Goal: Find contact information: Find contact information

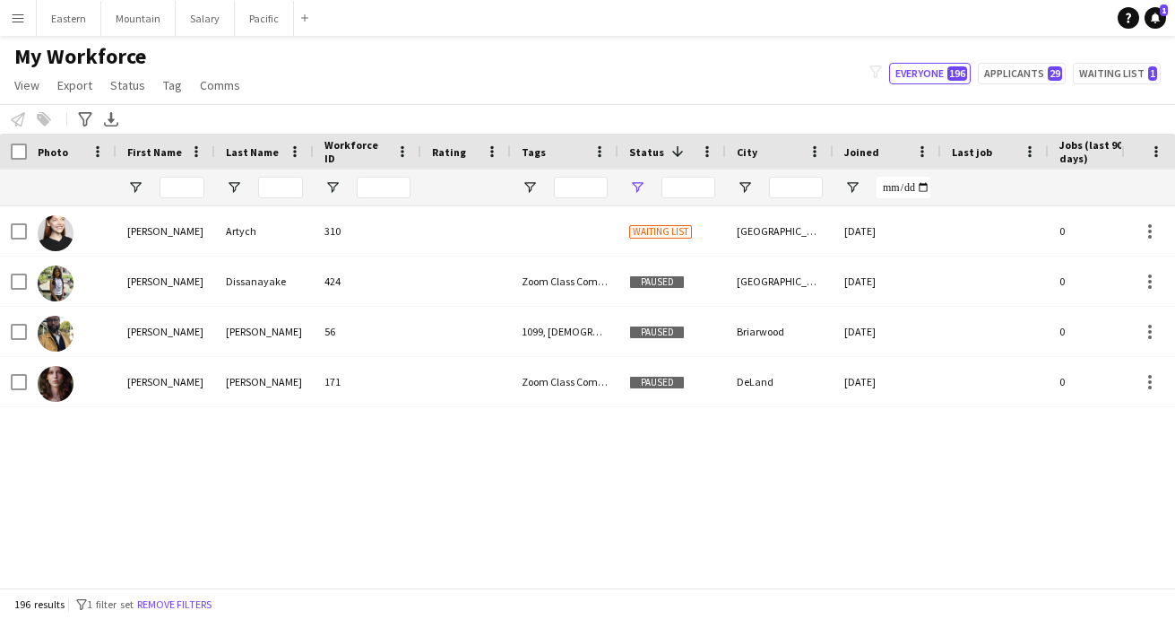
type input "**********"
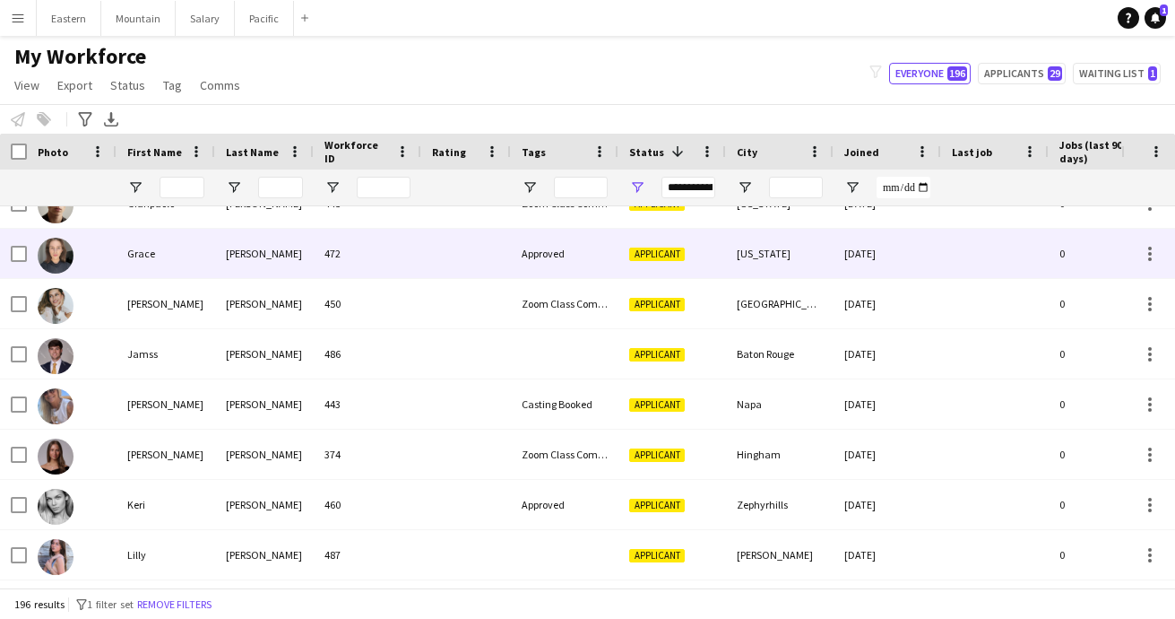
scroll to position [2743, 0]
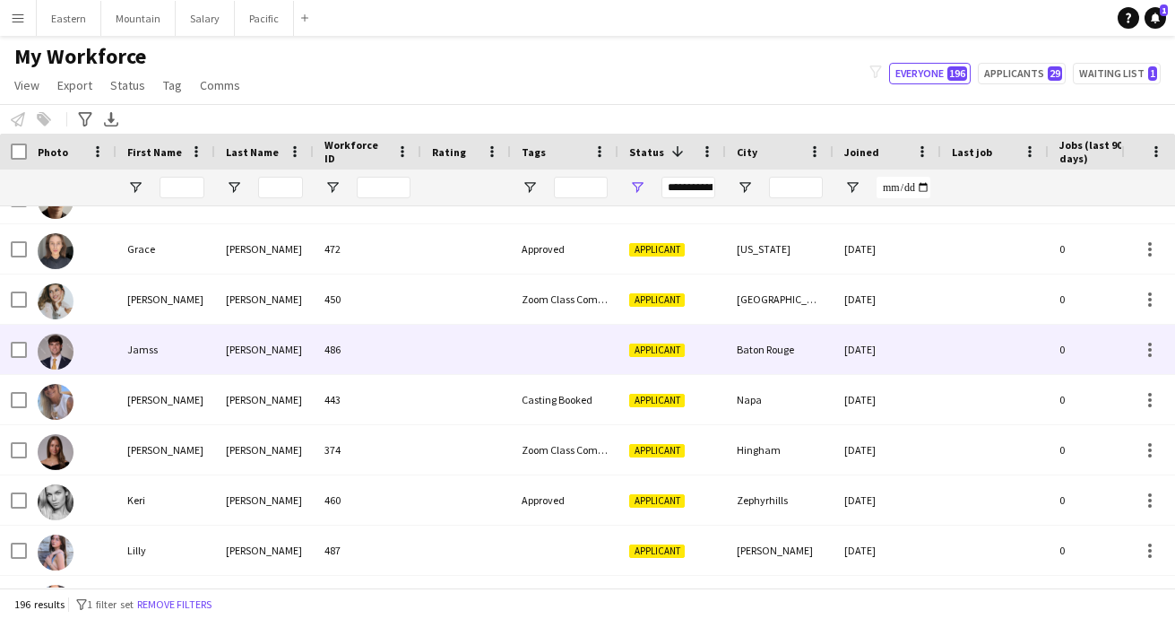
click at [384, 347] on div "486" at bounding box center [368, 349] width 108 height 49
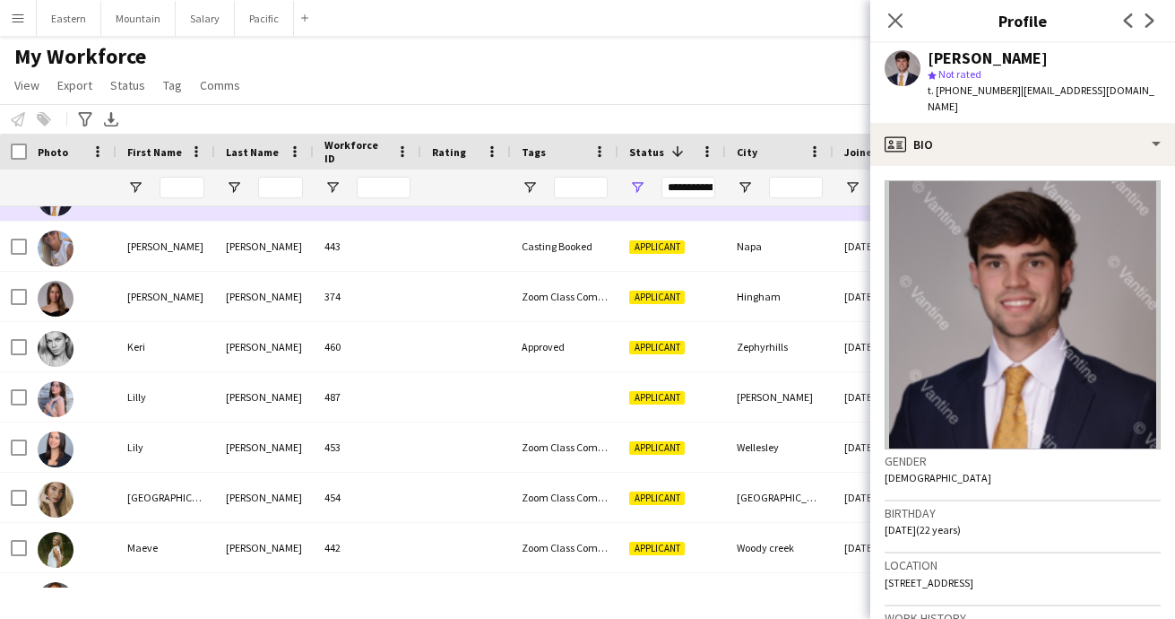
scroll to position [2897, 0]
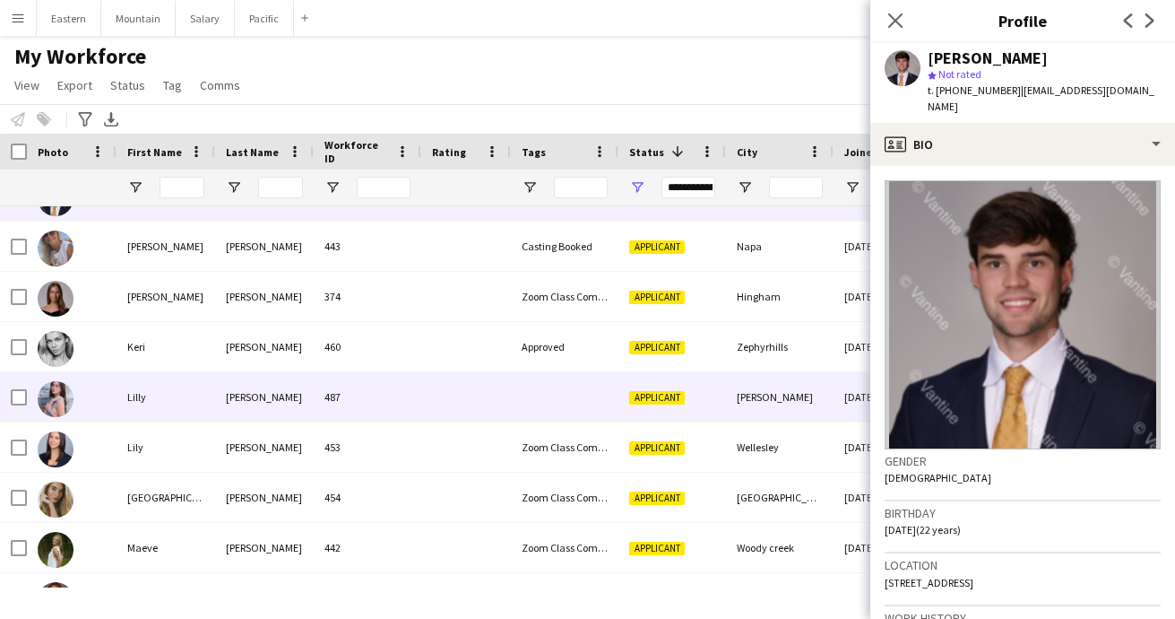
click at [401, 394] on div "487" at bounding box center [368, 396] width 108 height 49
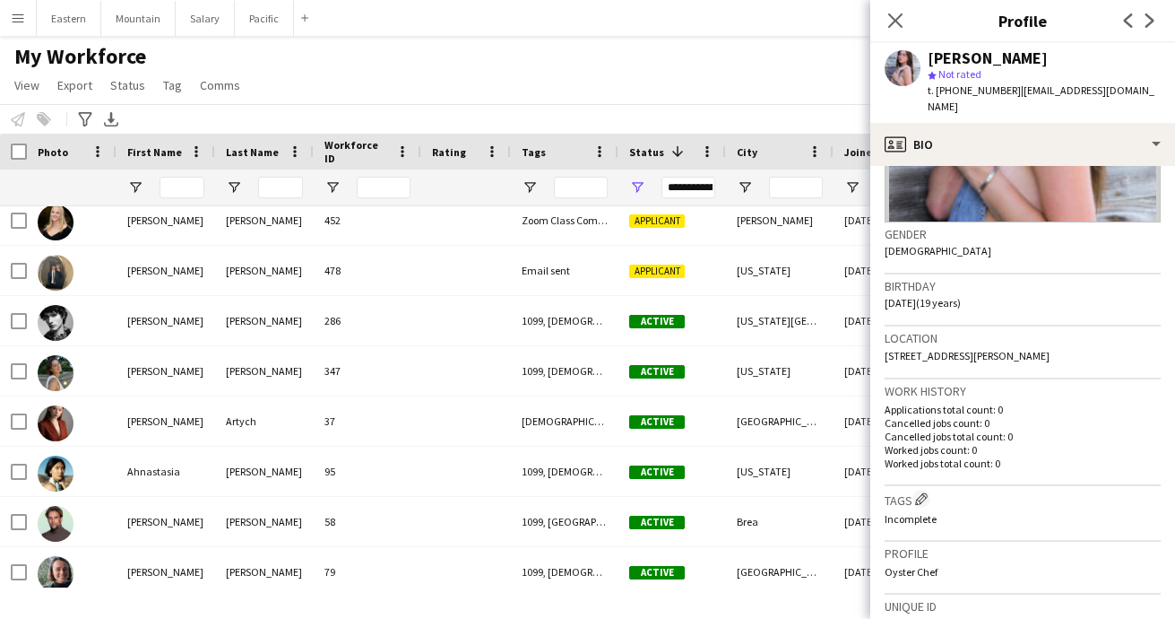
scroll to position [381, 0]
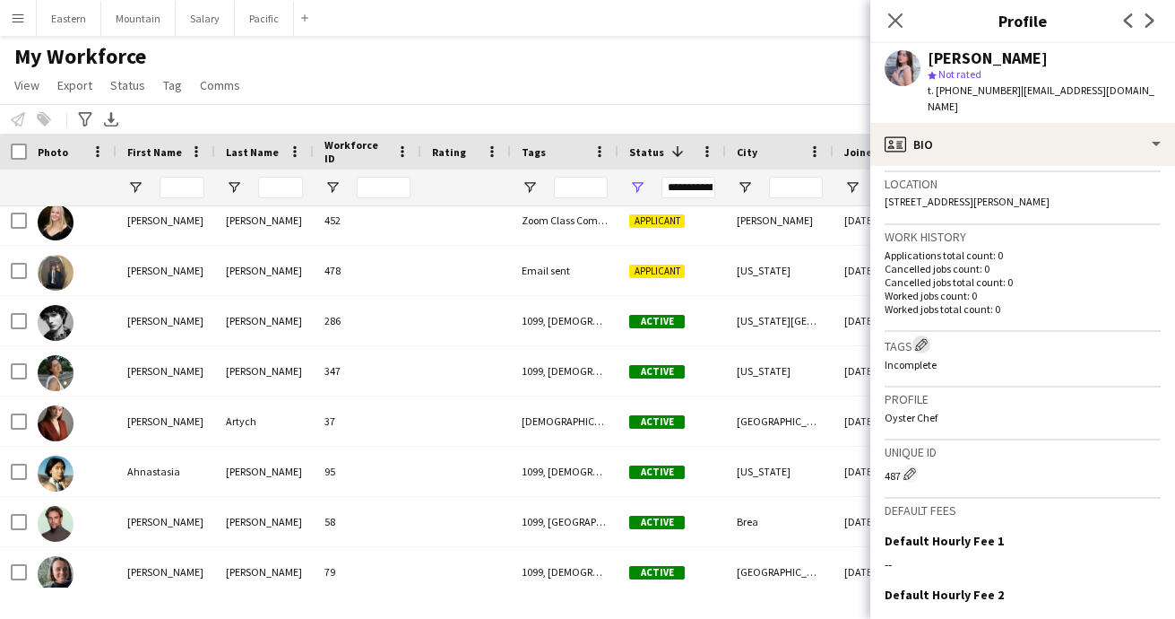
click at [922, 338] on app-icon "Edit crew company tags" at bounding box center [921, 344] width 13 height 13
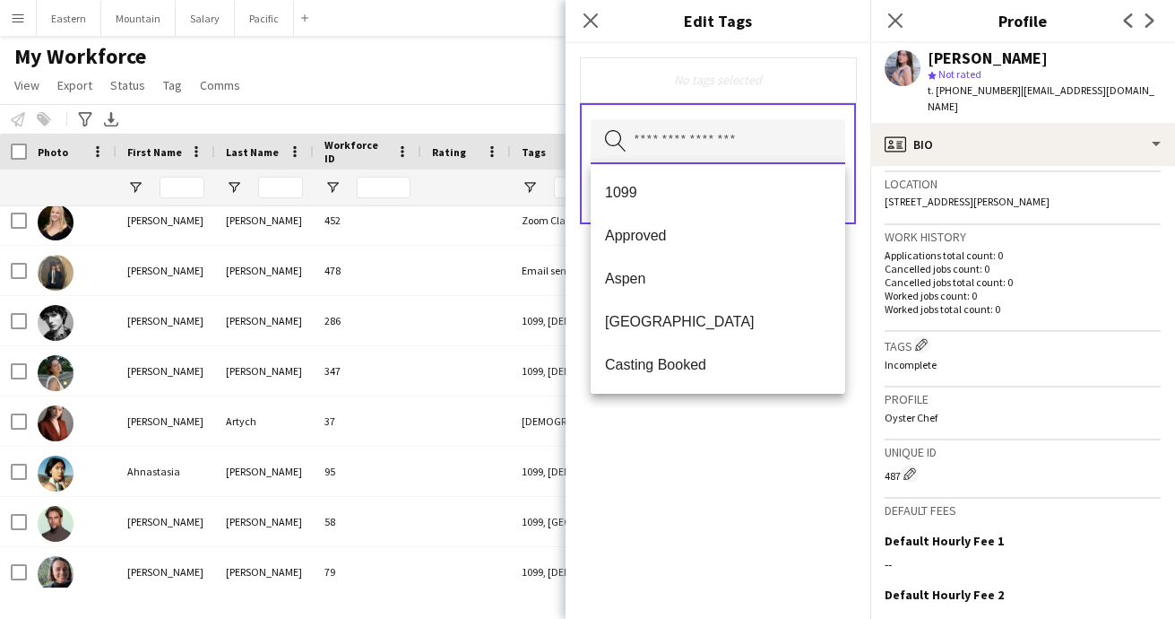
click at [651, 139] on input "text" at bounding box center [718, 141] width 255 height 45
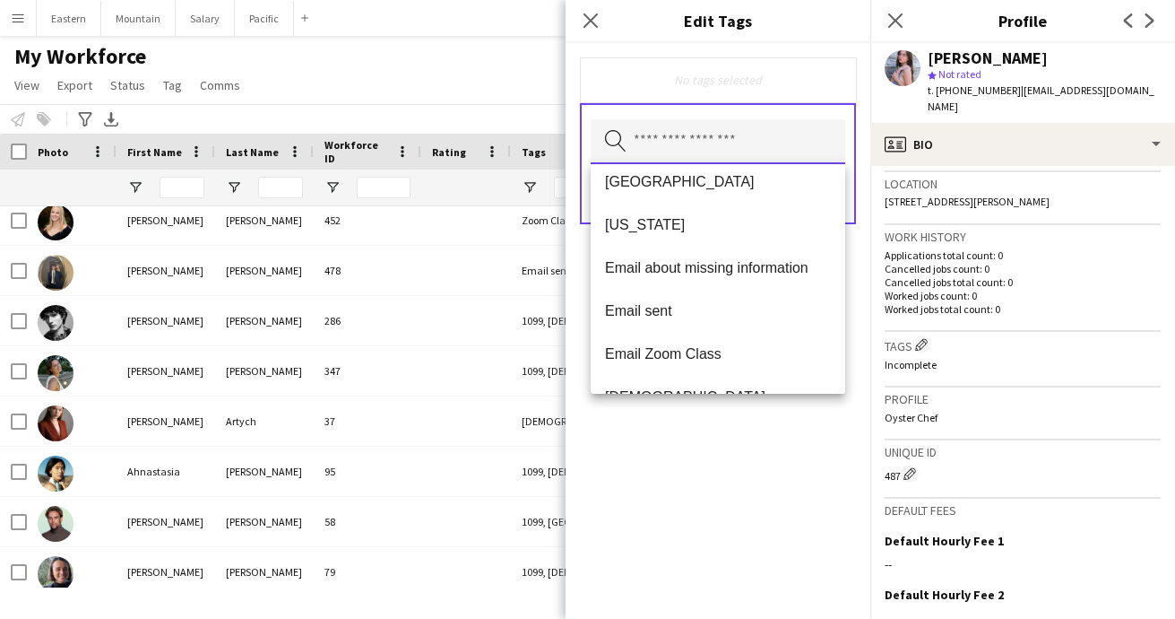
scroll to position [230, 0]
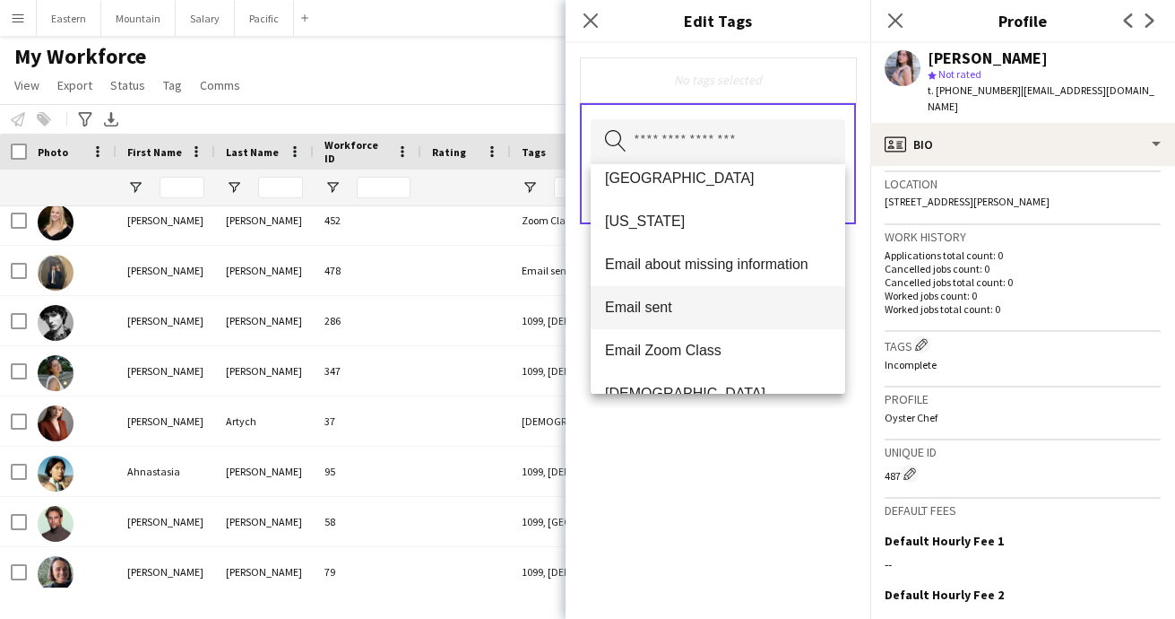
click at [648, 303] on span "Email sent" at bounding box center [718, 307] width 226 height 17
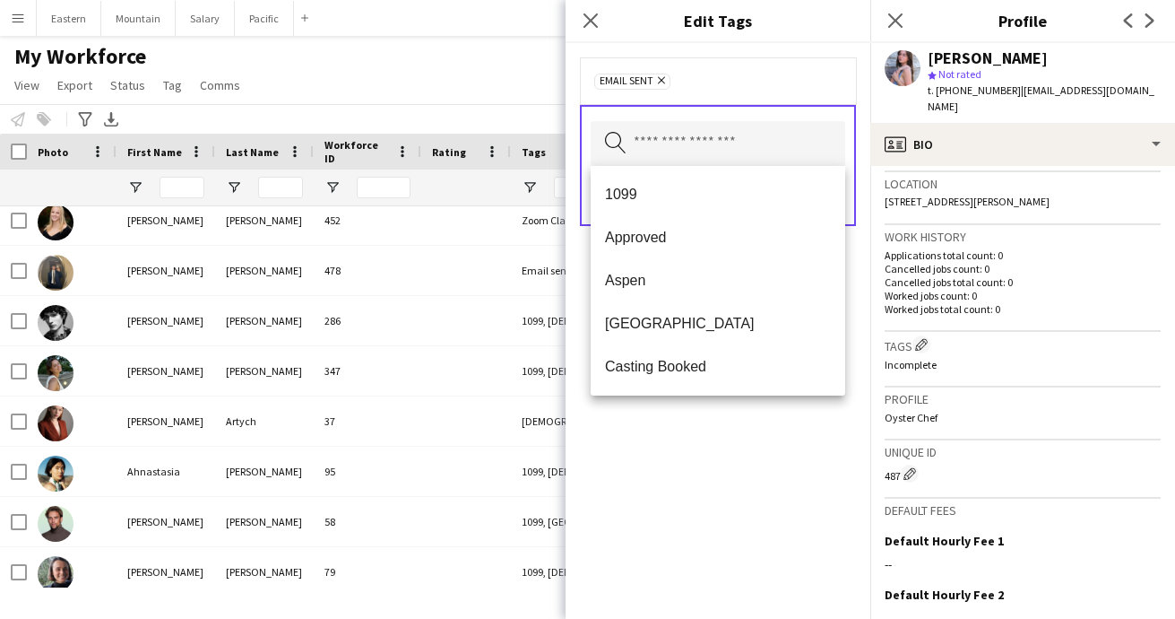
click at [680, 474] on div "Email sent Remove Search by tag name Save" at bounding box center [718, 331] width 305 height 576
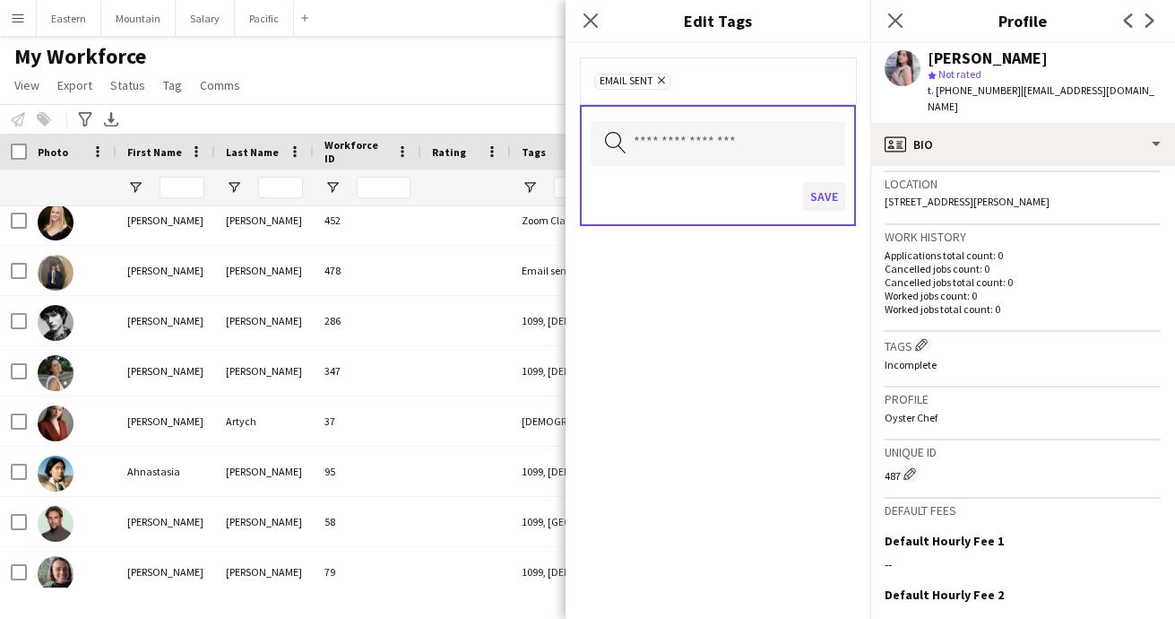
click at [822, 197] on button "Save" at bounding box center [824, 196] width 42 height 29
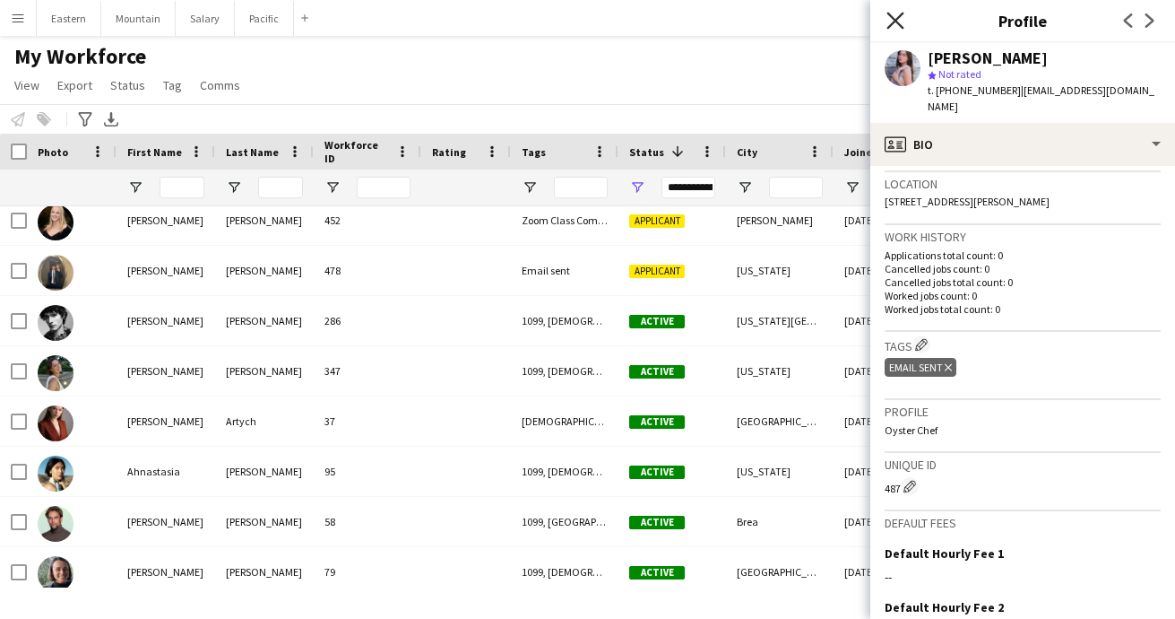
click at [894, 21] on icon "Close pop-in" at bounding box center [895, 20] width 17 height 17
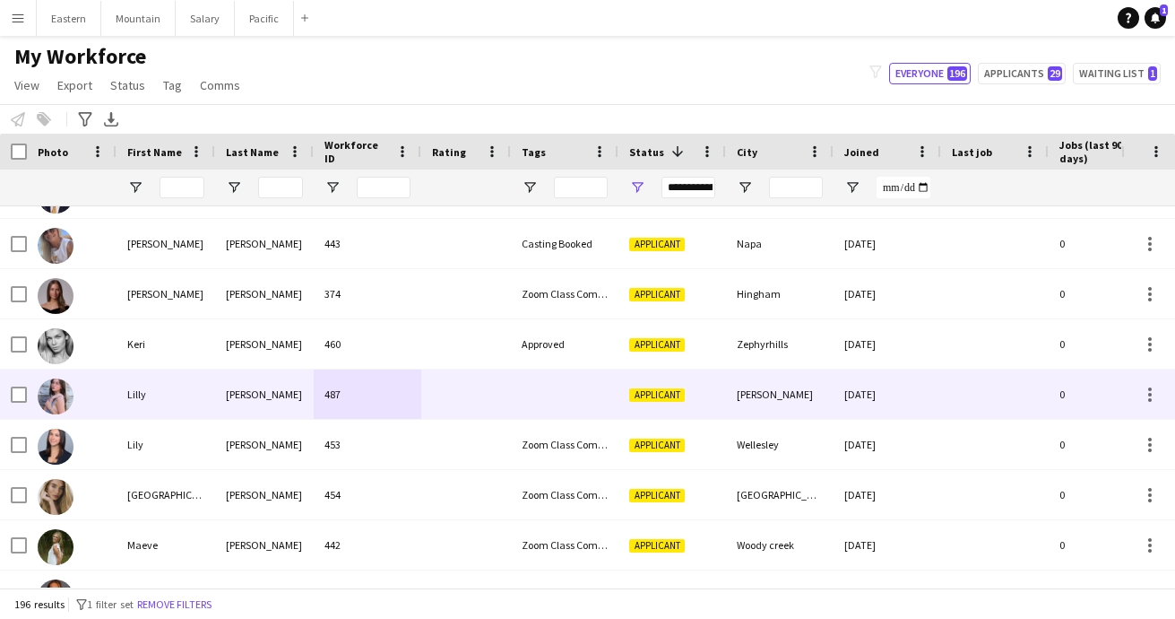
scroll to position [2774, 0]
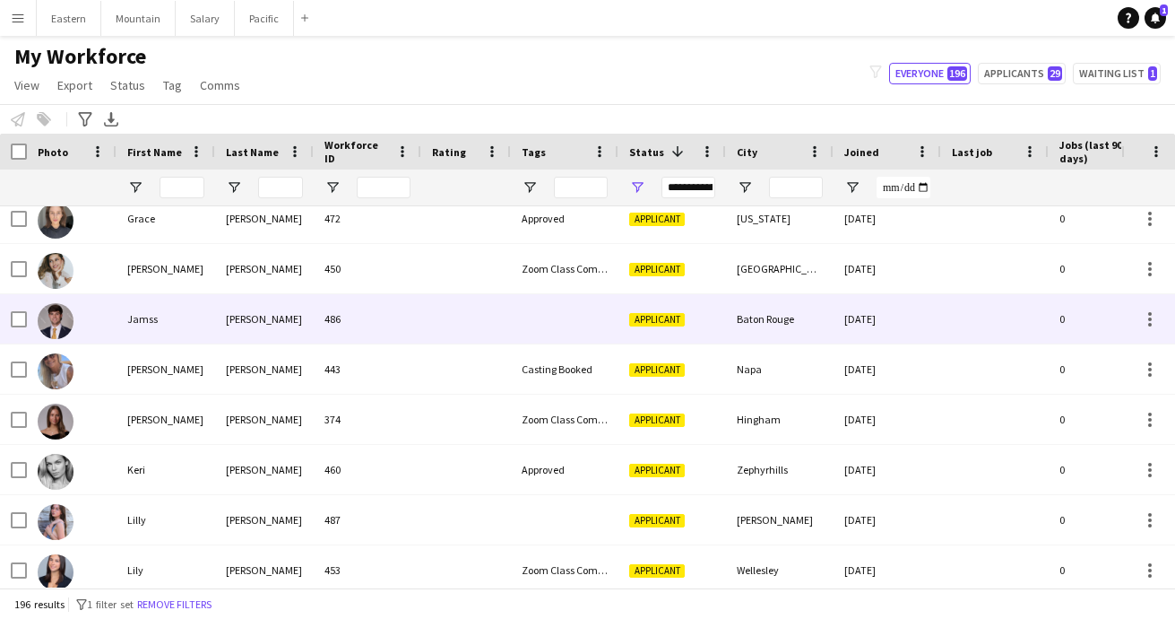
click at [564, 321] on div at bounding box center [565, 318] width 108 height 49
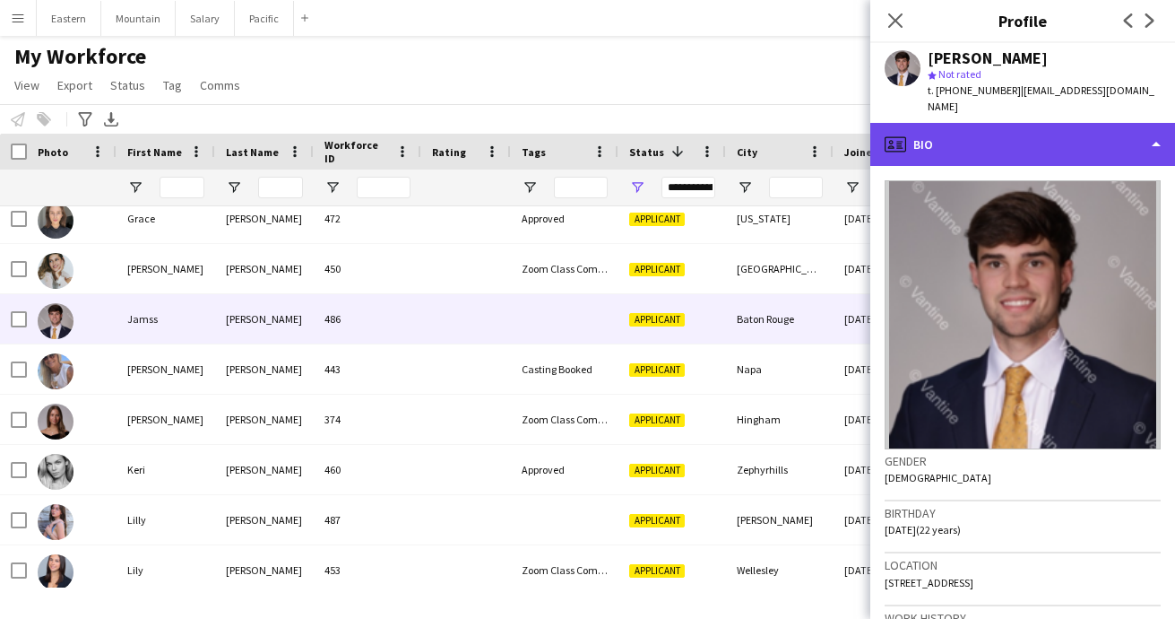
click at [1027, 141] on div "profile Bio" at bounding box center [1023, 144] width 305 height 43
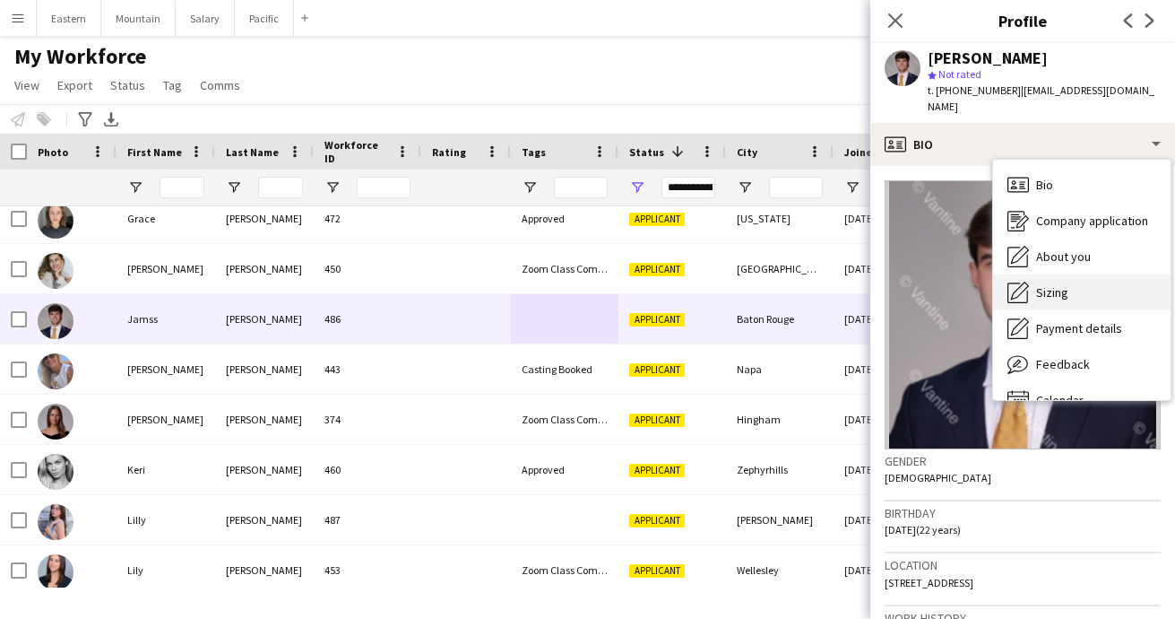
click at [1050, 284] on span "Sizing" at bounding box center [1052, 292] width 32 height 16
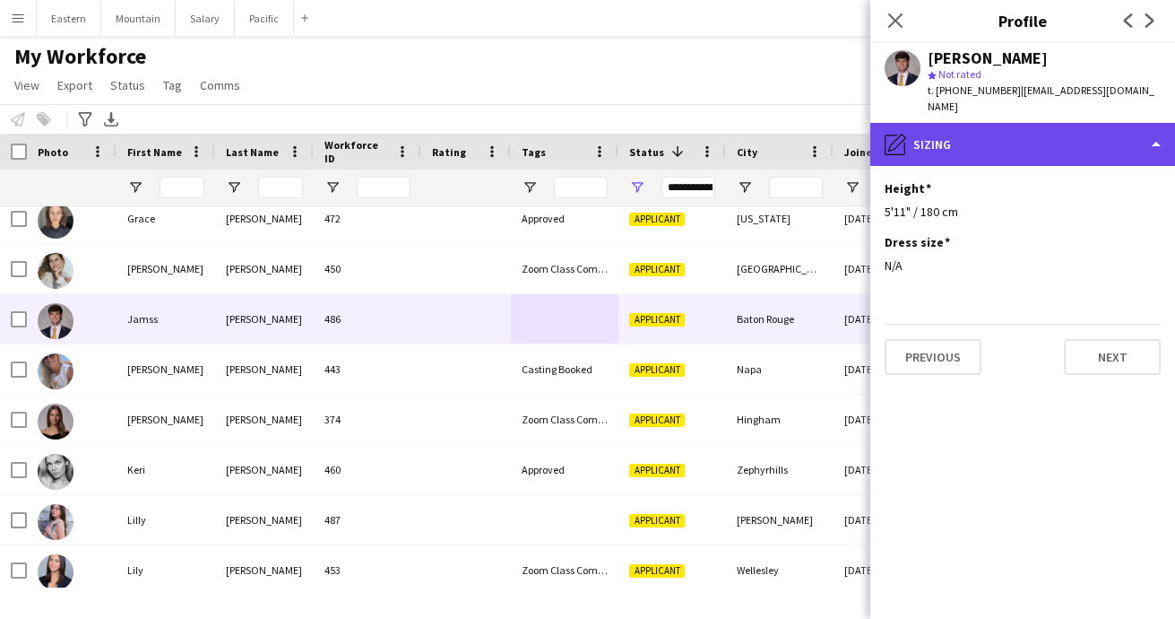
click at [976, 134] on div "pencil4 [GEOGRAPHIC_DATA]" at bounding box center [1023, 144] width 305 height 43
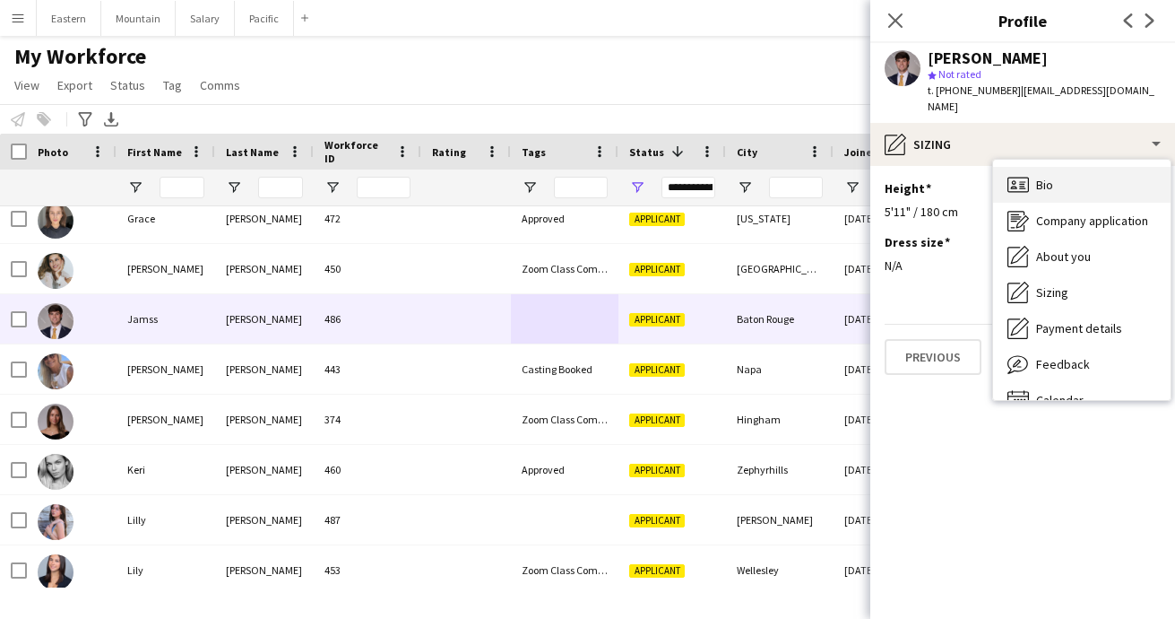
click at [1052, 177] on span "Bio" at bounding box center [1044, 185] width 17 height 16
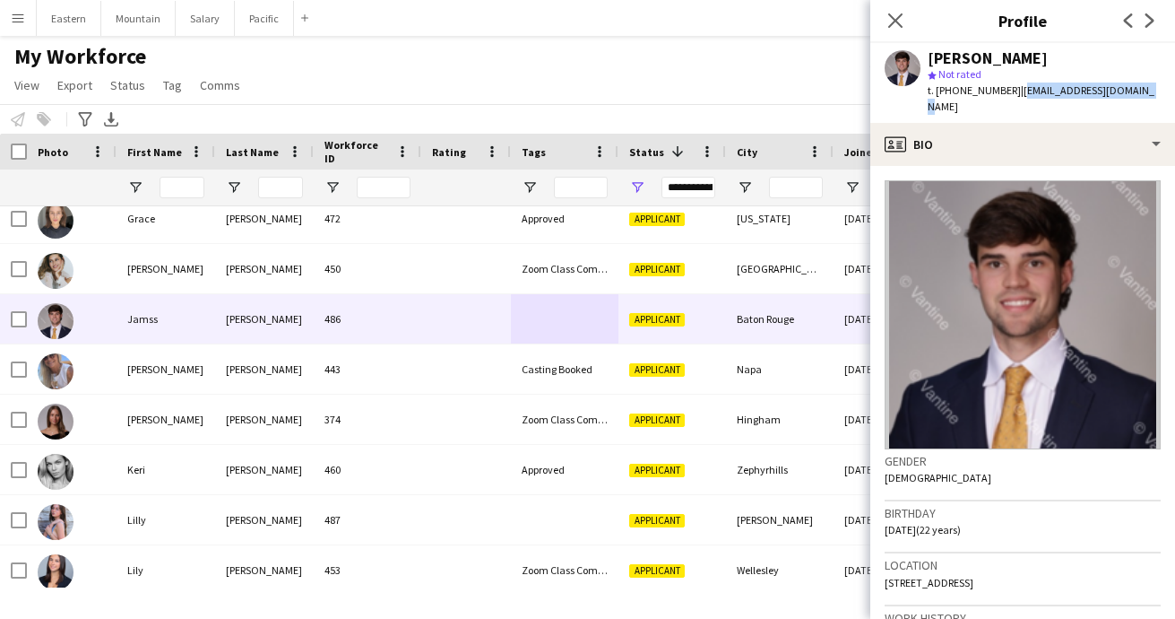
drag, startPoint x: 1010, startPoint y: 91, endPoint x: 1124, endPoint y: 95, distance: 114.8
click at [1124, 95] on span "| cloessnercabe@gmail.com" at bounding box center [1041, 98] width 227 height 30
copy span "[EMAIL_ADDRESS][DOMAIN_NAME]"
click at [897, 14] on icon "Close pop-in" at bounding box center [895, 20] width 17 height 17
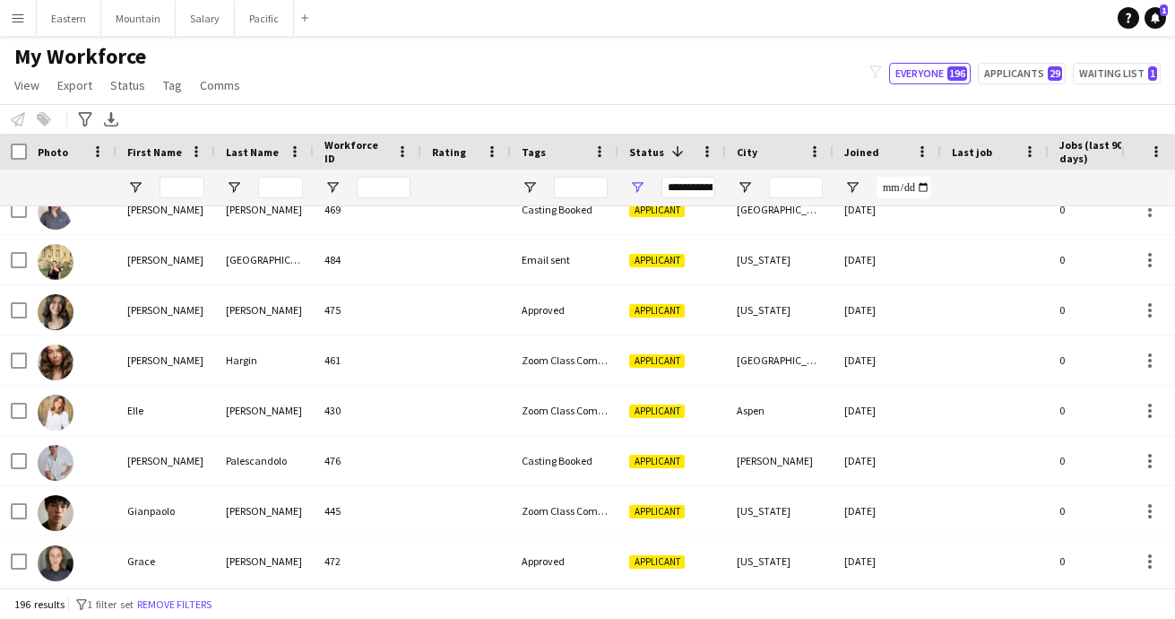
scroll to position [2399, 0]
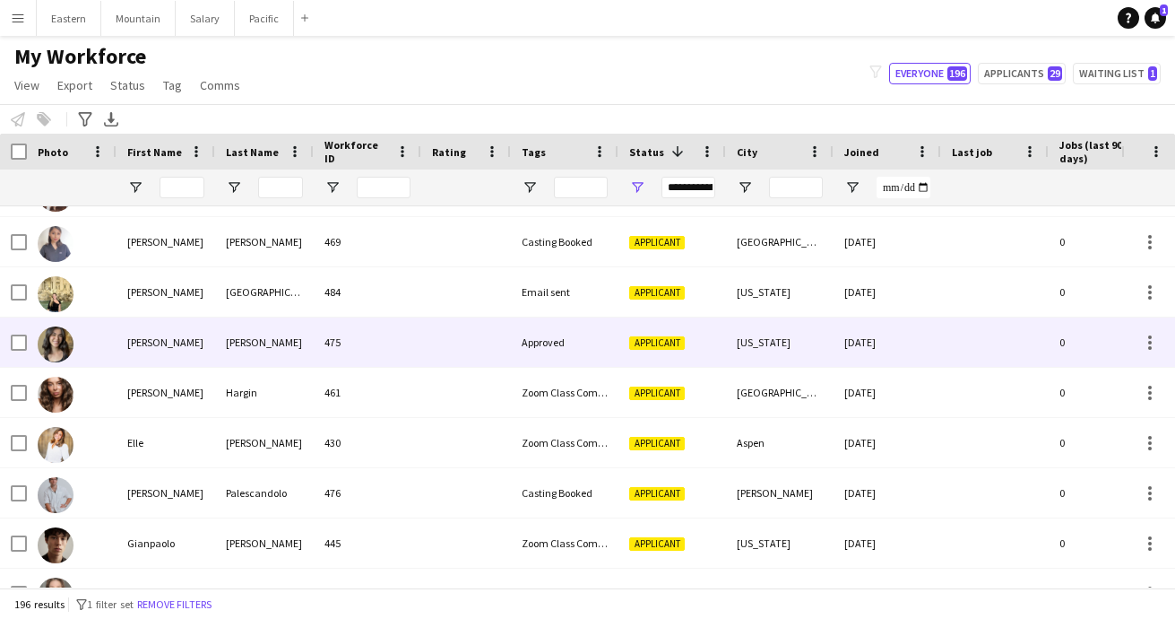
click at [555, 360] on div "Approved" at bounding box center [565, 341] width 108 height 49
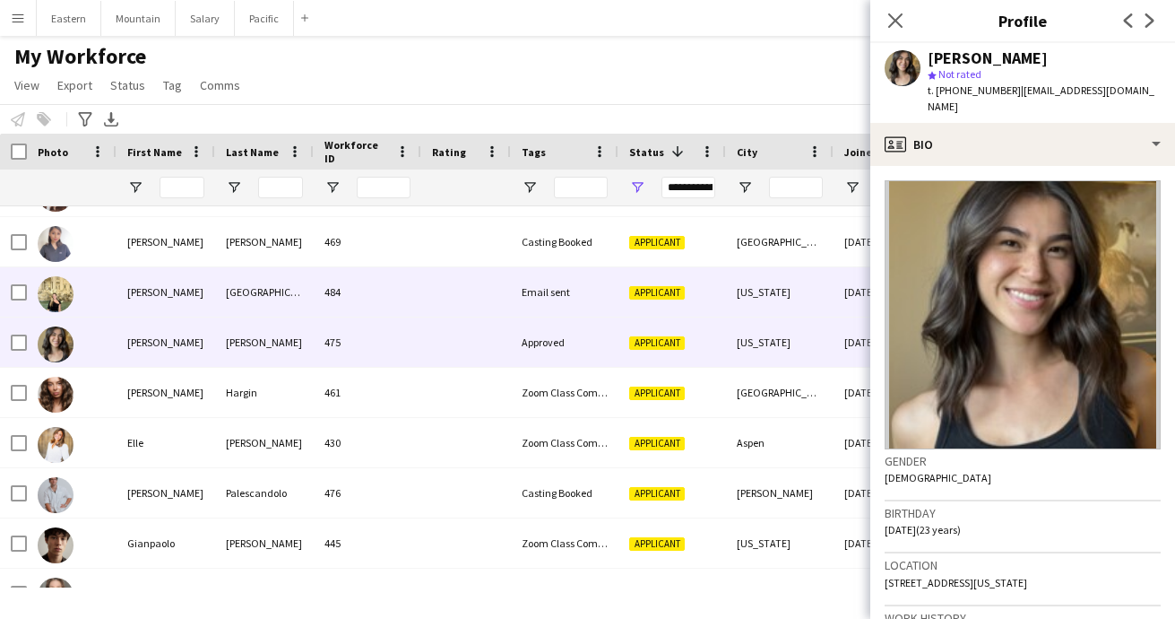
click at [454, 296] on div at bounding box center [466, 291] width 90 height 49
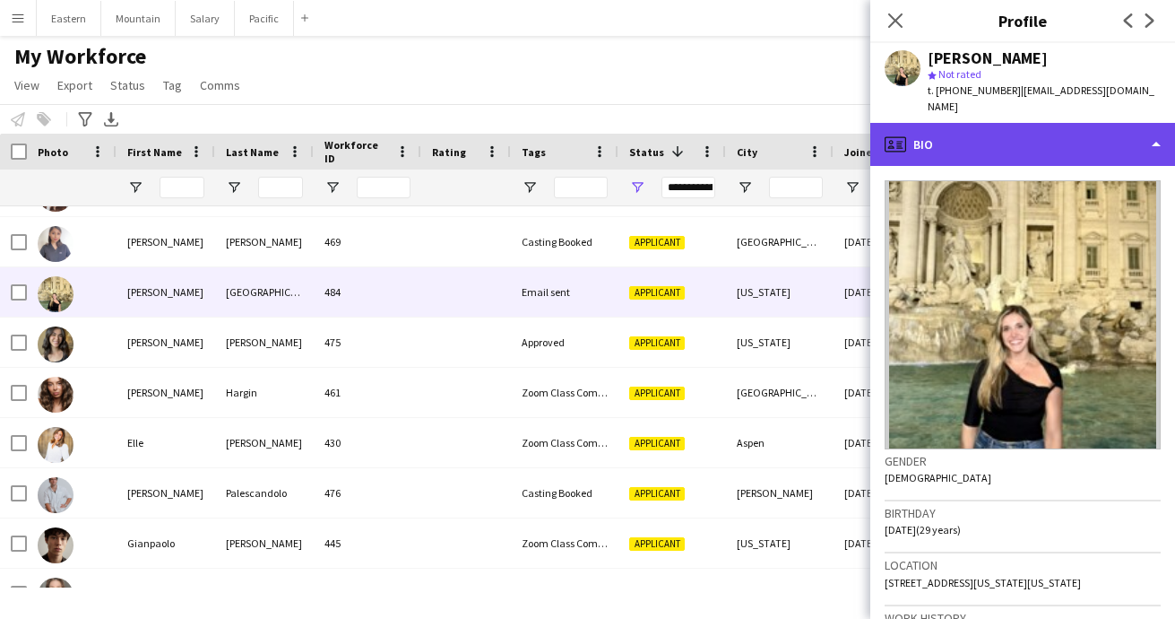
click at [936, 140] on div "profile Bio" at bounding box center [1023, 144] width 305 height 43
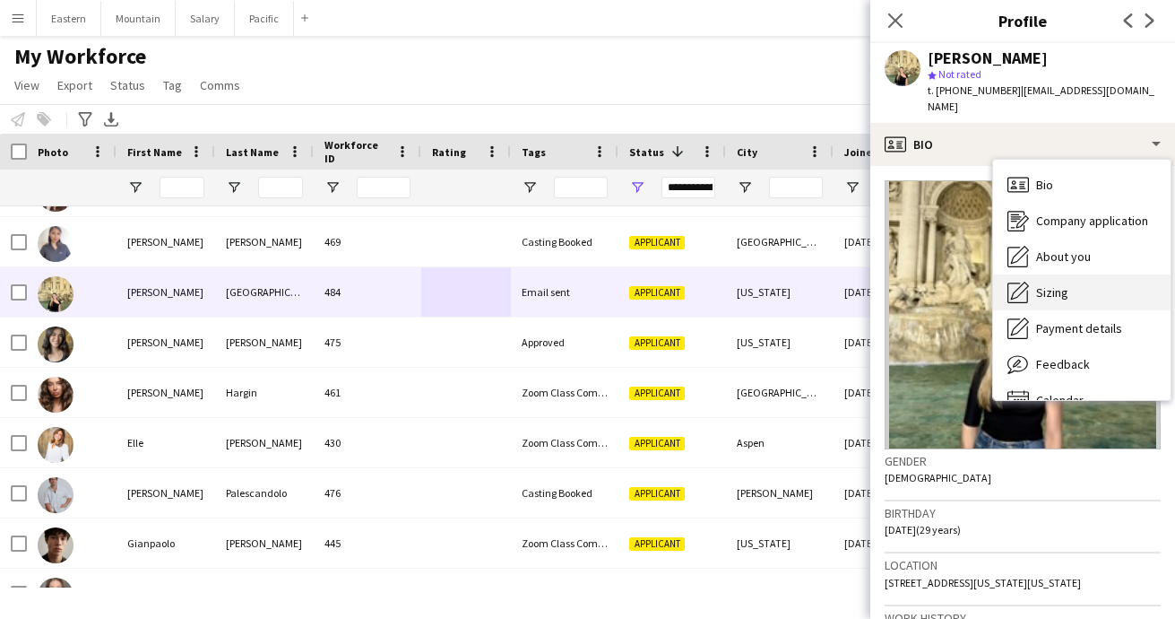
click at [1037, 284] on span "Sizing" at bounding box center [1052, 292] width 32 height 16
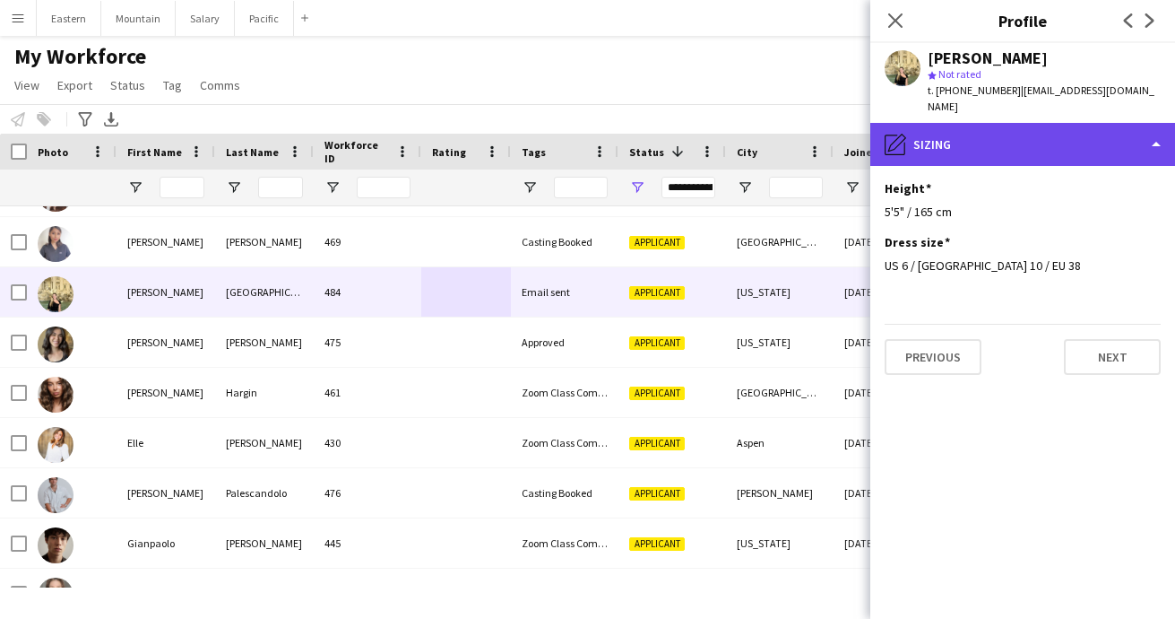
click at [949, 123] on div "pencil4 Sizing" at bounding box center [1023, 144] width 305 height 43
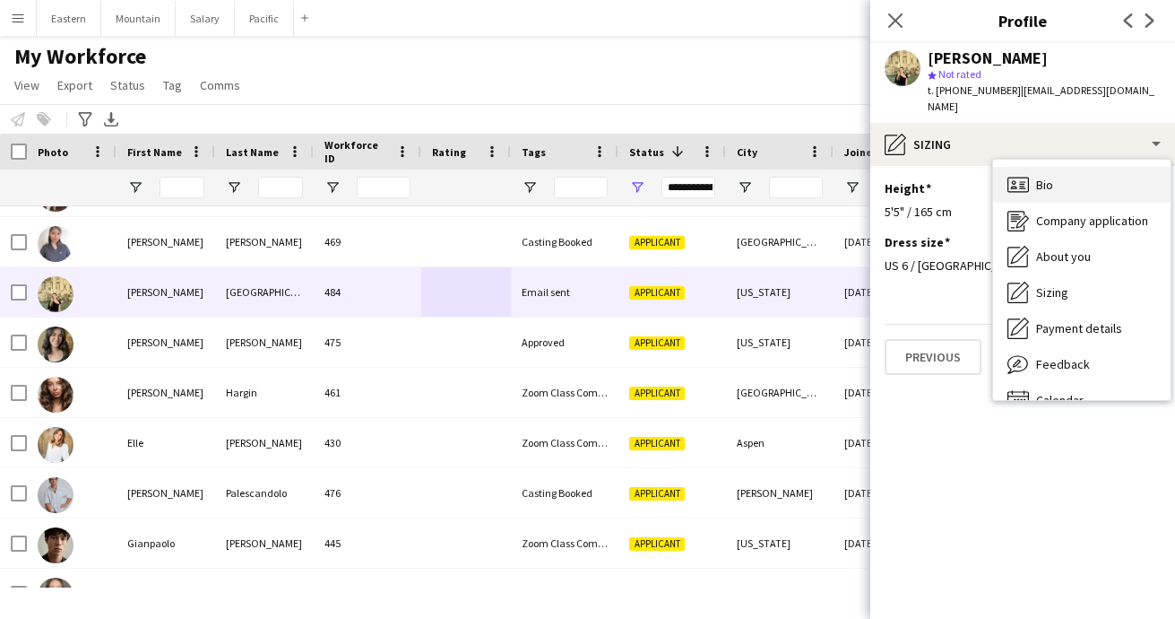
click at [1018, 174] on icon "Bio" at bounding box center [1019, 185] width 22 height 22
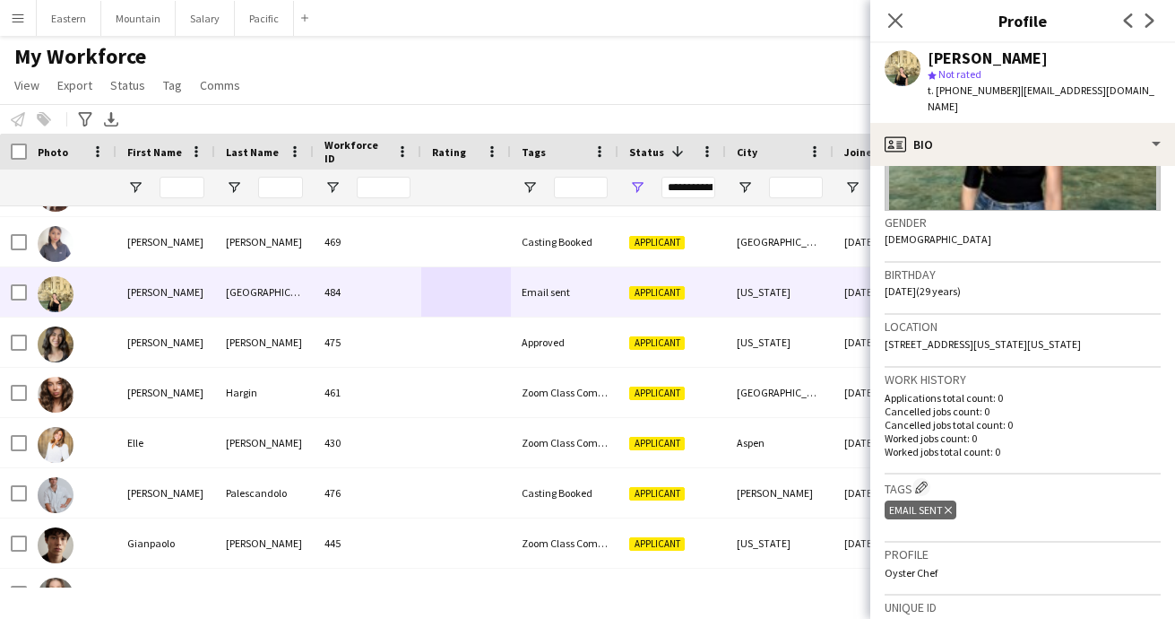
scroll to position [238, 0]
click at [951, 508] on icon "Delete tag" at bounding box center [948, 510] width 7 height 11
click at [922, 486] on app-icon "Edit crew company tags" at bounding box center [921, 487] width 13 height 13
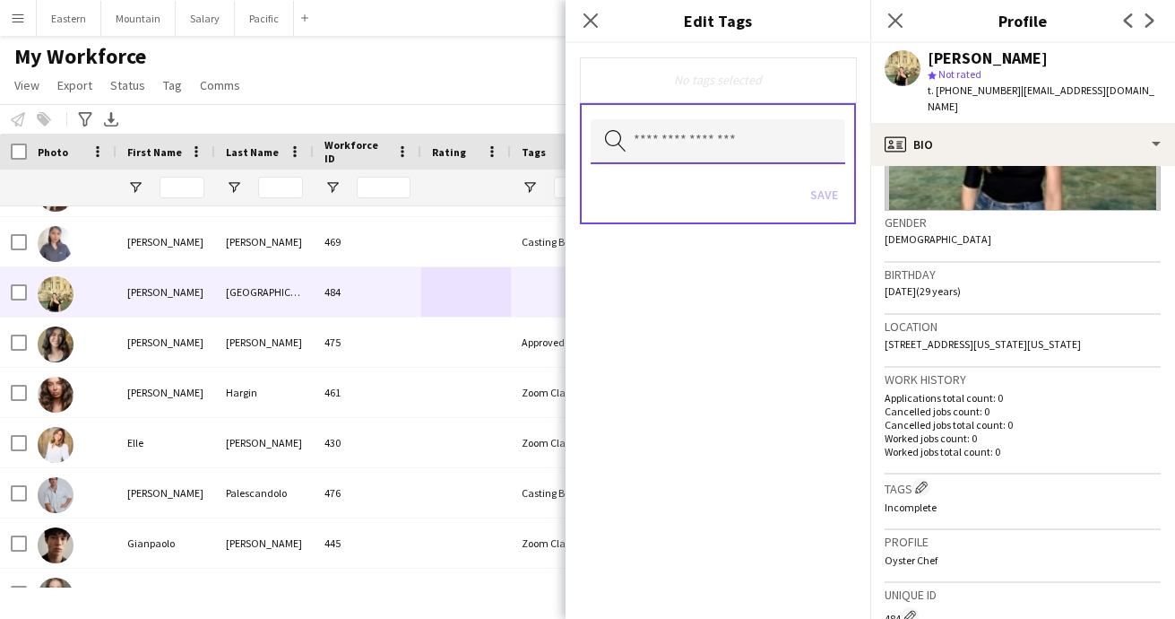
click at [678, 145] on input "text" at bounding box center [718, 141] width 255 height 45
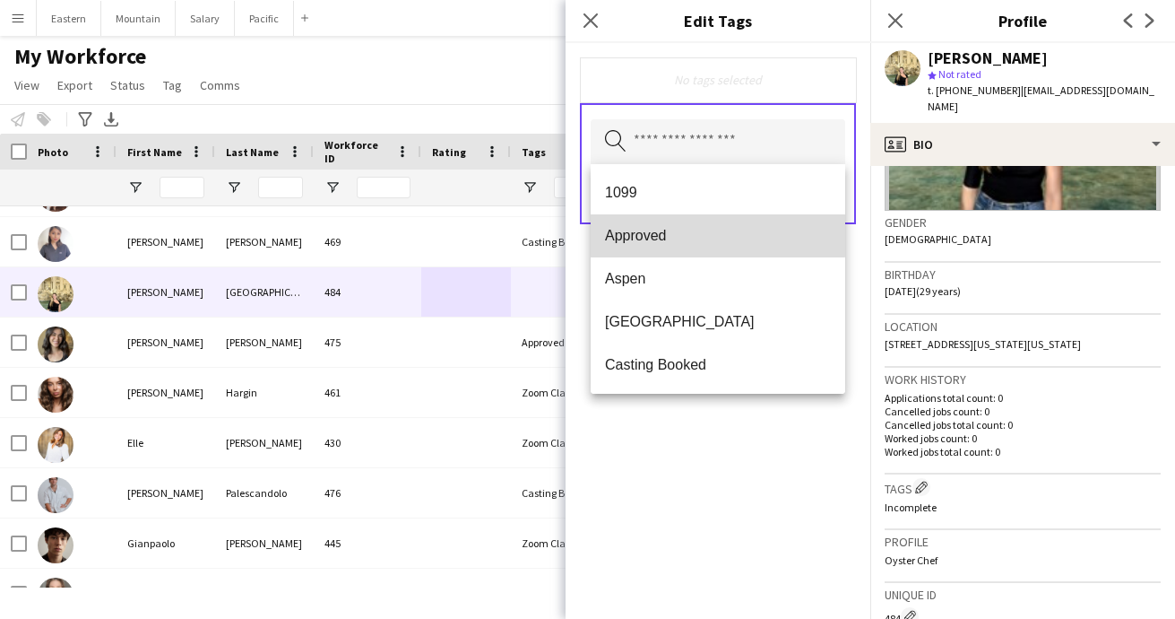
click at [661, 221] on mat-option "Approved" at bounding box center [718, 235] width 255 height 43
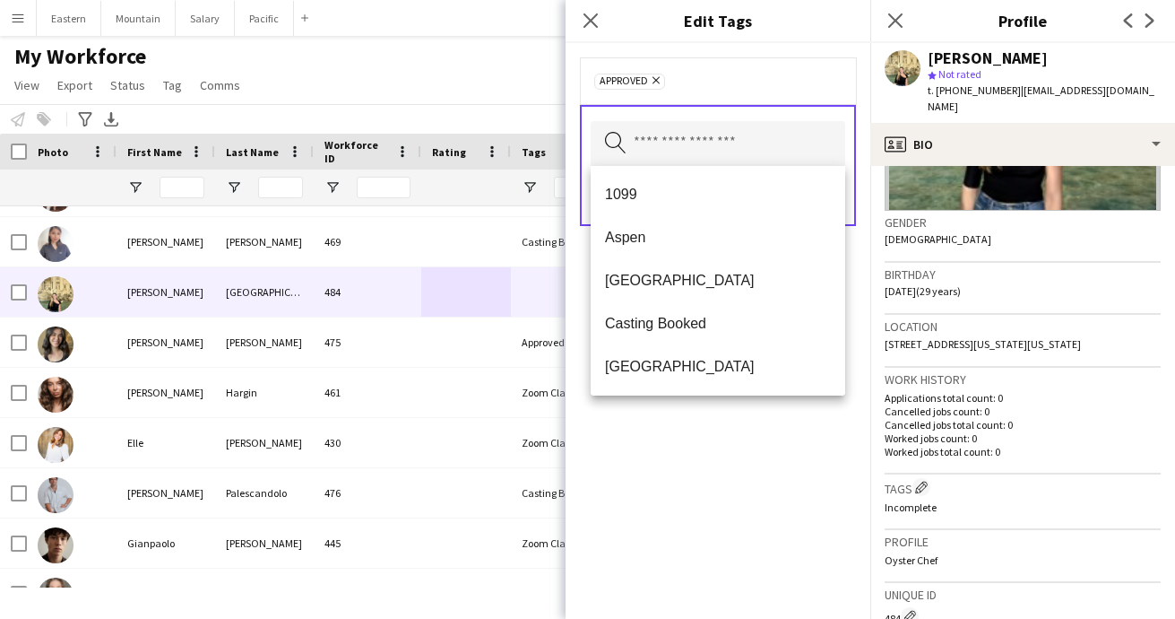
click at [766, 426] on div "Approved Remove Search by tag name Save" at bounding box center [718, 331] width 305 height 576
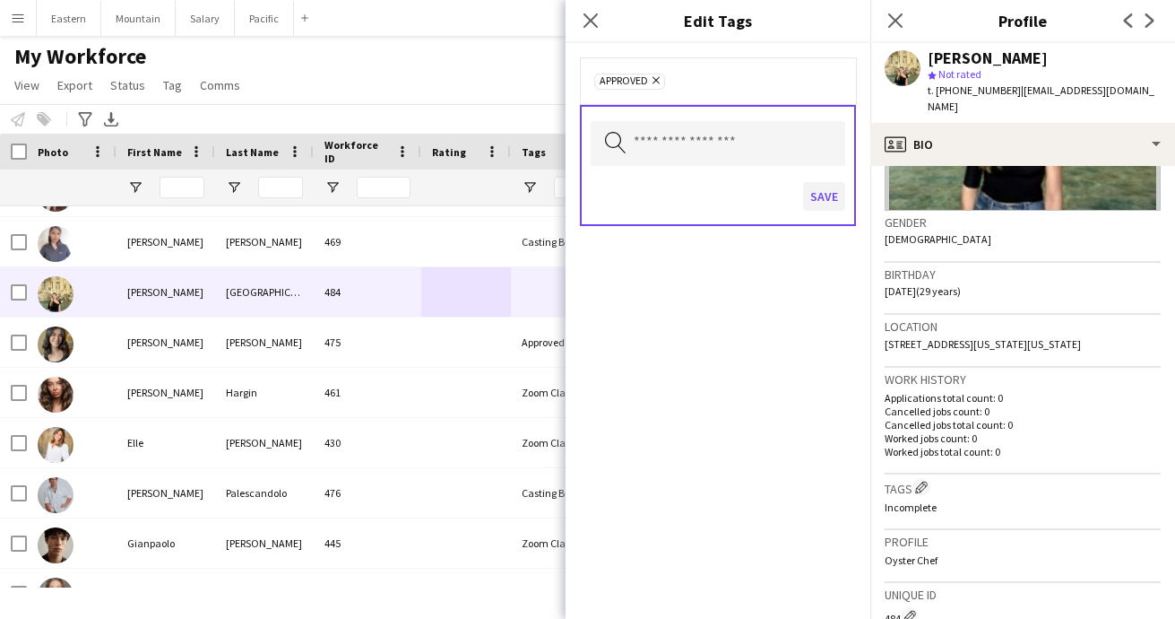
click at [837, 196] on button "Save" at bounding box center [824, 196] width 42 height 29
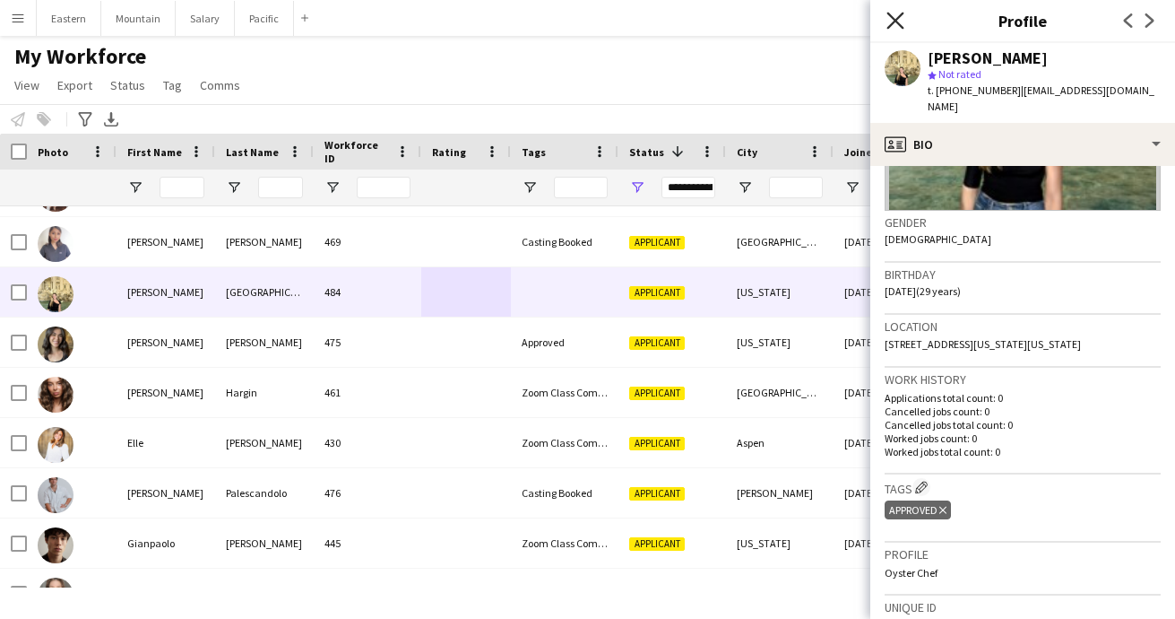
click at [899, 23] on icon at bounding box center [895, 20] width 17 height 17
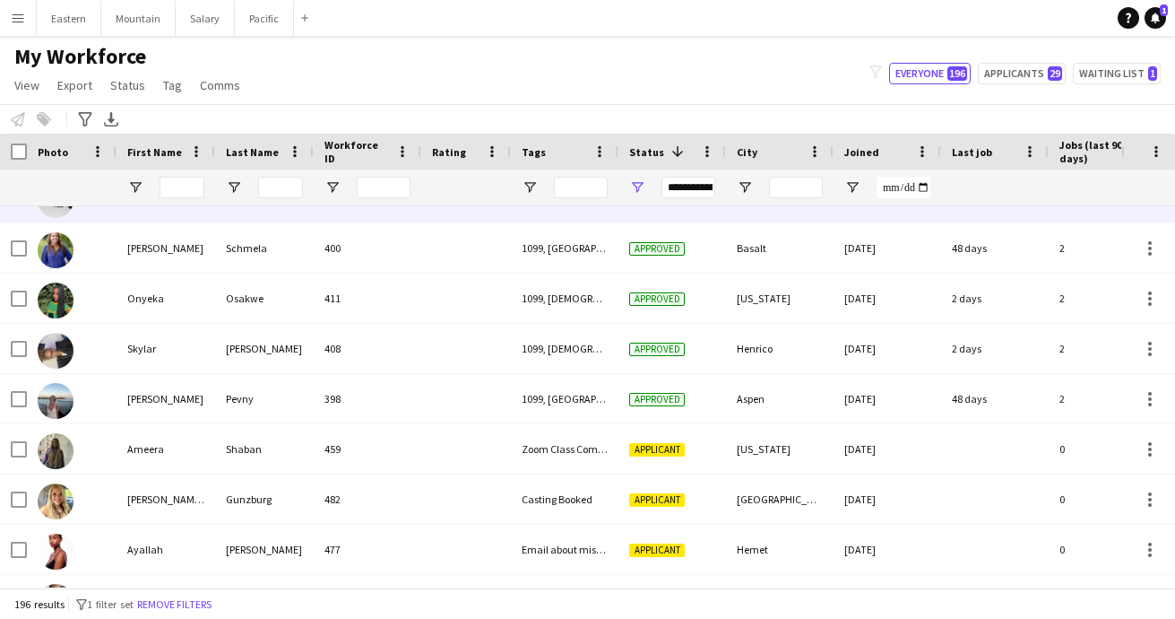
scroll to position [2179, 0]
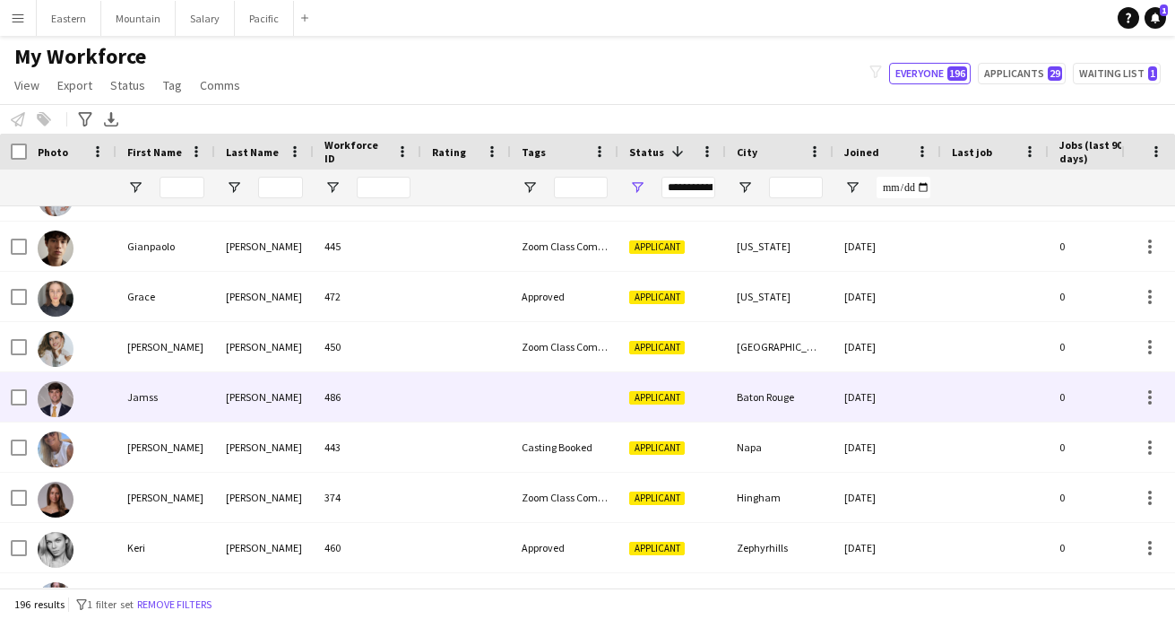
click at [558, 396] on div at bounding box center [565, 396] width 108 height 49
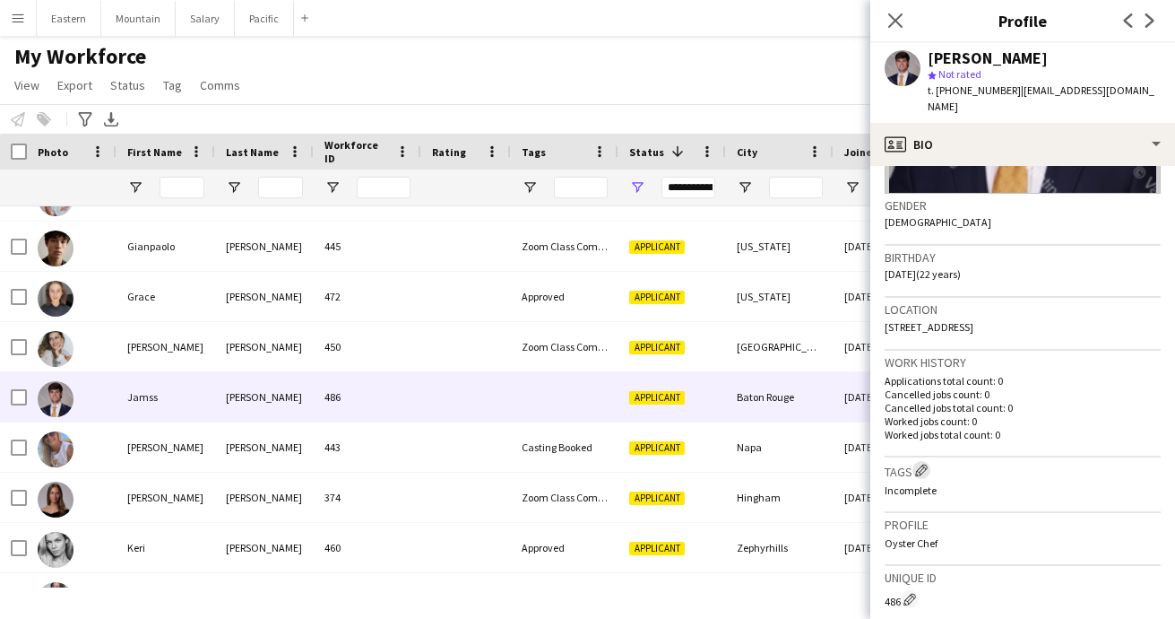
click at [923, 464] on app-icon "Edit crew company tags" at bounding box center [921, 470] width 13 height 13
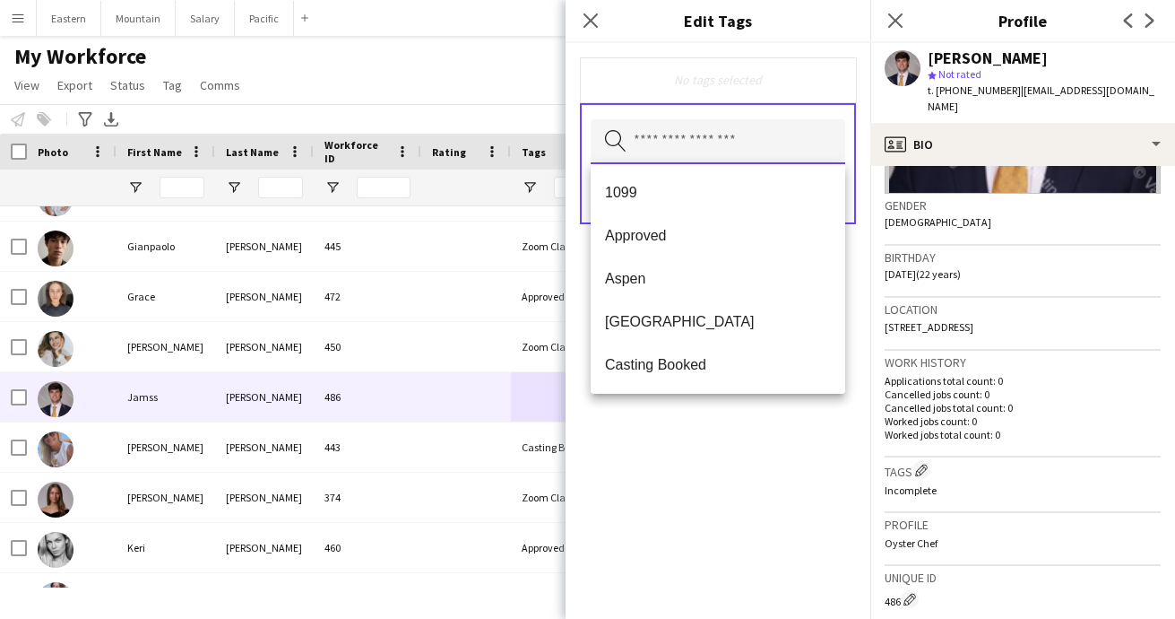
click at [693, 148] on input "text" at bounding box center [718, 141] width 255 height 45
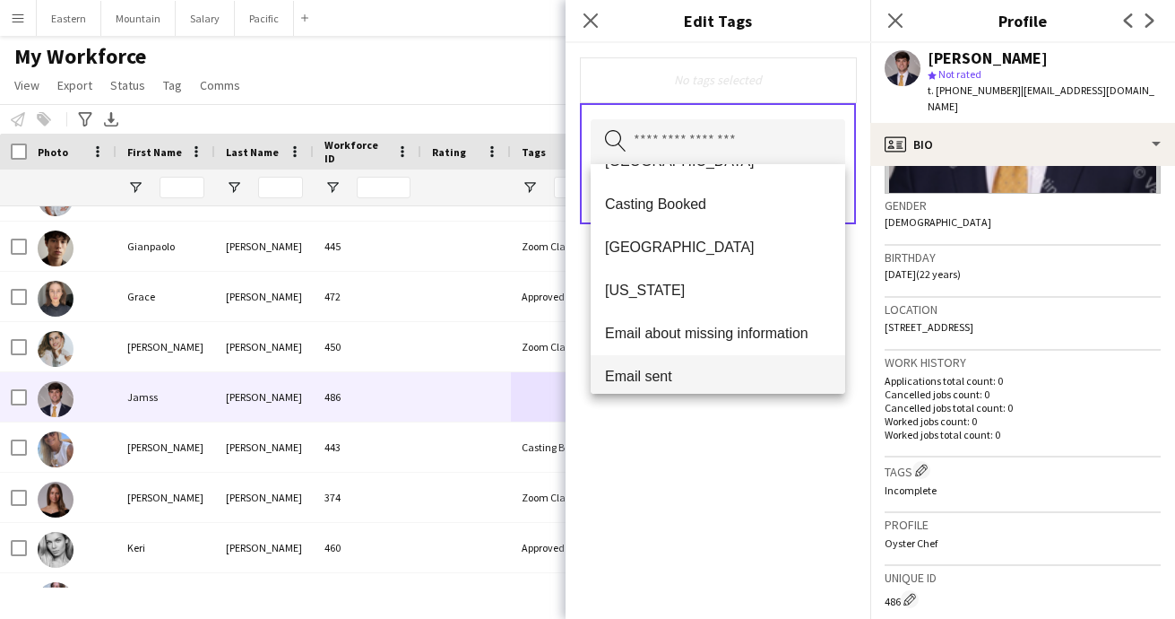
click at [657, 369] on span "Email sent" at bounding box center [718, 376] width 226 height 17
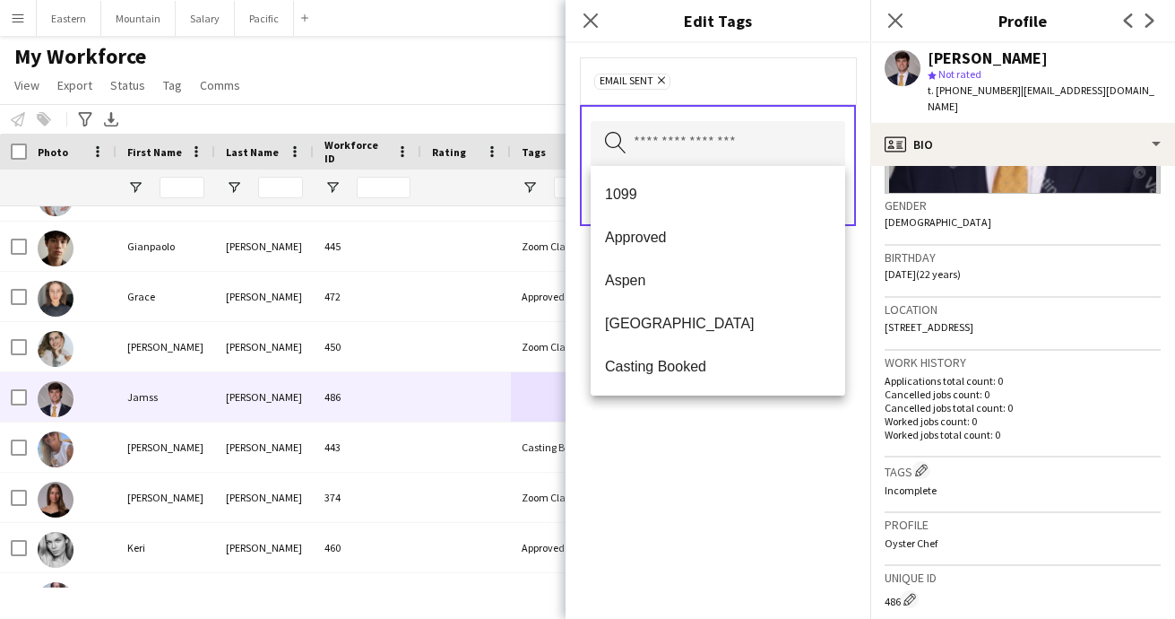
click at [680, 481] on div "Email sent Remove Search by tag name Save" at bounding box center [718, 331] width 305 height 576
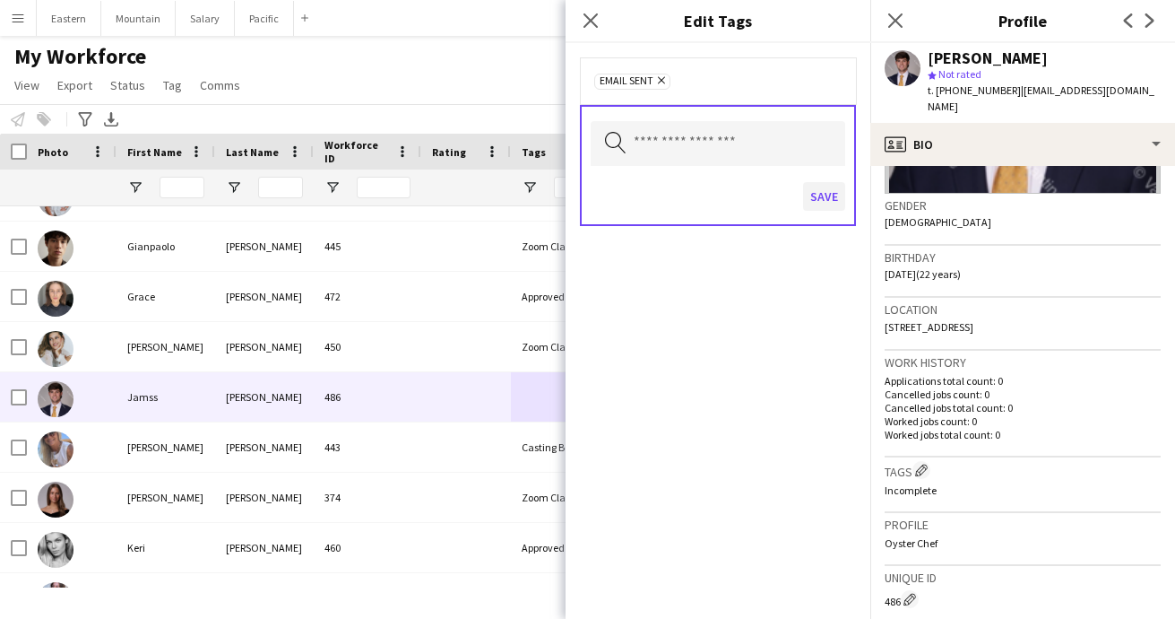
click at [826, 191] on button "Save" at bounding box center [824, 196] width 42 height 29
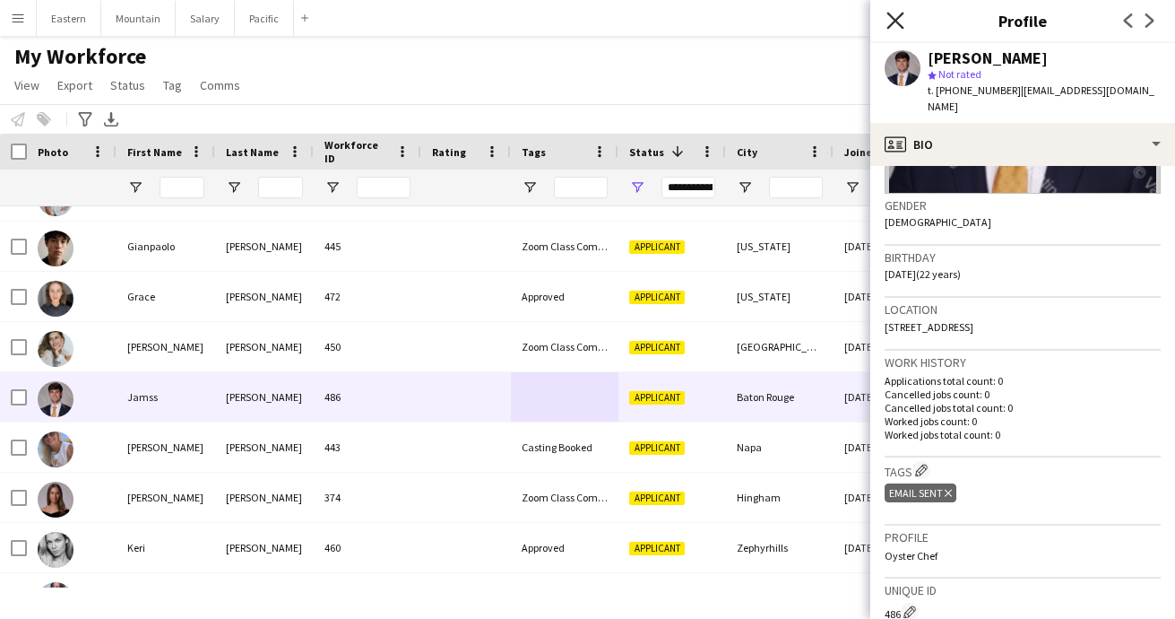
click at [894, 19] on icon at bounding box center [895, 20] width 17 height 17
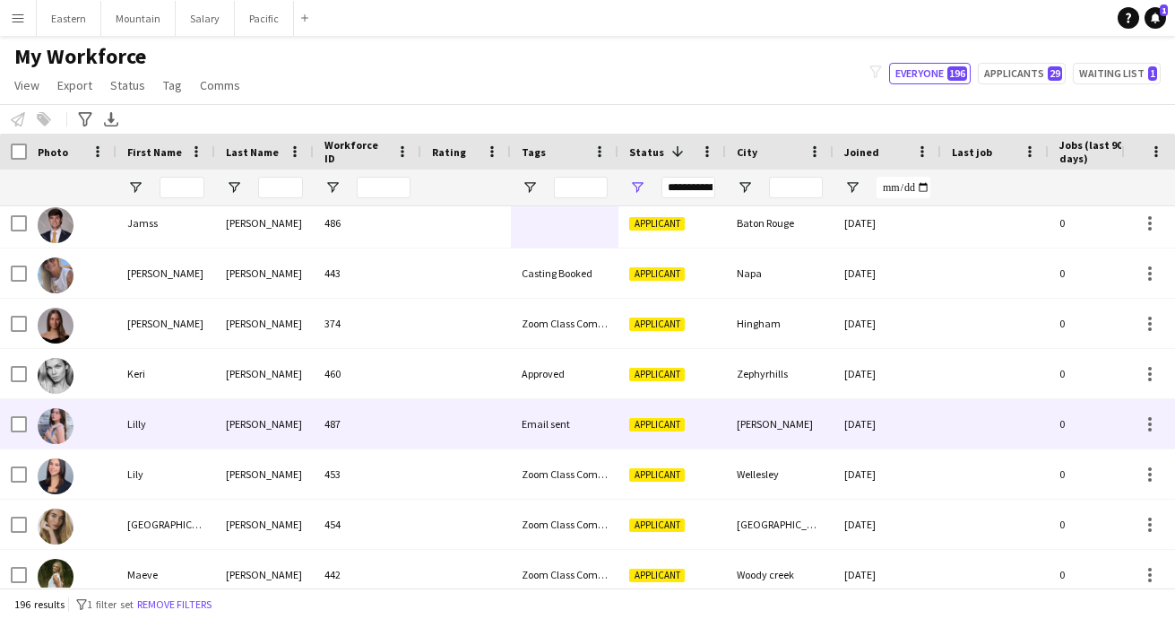
click at [559, 425] on div "Email sent" at bounding box center [565, 423] width 108 height 49
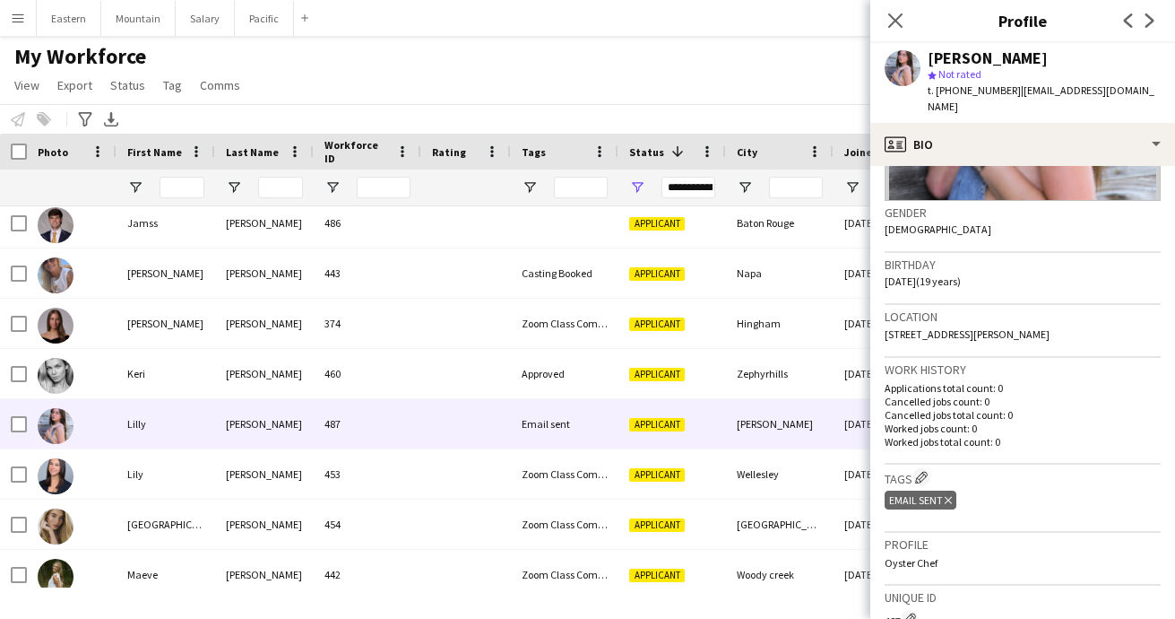
click at [951, 495] on icon "Delete tag" at bounding box center [948, 500] width 7 height 11
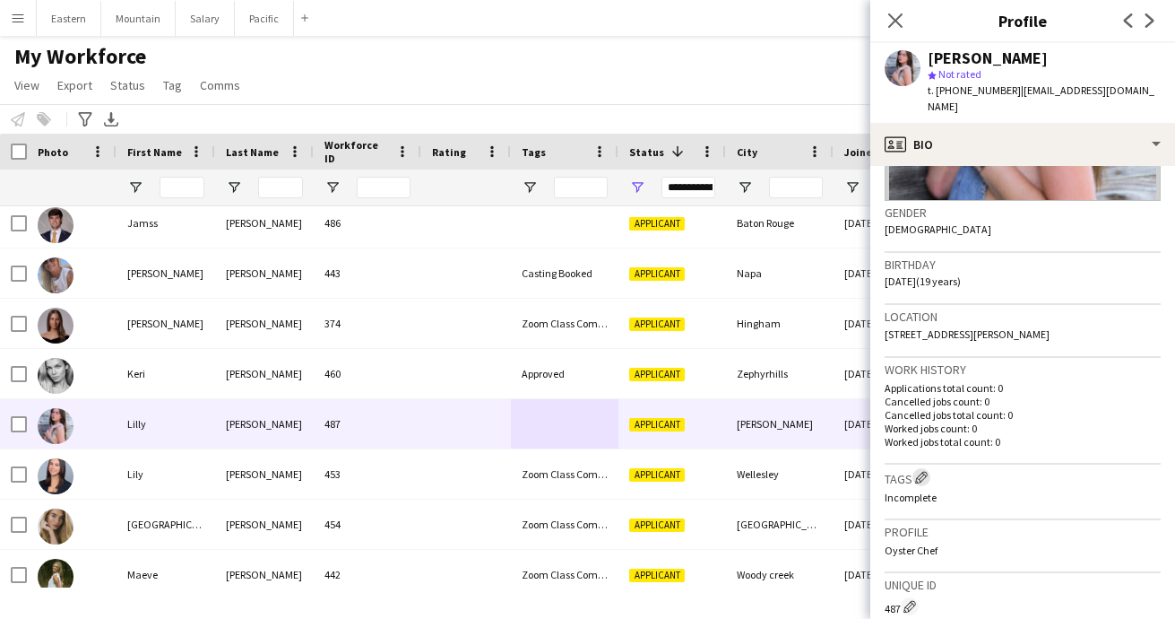
click at [922, 471] on app-icon "Edit crew company tags" at bounding box center [921, 477] width 13 height 13
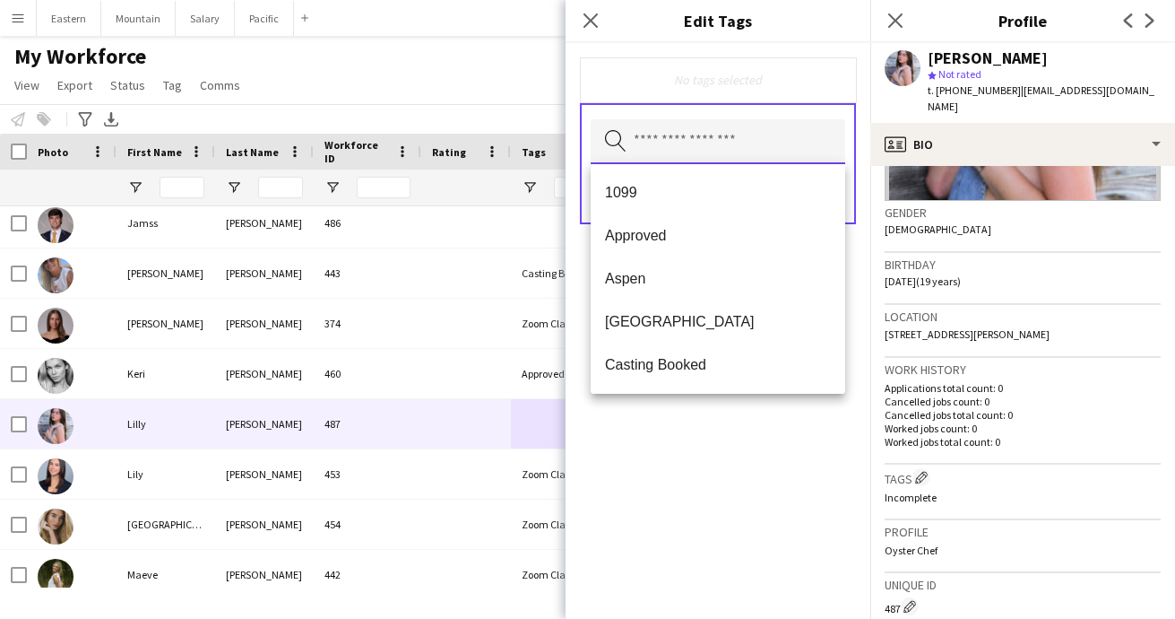
click at [660, 143] on input "text" at bounding box center [718, 141] width 255 height 45
click at [657, 355] on mat-option "Casting Booked" at bounding box center [718, 364] width 255 height 43
click at [699, 513] on div "Casting Booked Remove Search by tag name Save" at bounding box center [718, 331] width 305 height 576
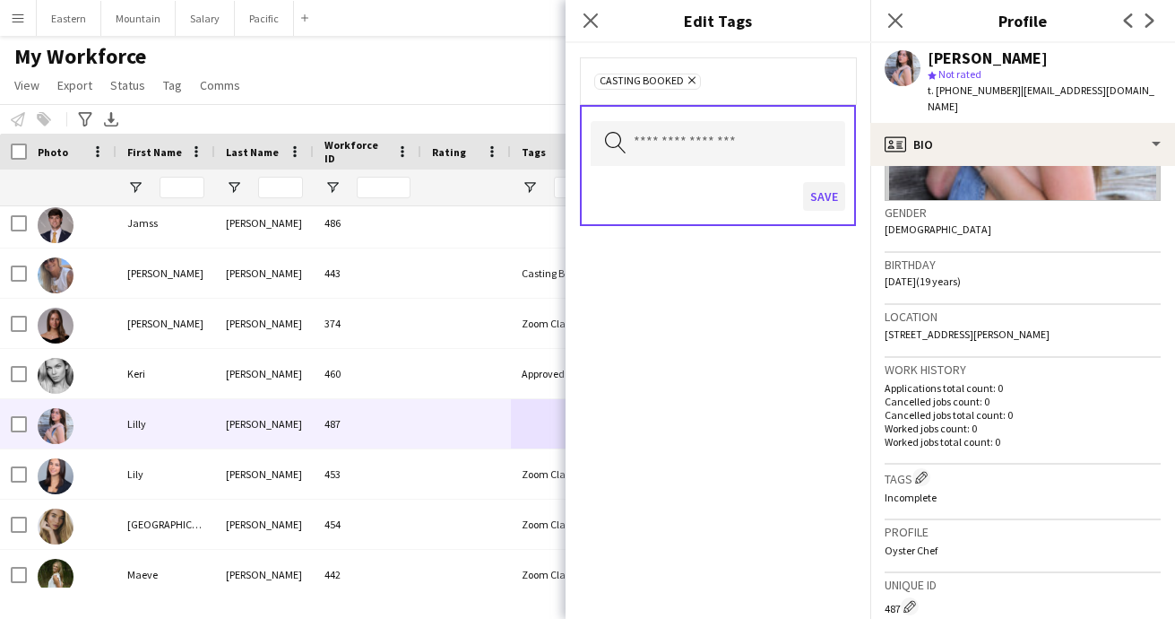
click at [820, 197] on button "Save" at bounding box center [824, 196] width 42 height 29
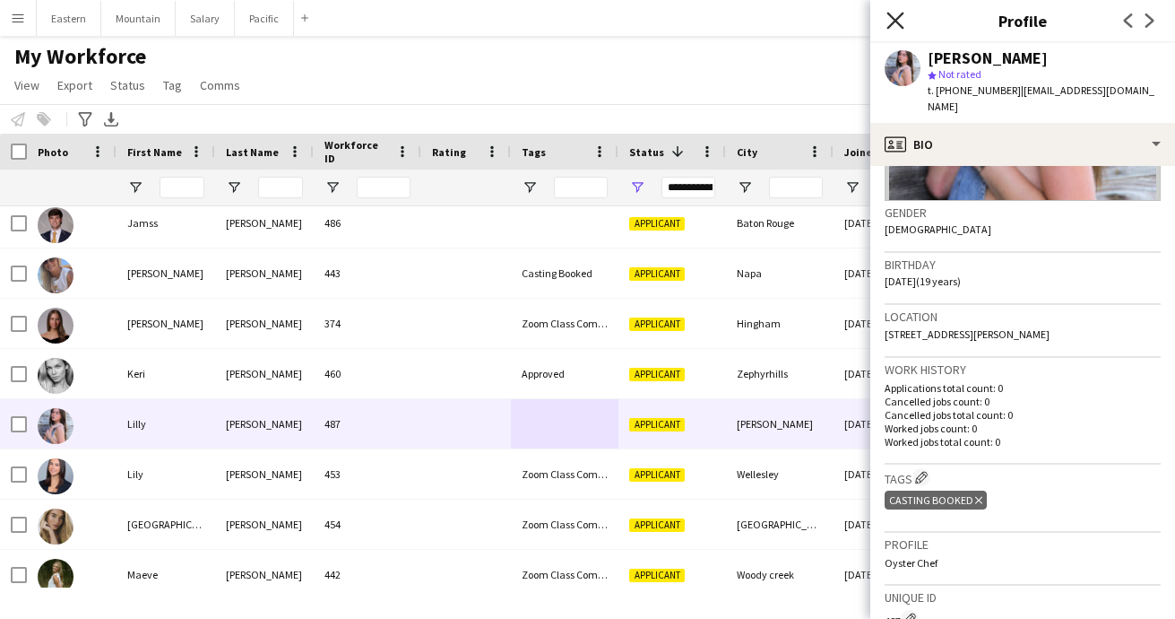
click at [898, 13] on icon "Close pop-in" at bounding box center [895, 20] width 17 height 17
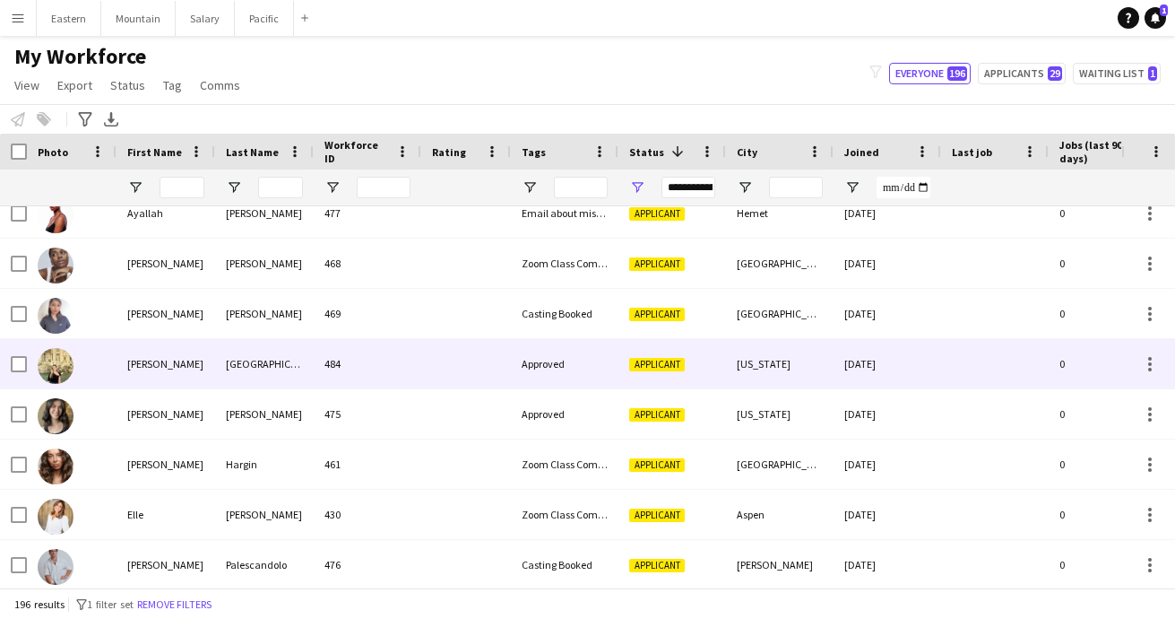
click at [542, 367] on div "Approved" at bounding box center [565, 363] width 108 height 49
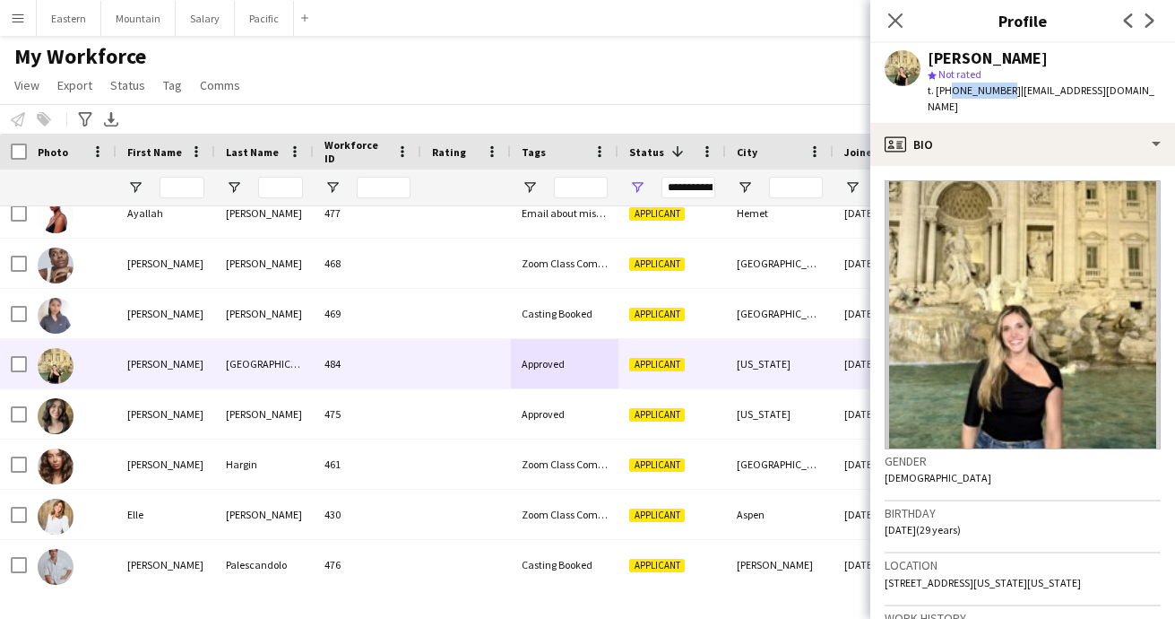
drag, startPoint x: 949, startPoint y: 92, endPoint x: 999, endPoint y: 92, distance: 50.2
click at [999, 92] on span "t. [PHONE_NUMBER]" at bounding box center [974, 89] width 93 height 13
copy span "2039930390"
click at [1037, 83] on span "| carleyberlin1@gmail.com" at bounding box center [1041, 98] width 227 height 30
drag, startPoint x: 1009, startPoint y: 92, endPoint x: 1123, endPoint y: 92, distance: 114.8
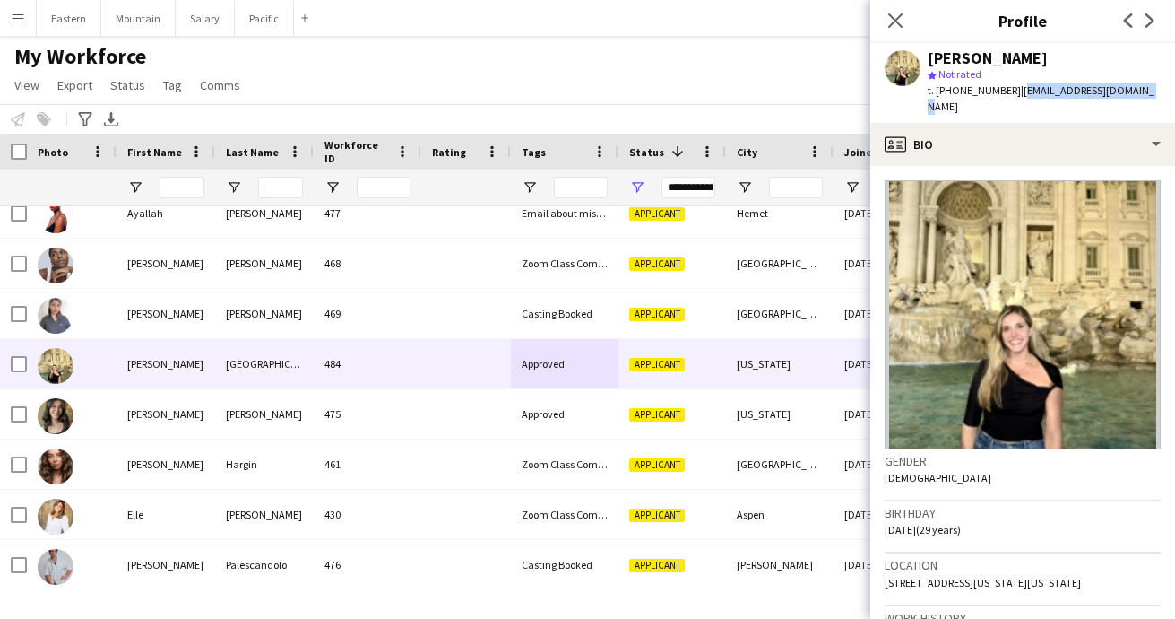
click at [1123, 92] on div "Carley Berlin star Not rated t. +12039930390 | carleyberlin1@gmail.com" at bounding box center [1023, 83] width 305 height 80
copy span "[EMAIL_ADDRESS][DOMAIN_NAME]"
click at [898, 17] on icon at bounding box center [895, 20] width 17 height 17
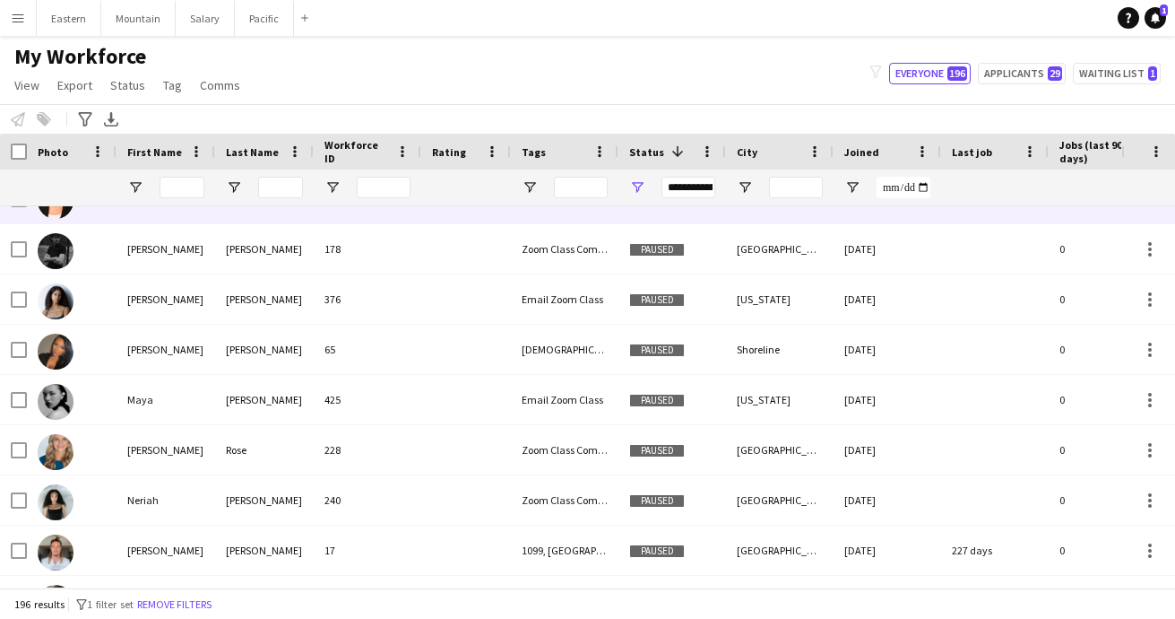
scroll to position [1021, 0]
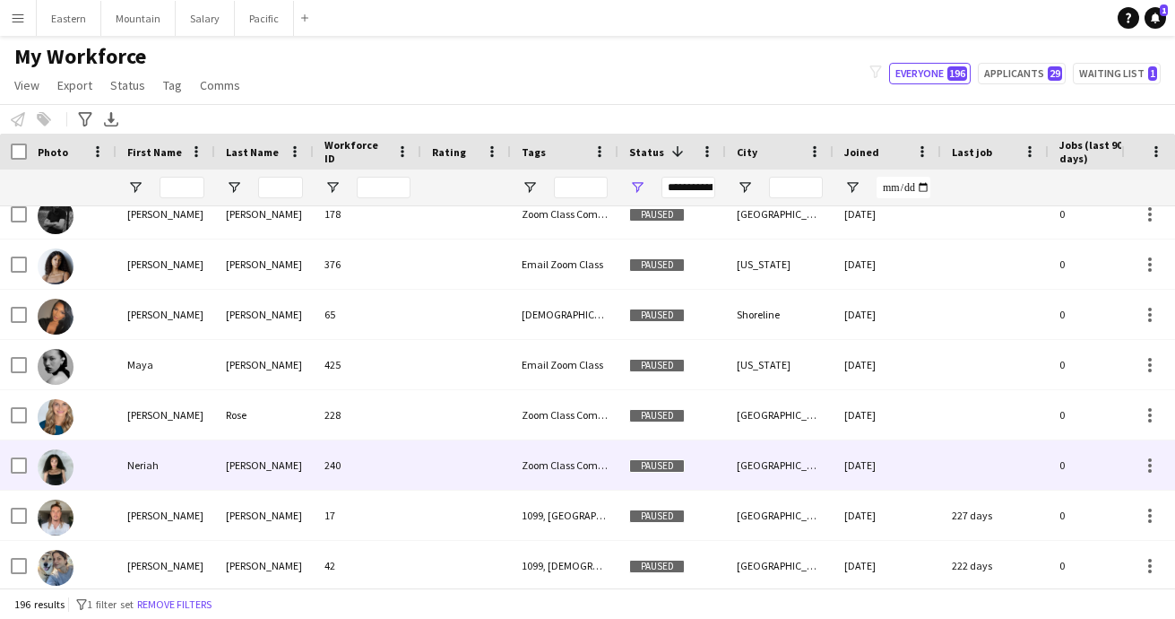
click at [436, 462] on div at bounding box center [466, 464] width 90 height 49
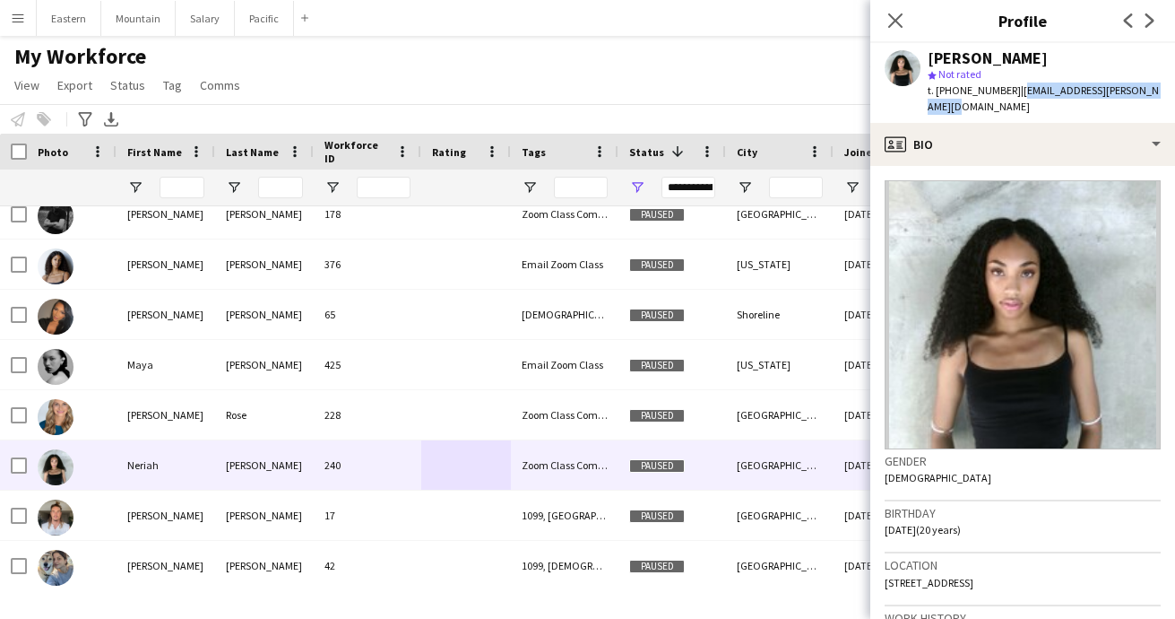
drag, startPoint x: 1009, startPoint y: 91, endPoint x: 1162, endPoint y: 91, distance: 153.3
click at [1162, 91] on div "Neriah Carson star Not rated t. +13367099009 | neriah.elise.carson@gmail.com" at bounding box center [1023, 83] width 305 height 80
copy span "[EMAIL_ADDRESS][PERSON_NAME][DOMAIN_NAME]"
click at [893, 22] on icon "Close pop-in" at bounding box center [895, 20] width 17 height 17
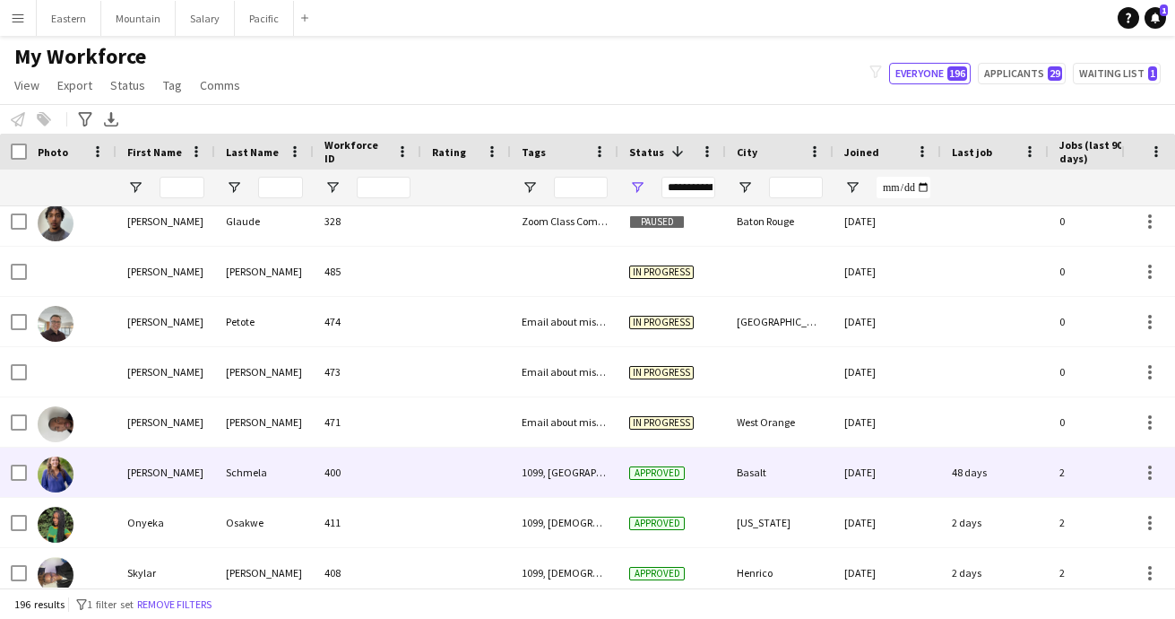
scroll to position [1767, 0]
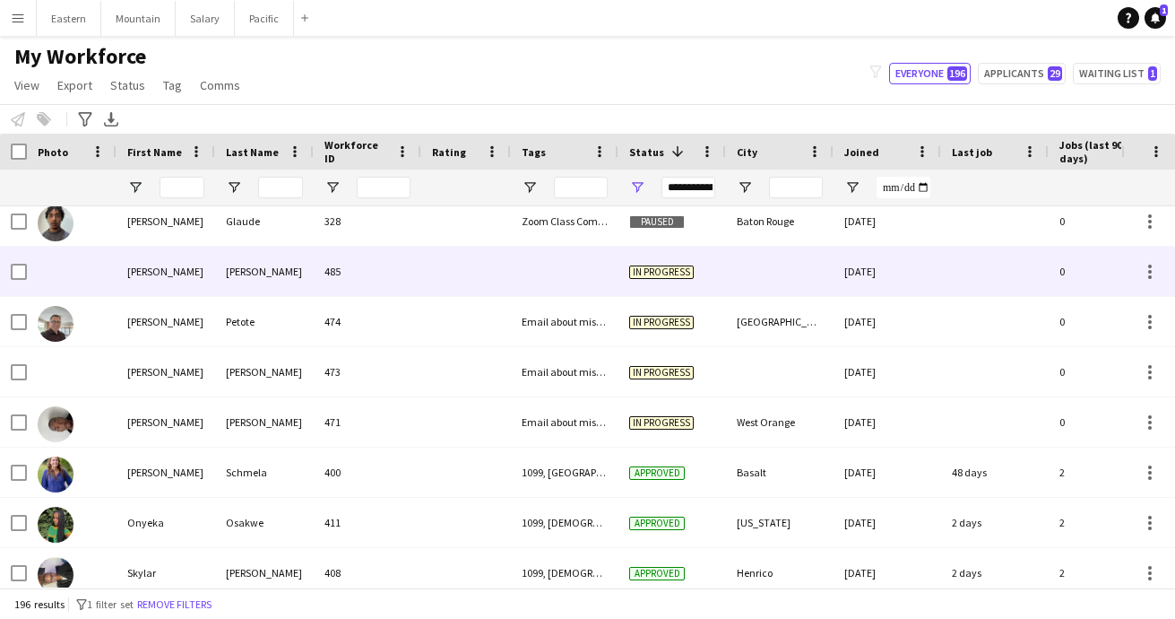
click at [593, 281] on div at bounding box center [565, 271] width 108 height 49
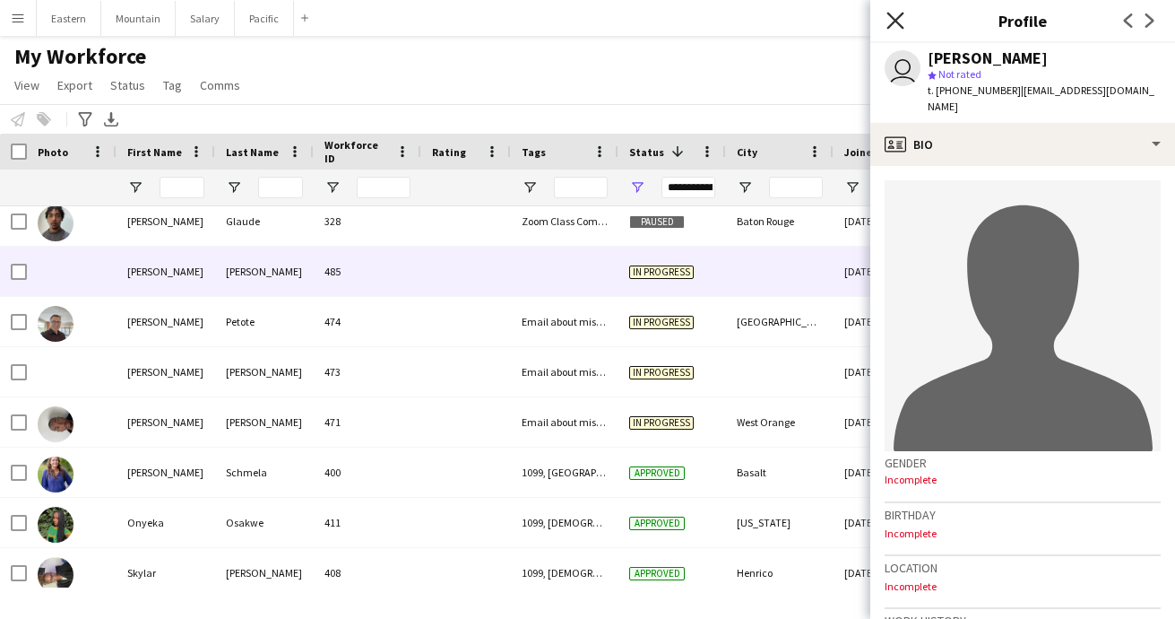
click at [896, 19] on icon "Close pop-in" at bounding box center [895, 20] width 17 height 17
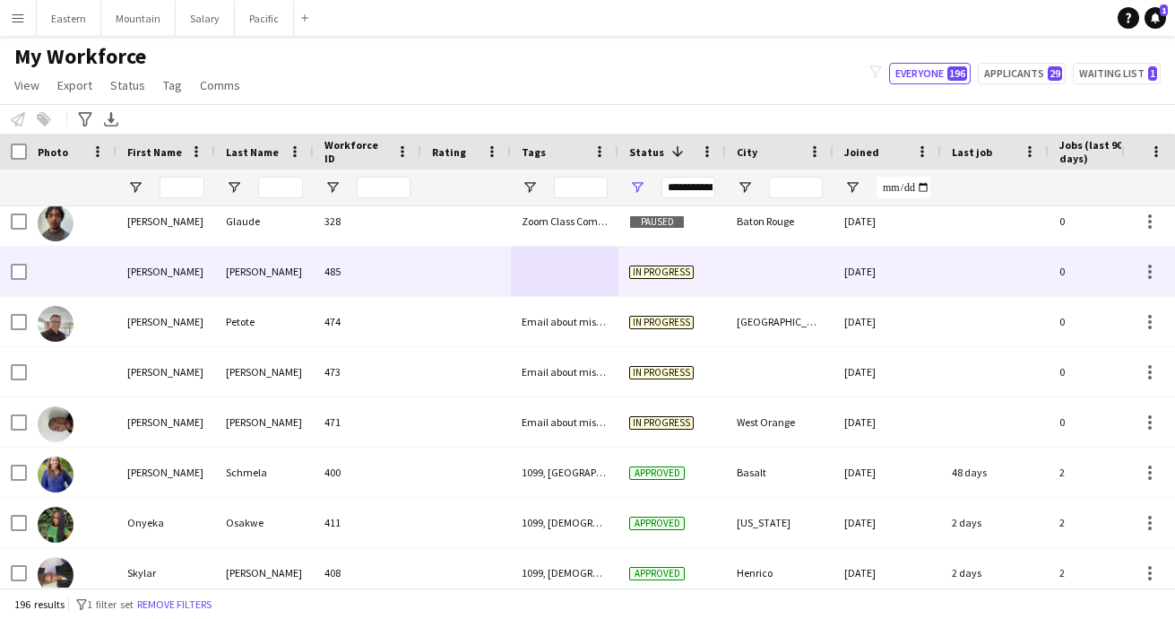
click at [565, 282] on div at bounding box center [565, 271] width 108 height 49
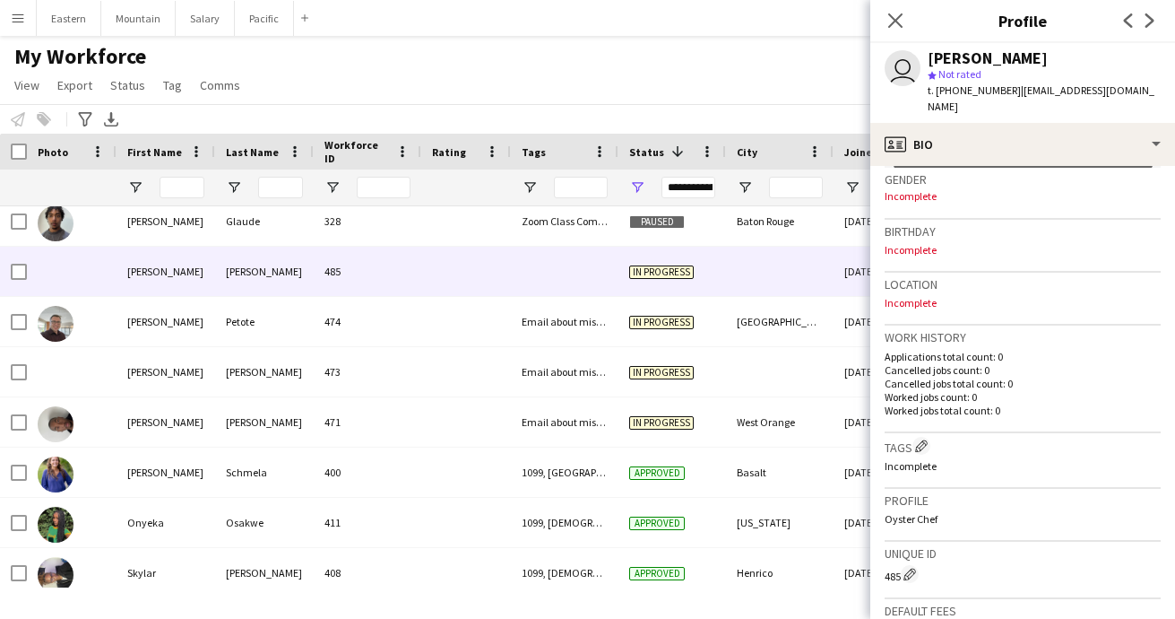
scroll to position [314, 0]
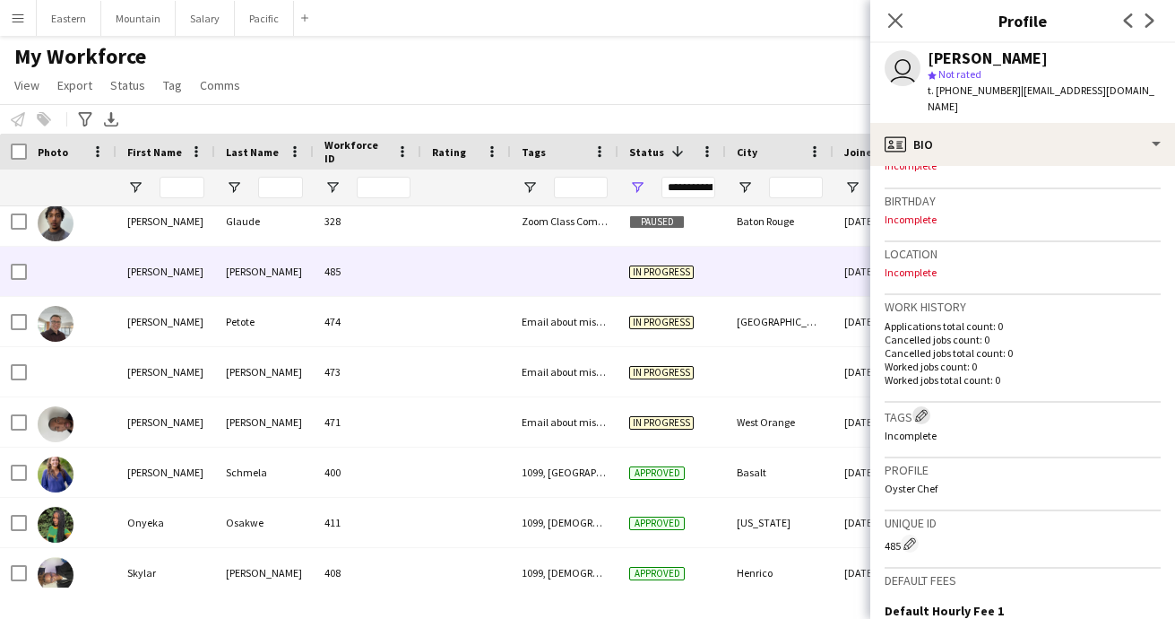
click at [922, 409] on app-icon "Edit crew company tags" at bounding box center [921, 415] width 13 height 13
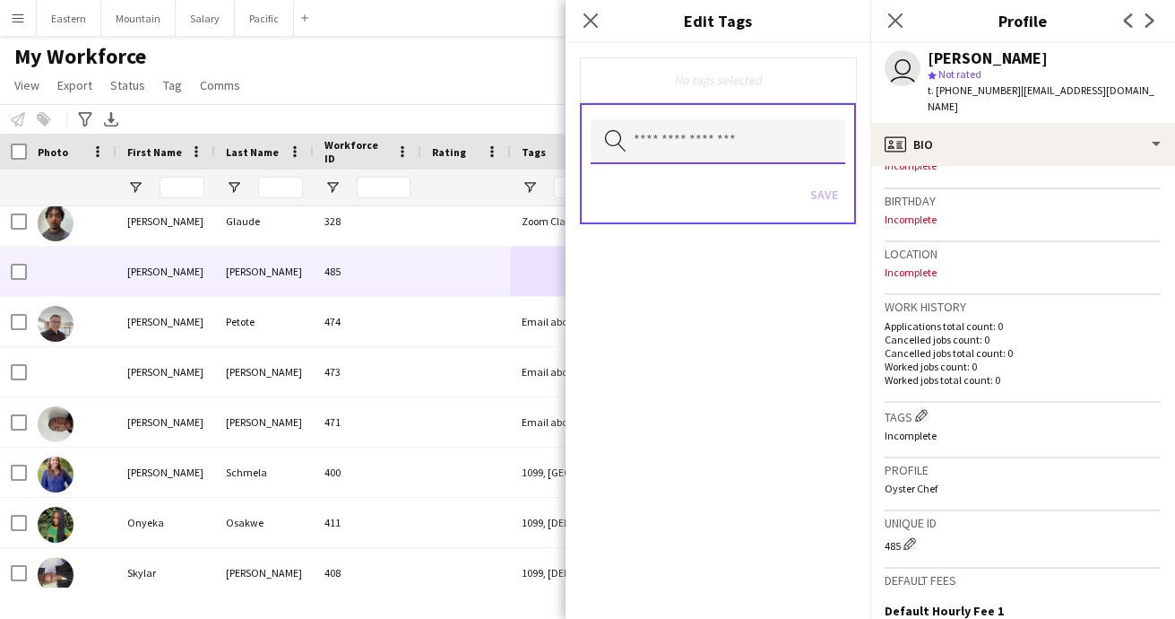
click at [684, 149] on input "text" at bounding box center [718, 141] width 255 height 45
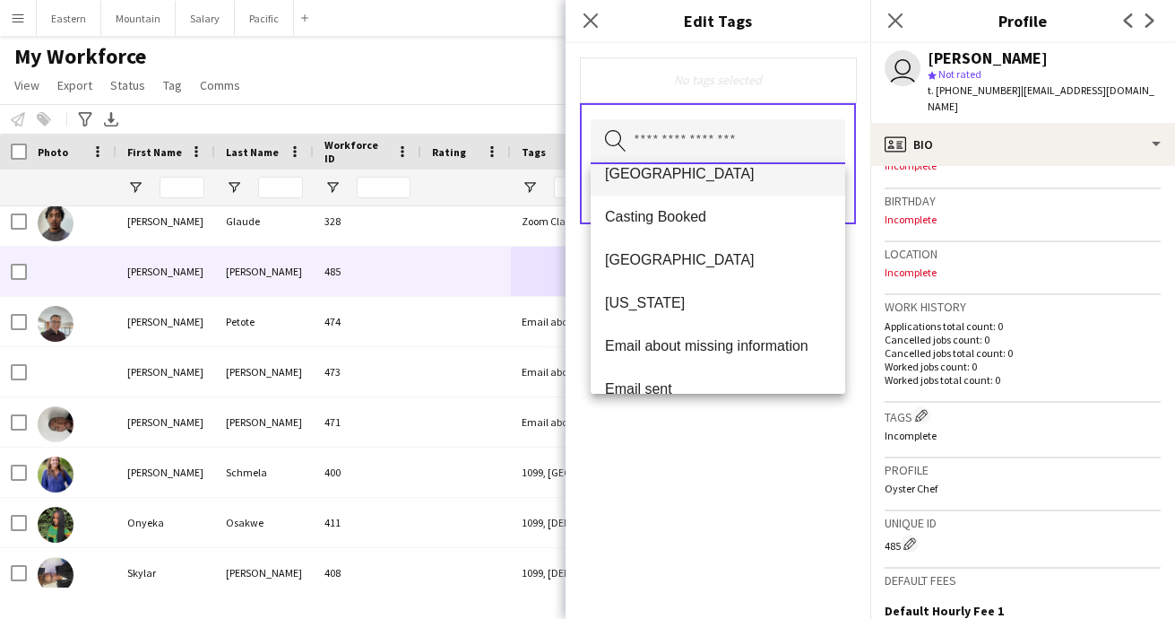
scroll to position [184, 0]
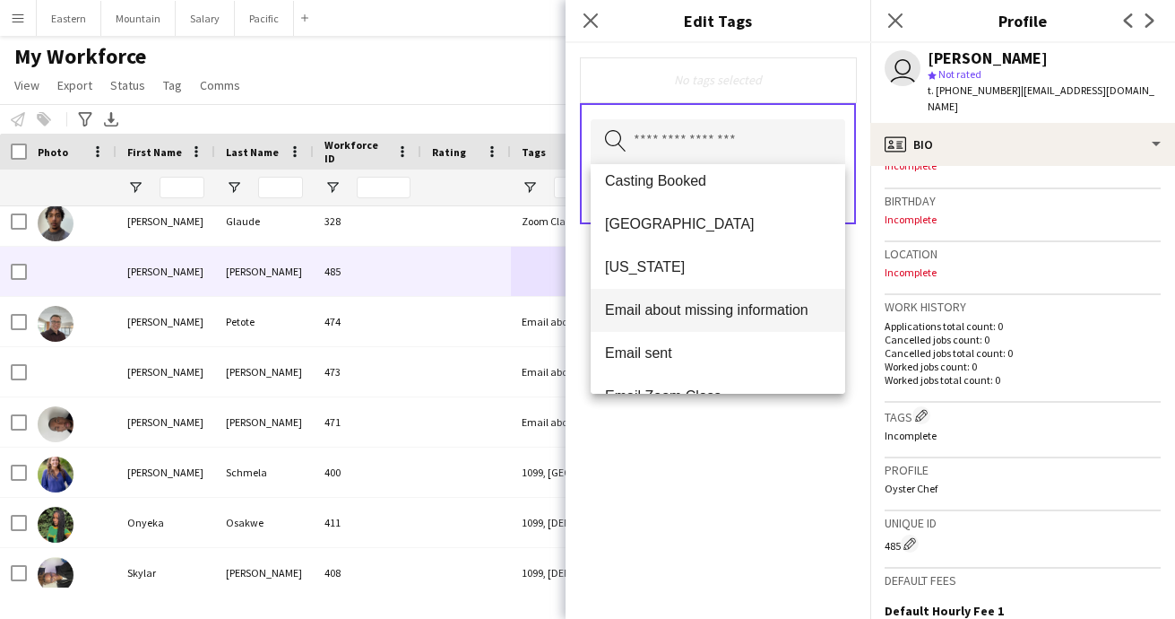
click at [672, 318] on span "Email about missing information" at bounding box center [718, 309] width 226 height 17
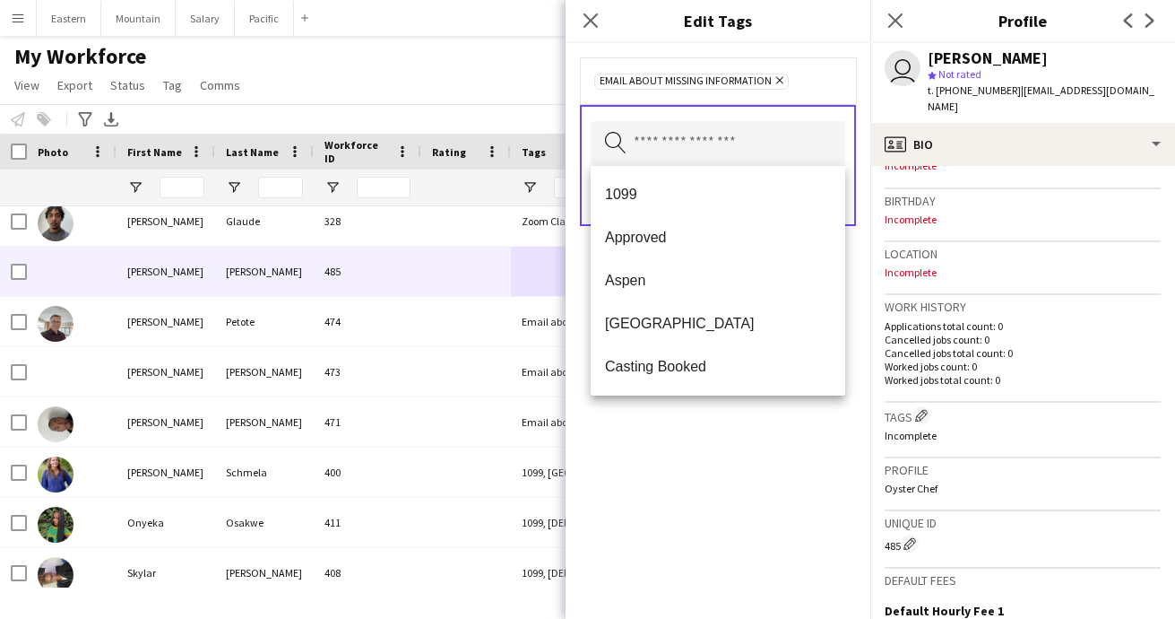
click at [704, 506] on div "Email about missing information Remove Search by tag name Save" at bounding box center [718, 331] width 305 height 576
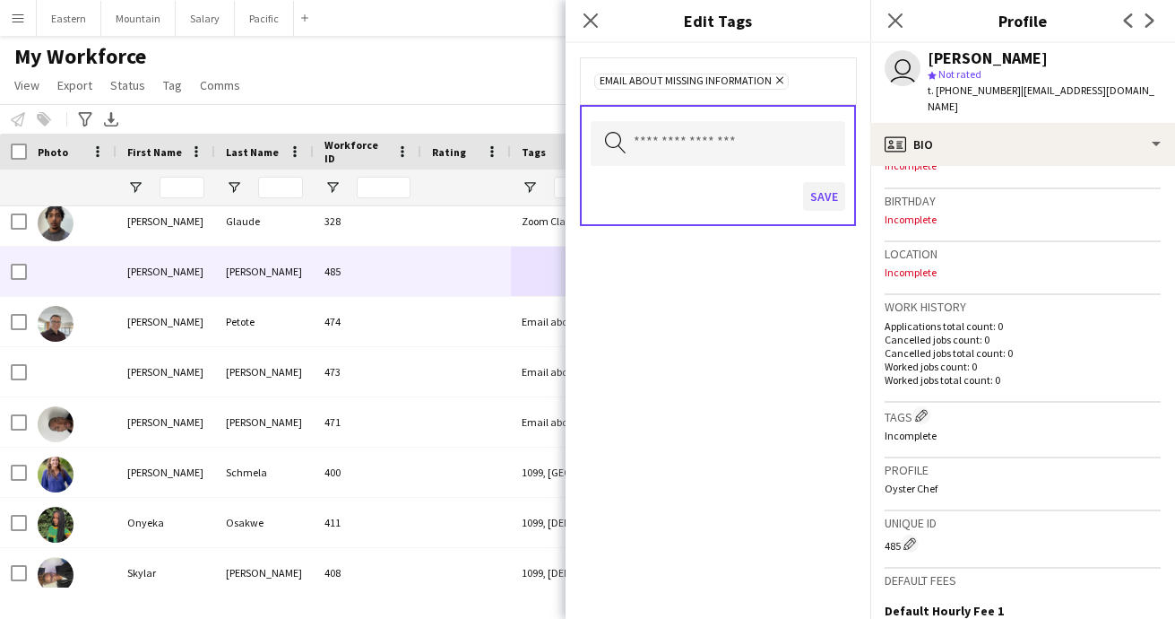
click at [823, 197] on button "Save" at bounding box center [824, 196] width 42 height 29
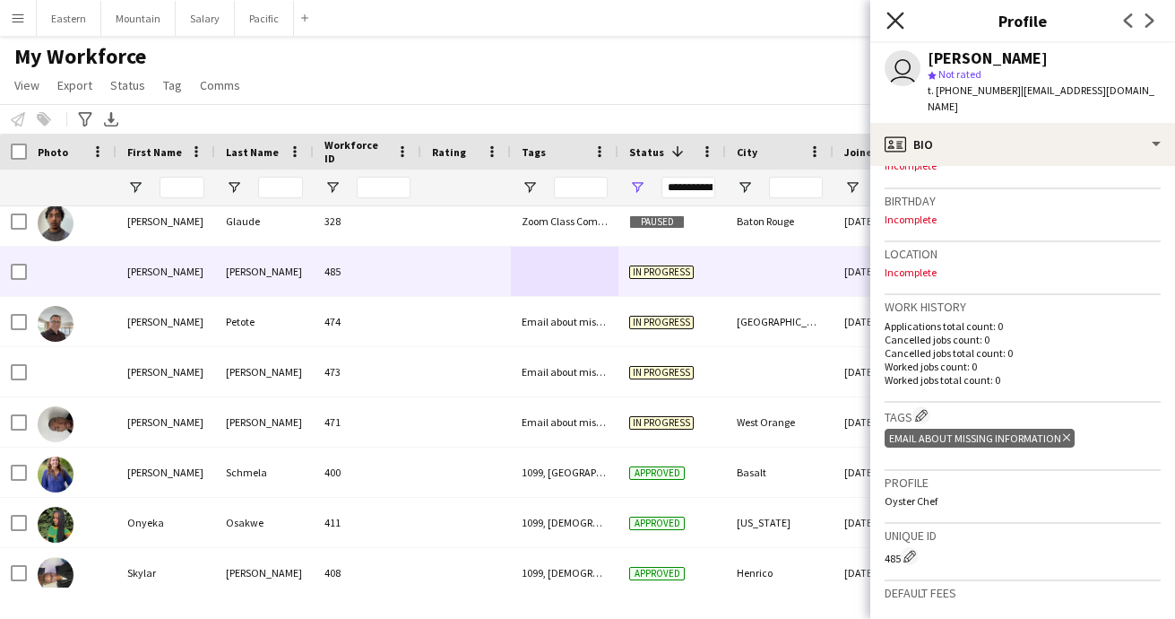
click at [891, 23] on icon "Close pop-in" at bounding box center [895, 20] width 17 height 17
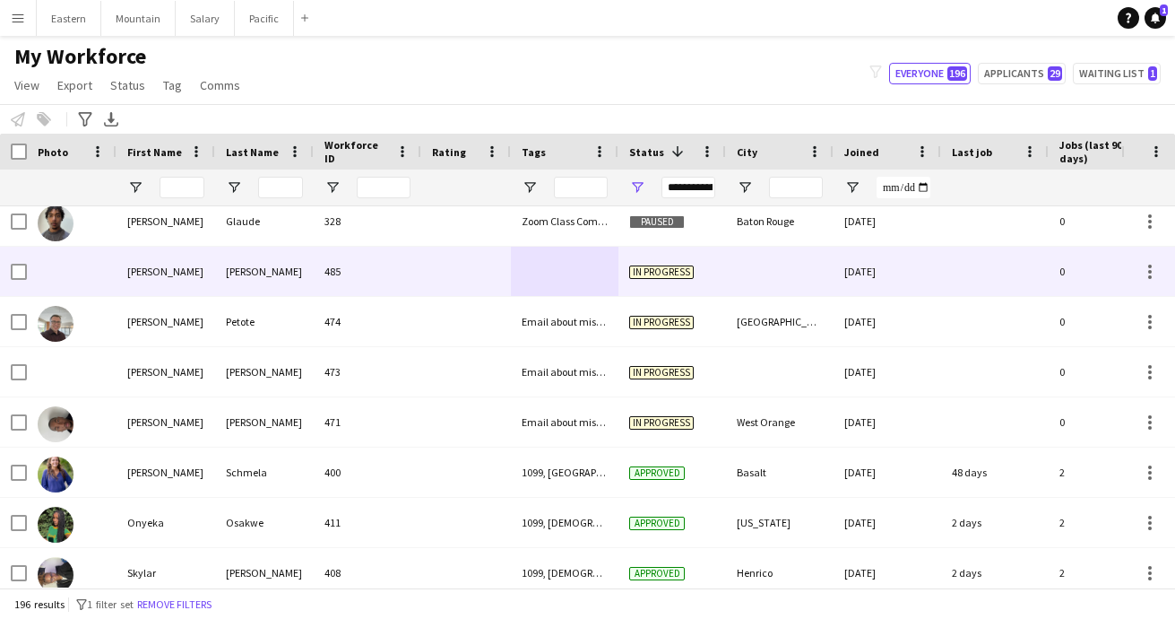
click at [564, 272] on div at bounding box center [565, 271] width 108 height 49
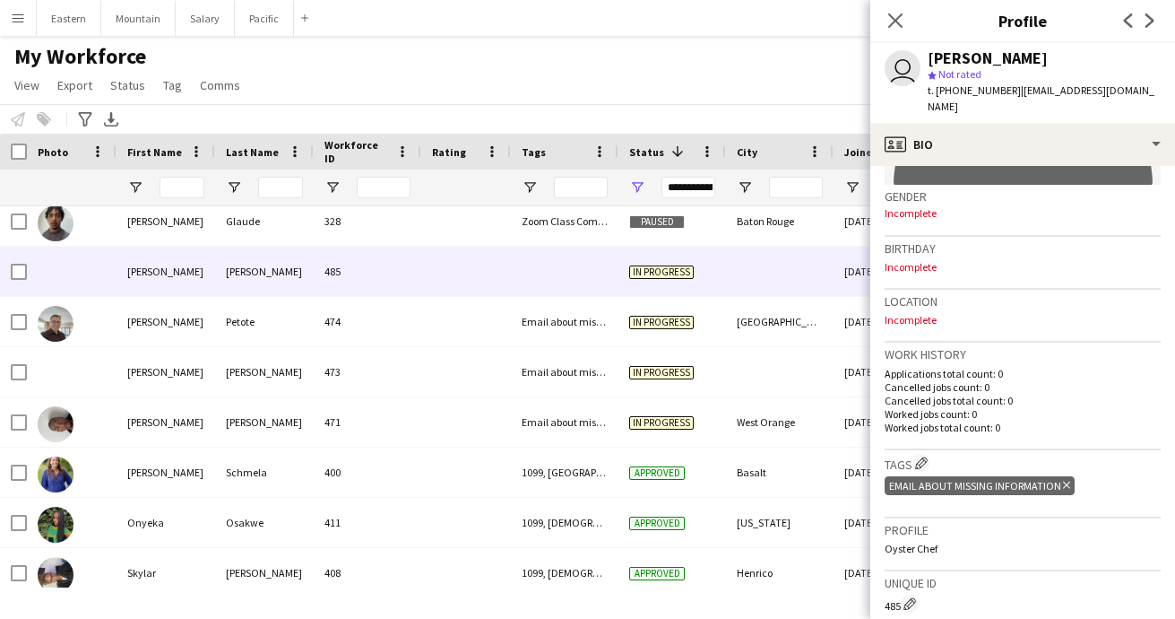
scroll to position [316, 0]
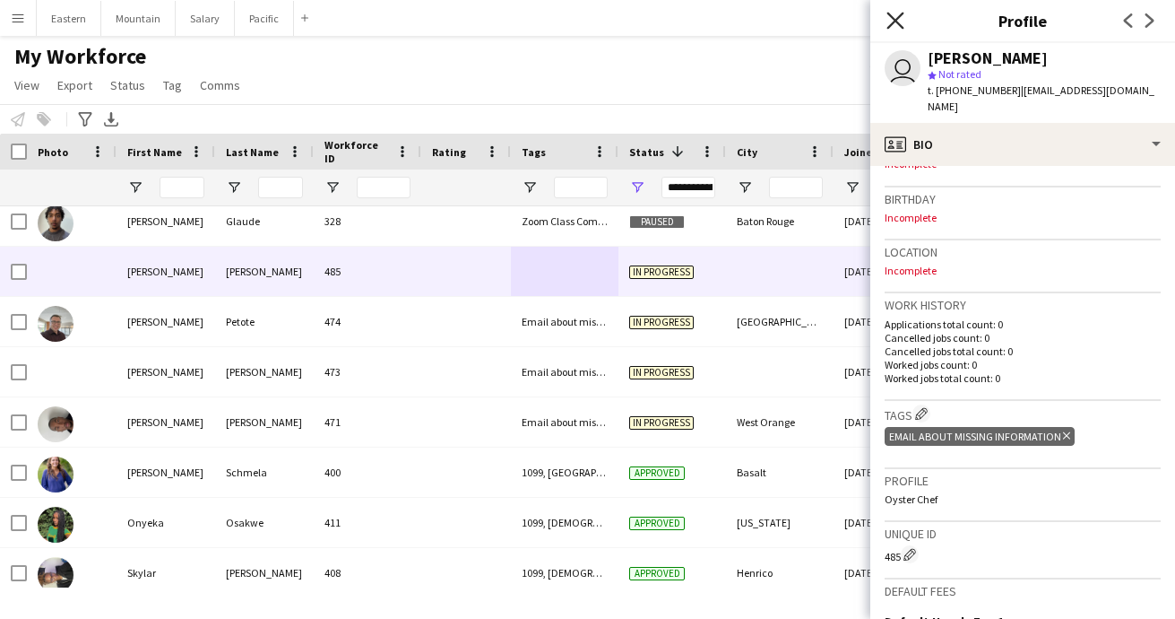
click at [890, 19] on icon "Close pop-in" at bounding box center [895, 20] width 17 height 17
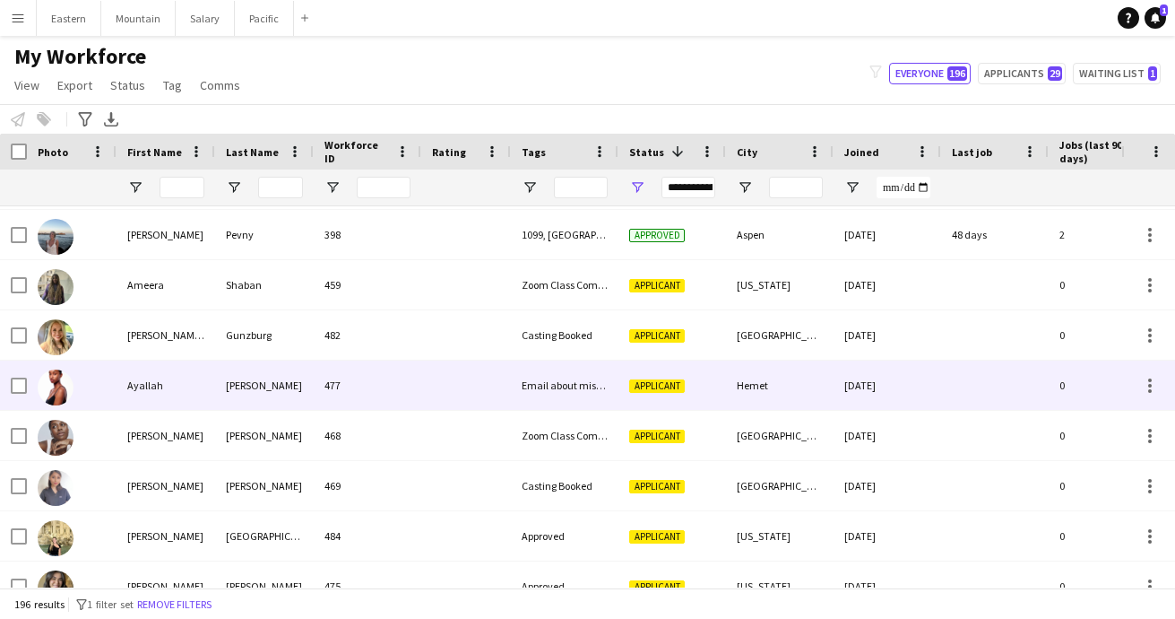
click at [493, 374] on div at bounding box center [466, 384] width 90 height 49
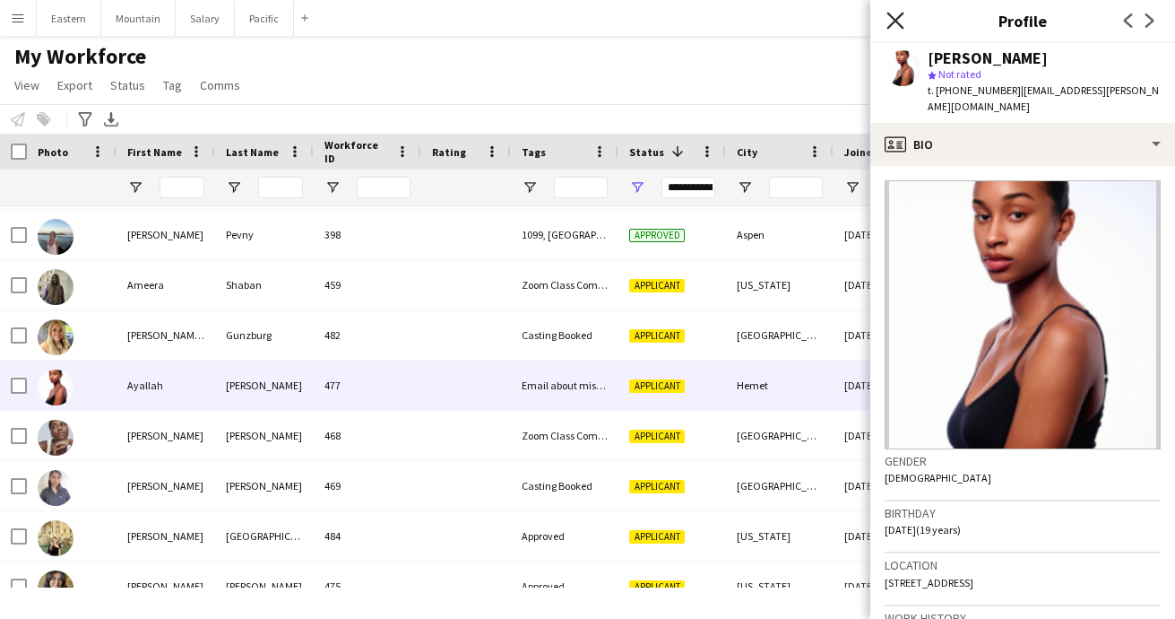
click at [900, 18] on icon "Close pop-in" at bounding box center [895, 20] width 17 height 17
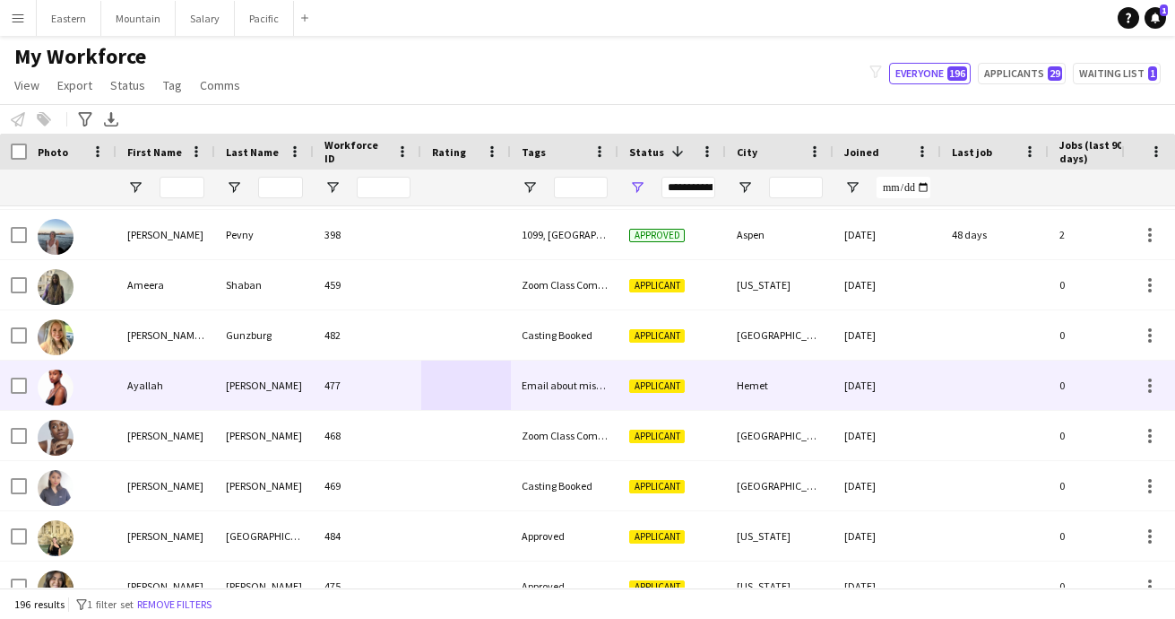
click at [563, 381] on div "Email about missing information" at bounding box center [565, 384] width 108 height 49
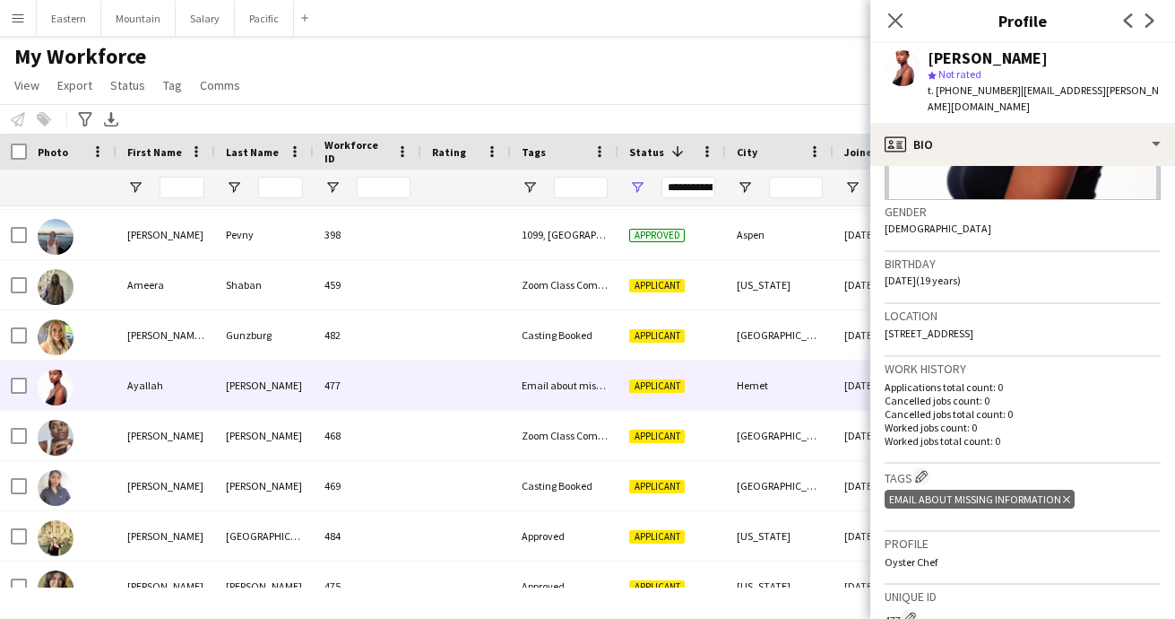
scroll to position [395, 0]
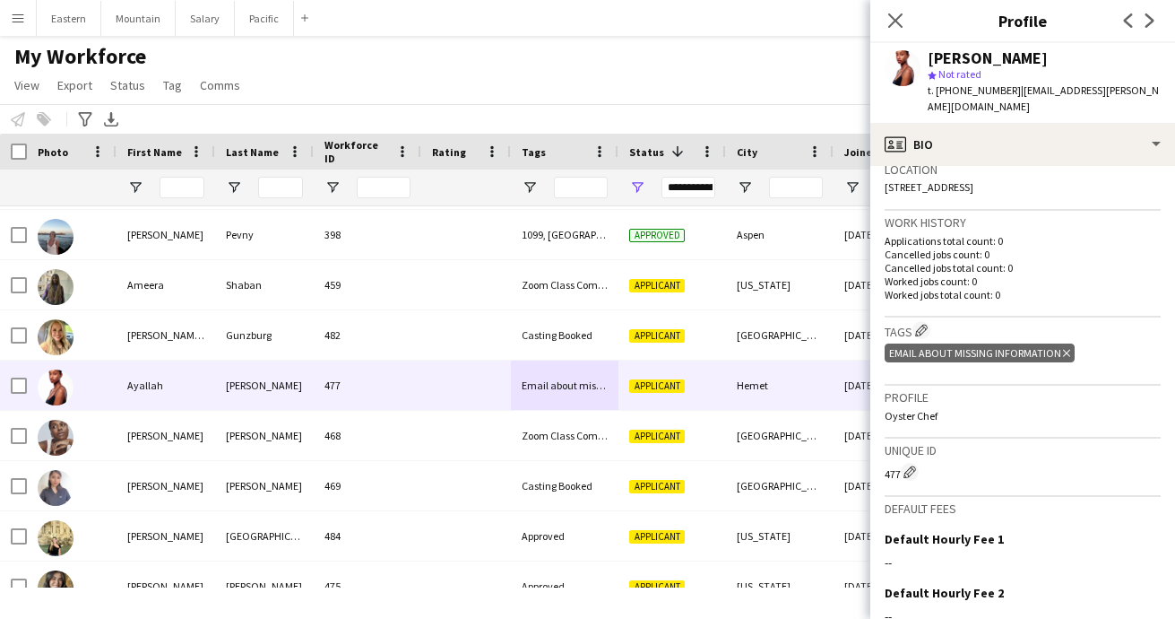
click at [1063, 348] on icon "Delete tag" at bounding box center [1066, 353] width 7 height 11
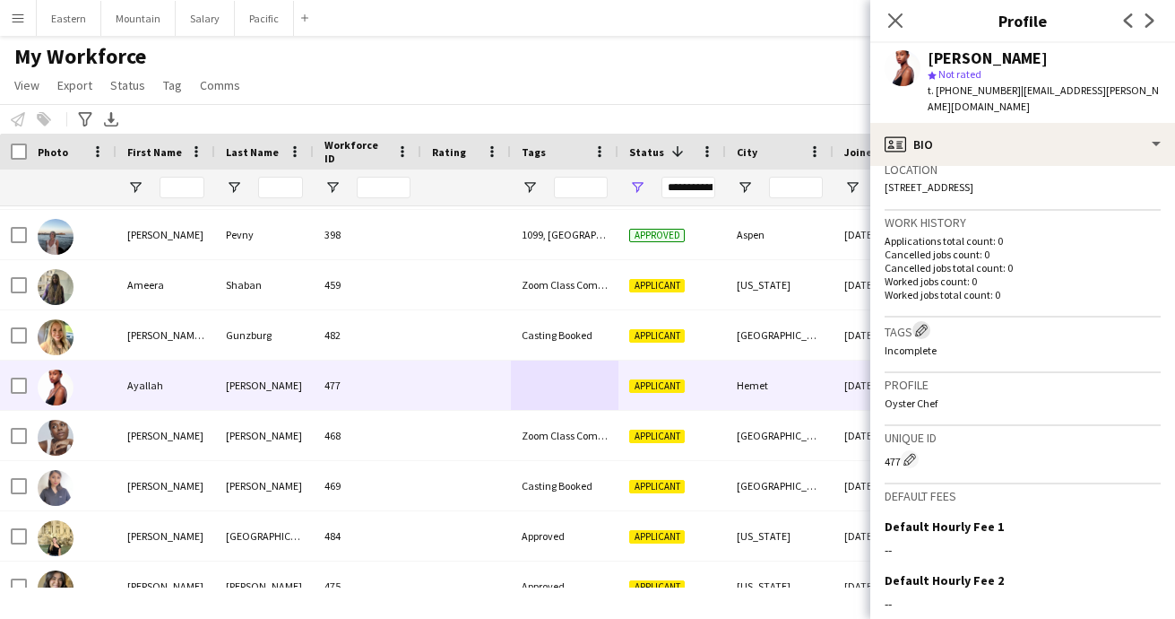
click at [925, 324] on app-icon "Edit crew company tags" at bounding box center [921, 330] width 13 height 13
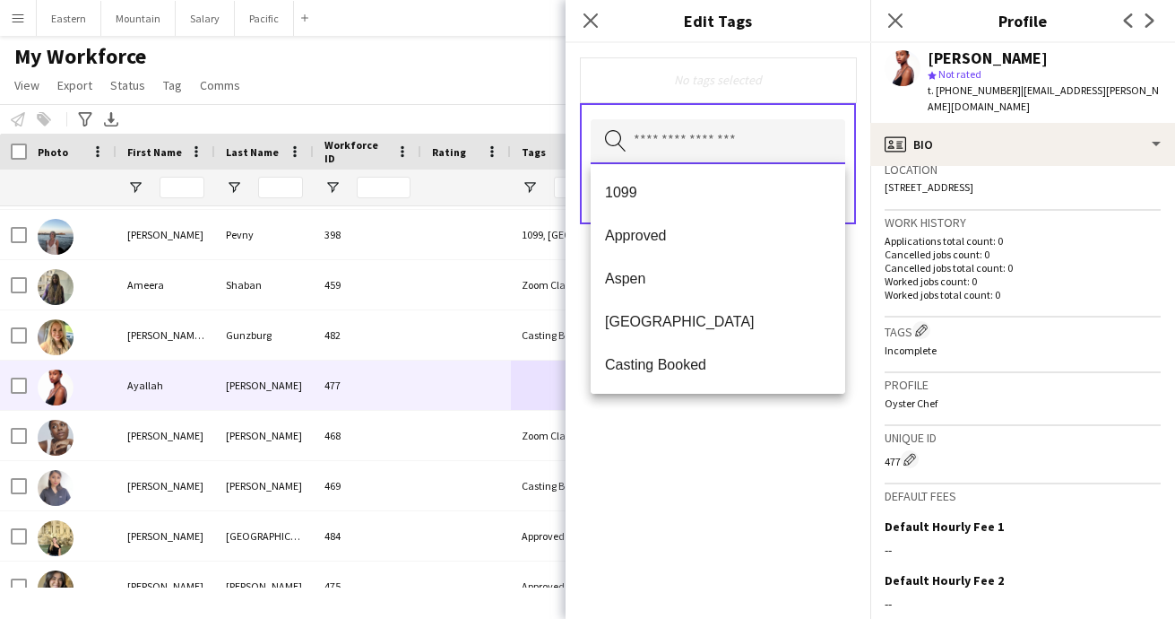
click at [729, 143] on input "text" at bounding box center [718, 141] width 255 height 45
click at [680, 368] on span "Casting Booked" at bounding box center [718, 364] width 226 height 17
click at [715, 463] on div "Casting Booked Remove Search by tag name Save" at bounding box center [718, 331] width 305 height 576
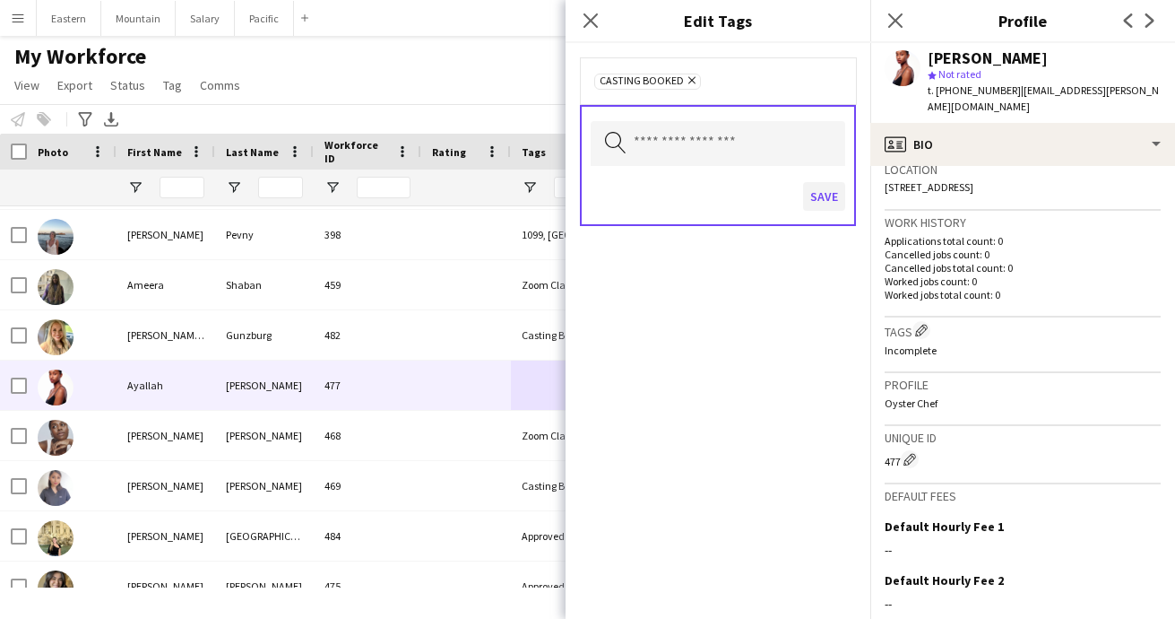
click at [820, 198] on button "Save" at bounding box center [824, 196] width 42 height 29
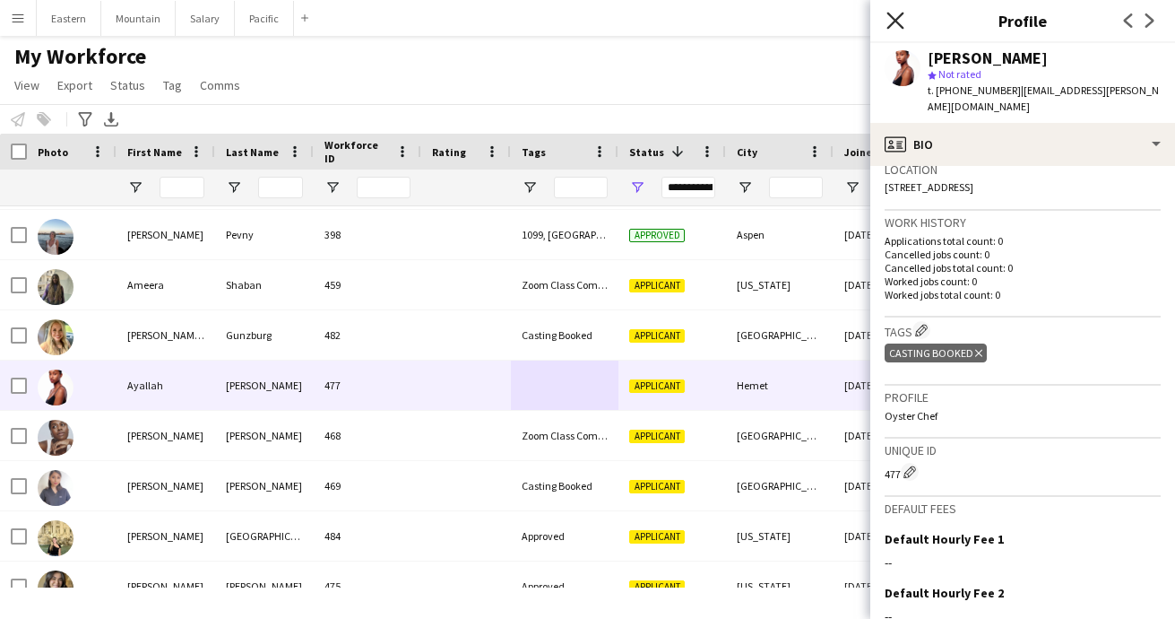
click at [897, 21] on icon "Close pop-in" at bounding box center [895, 20] width 17 height 17
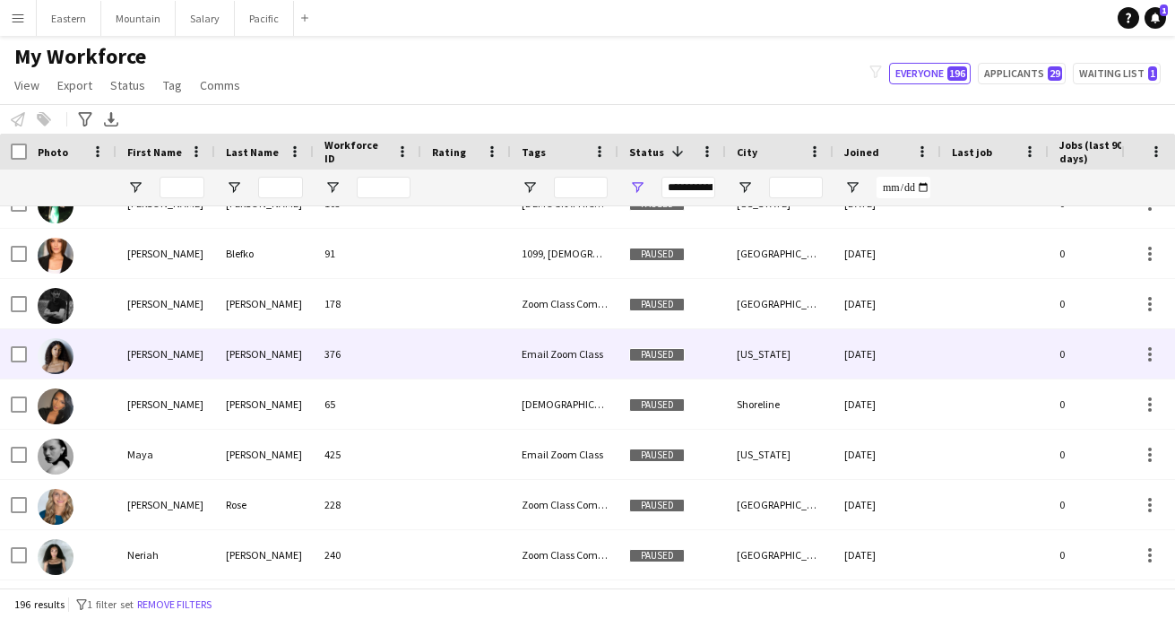
scroll to position [1242, 0]
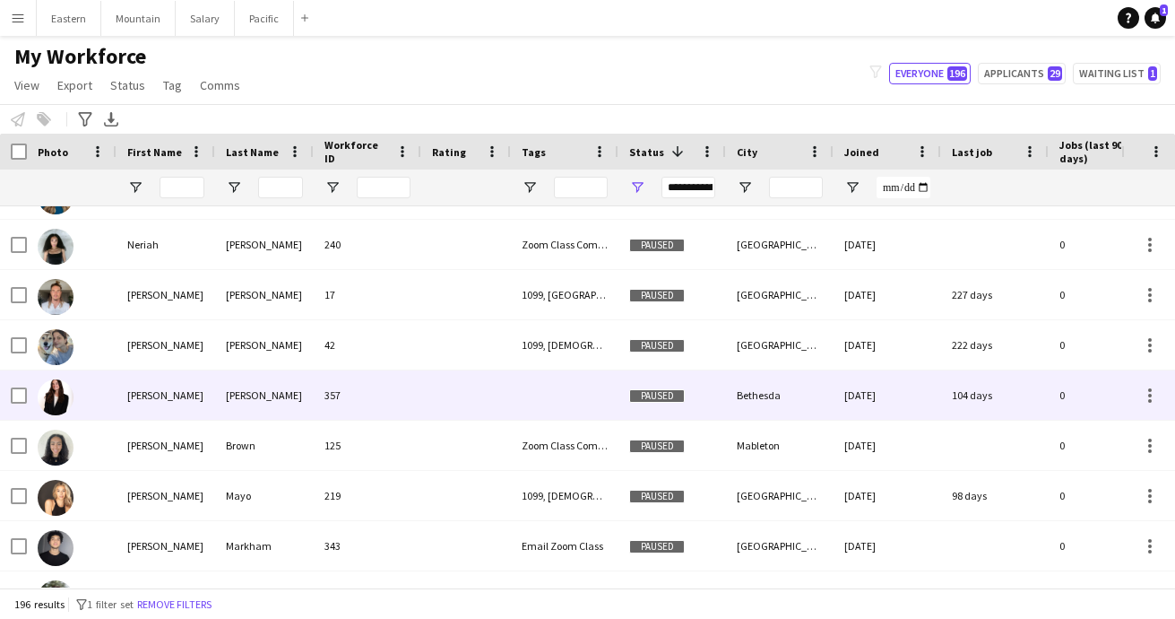
click at [346, 409] on div "357" at bounding box center [368, 394] width 108 height 49
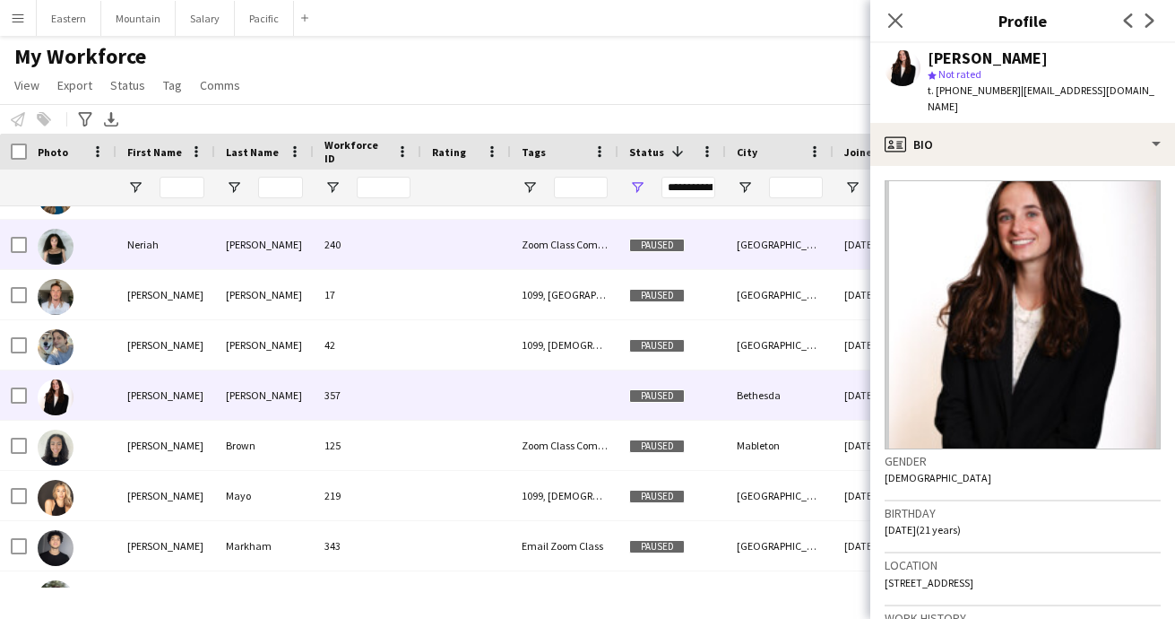
click at [307, 261] on div "[PERSON_NAME]" at bounding box center [264, 244] width 99 height 49
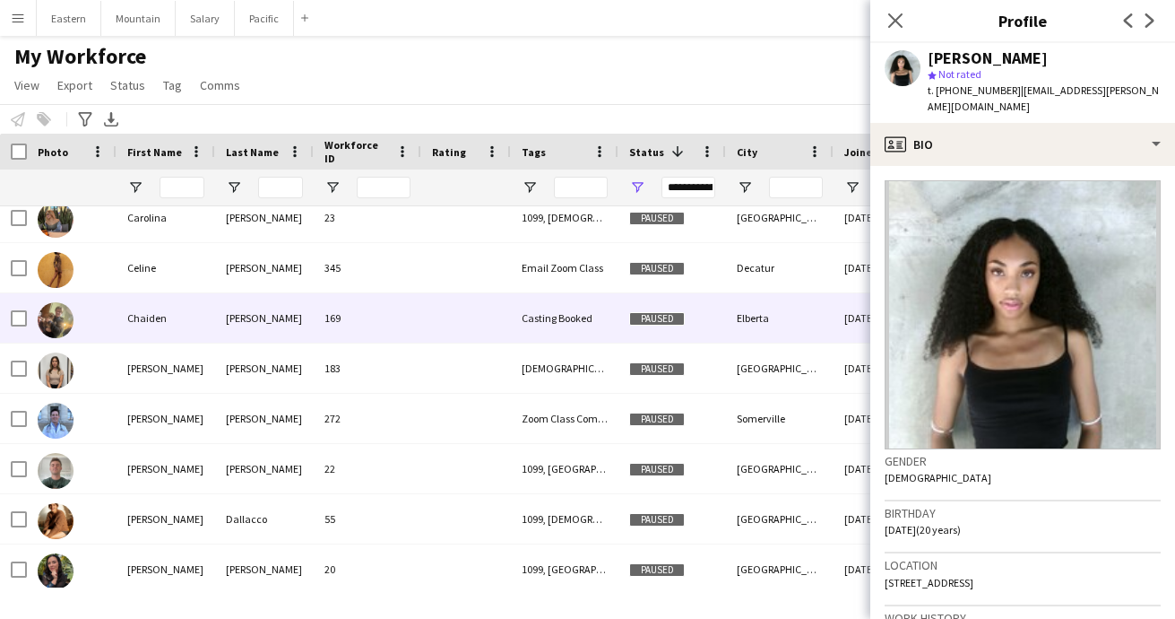
scroll to position [252, 0]
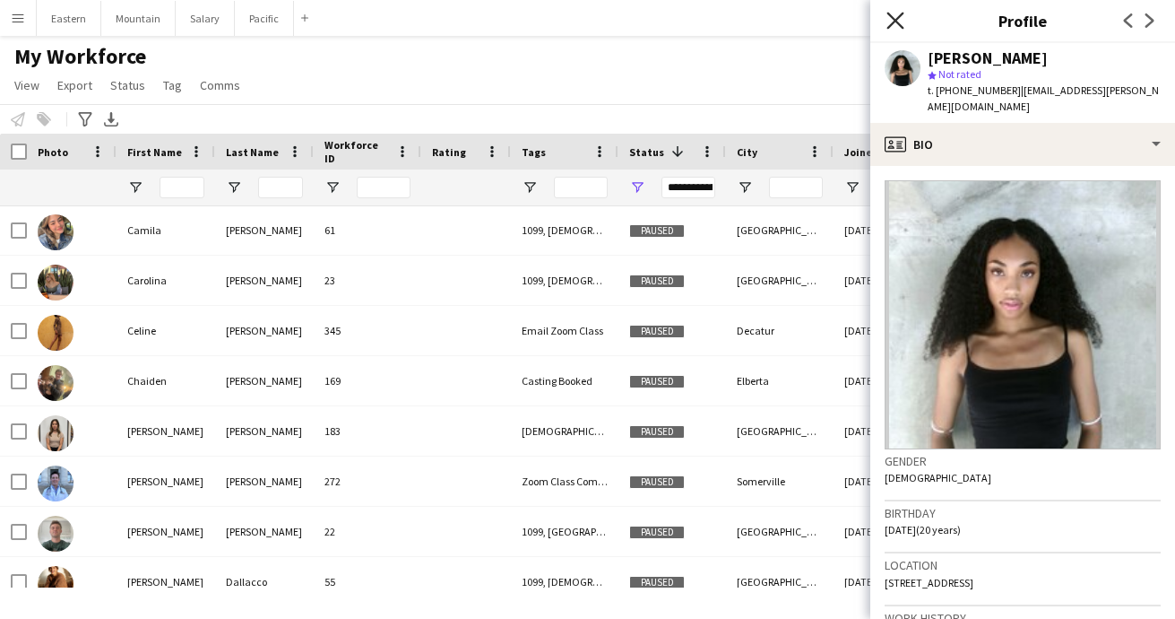
click at [895, 20] on icon at bounding box center [895, 20] width 17 height 17
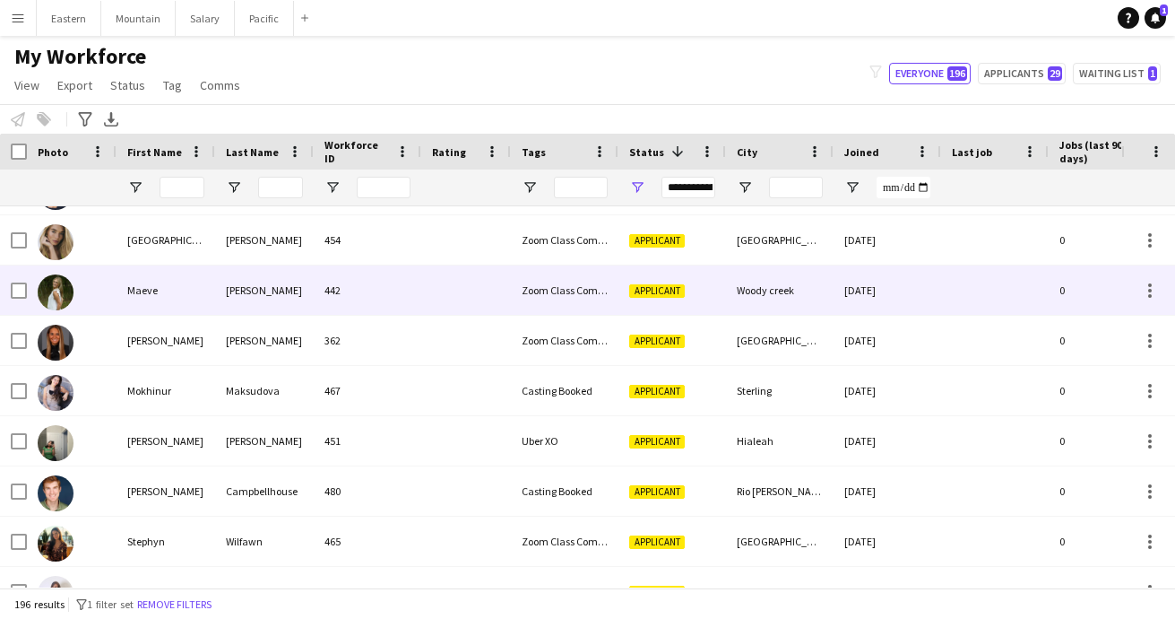
scroll to position [3154, 0]
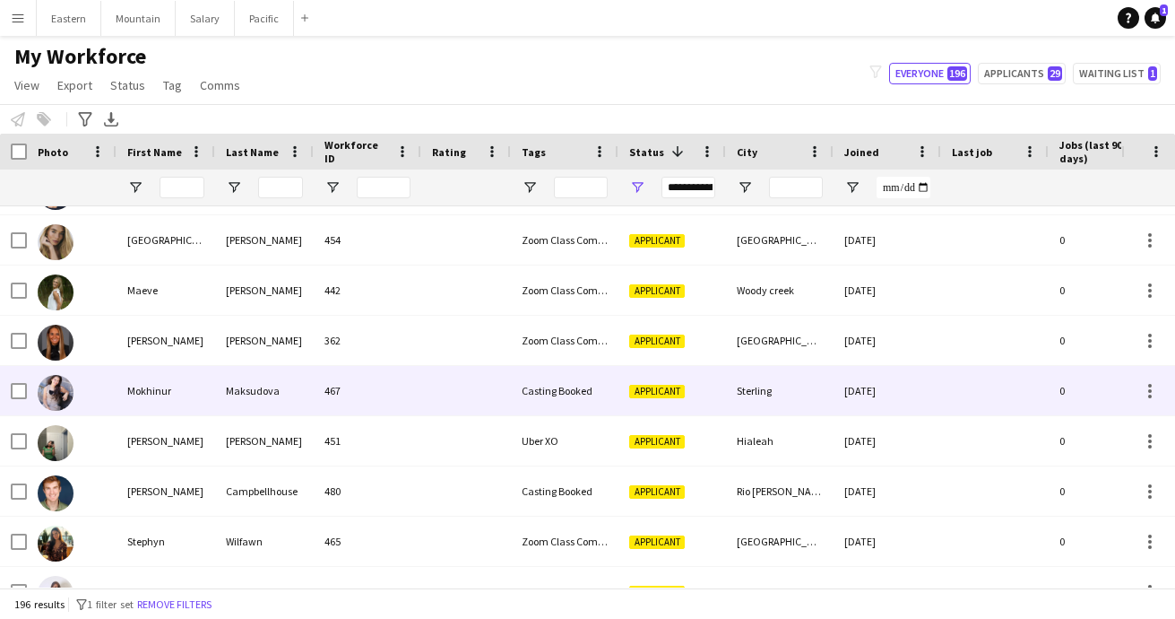
click at [447, 405] on div at bounding box center [466, 390] width 90 height 49
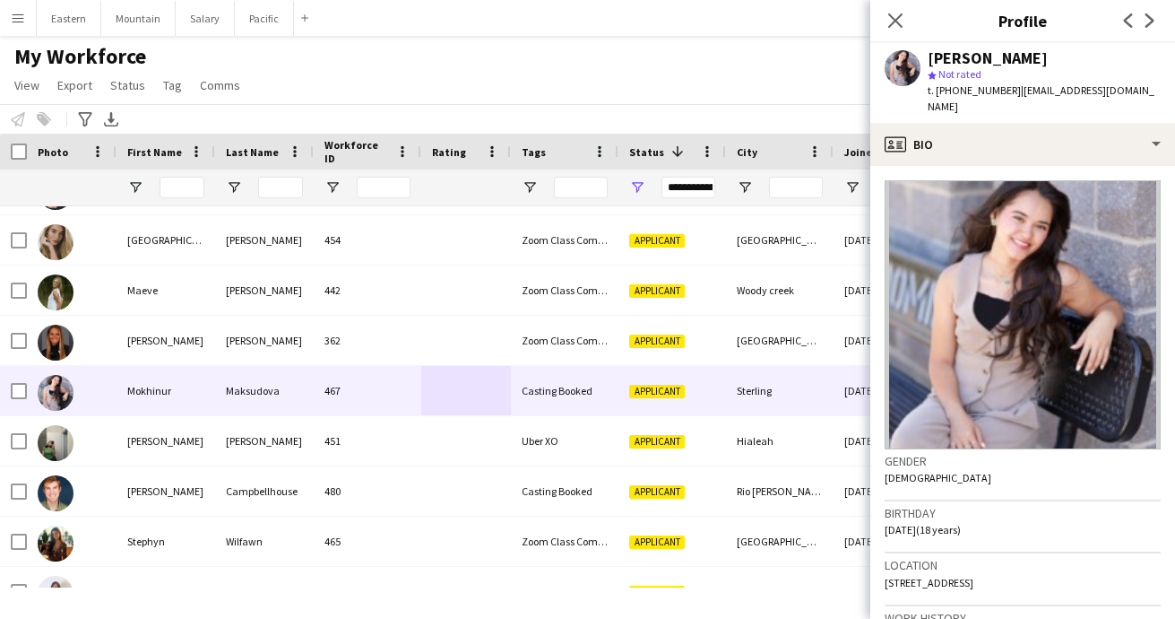
drag, startPoint x: 992, startPoint y: 564, endPoint x: 1073, endPoint y: 566, distance: 81.6
click at [1073, 566] on div "Location 47716 Bowline Terrace, Sterling, 20165" at bounding box center [1023, 579] width 276 height 52
copy span "Sterling, 20165"
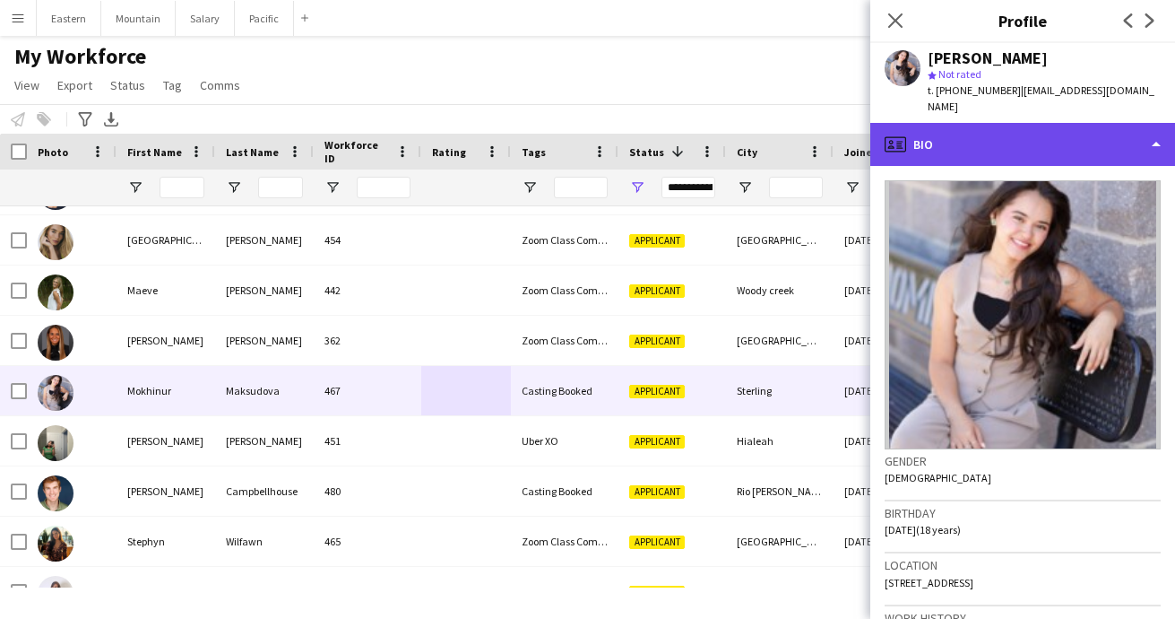
click at [929, 130] on div "profile Bio" at bounding box center [1023, 144] width 305 height 43
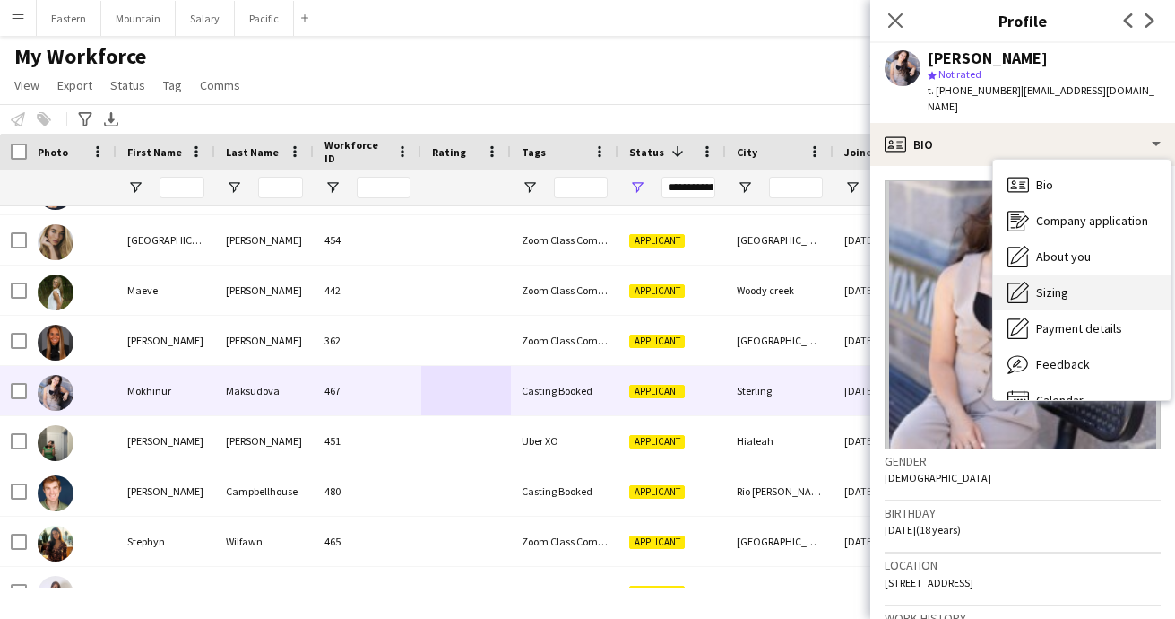
click at [1037, 284] on span "Sizing" at bounding box center [1052, 292] width 32 height 16
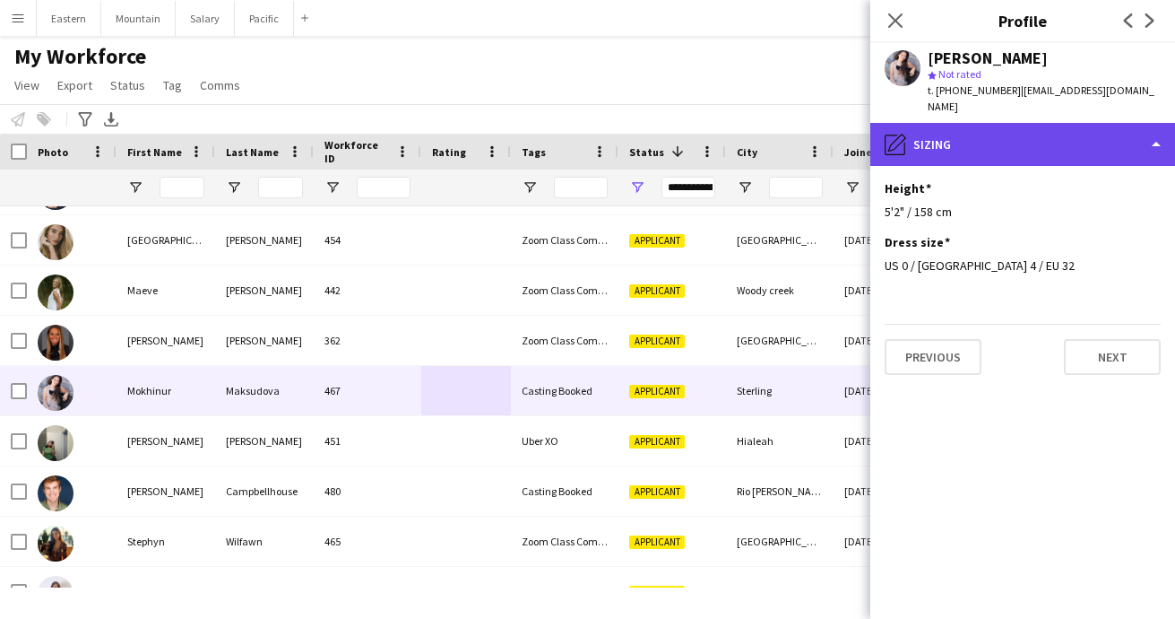
click at [967, 127] on div "pencil4 Sizing" at bounding box center [1023, 144] width 305 height 43
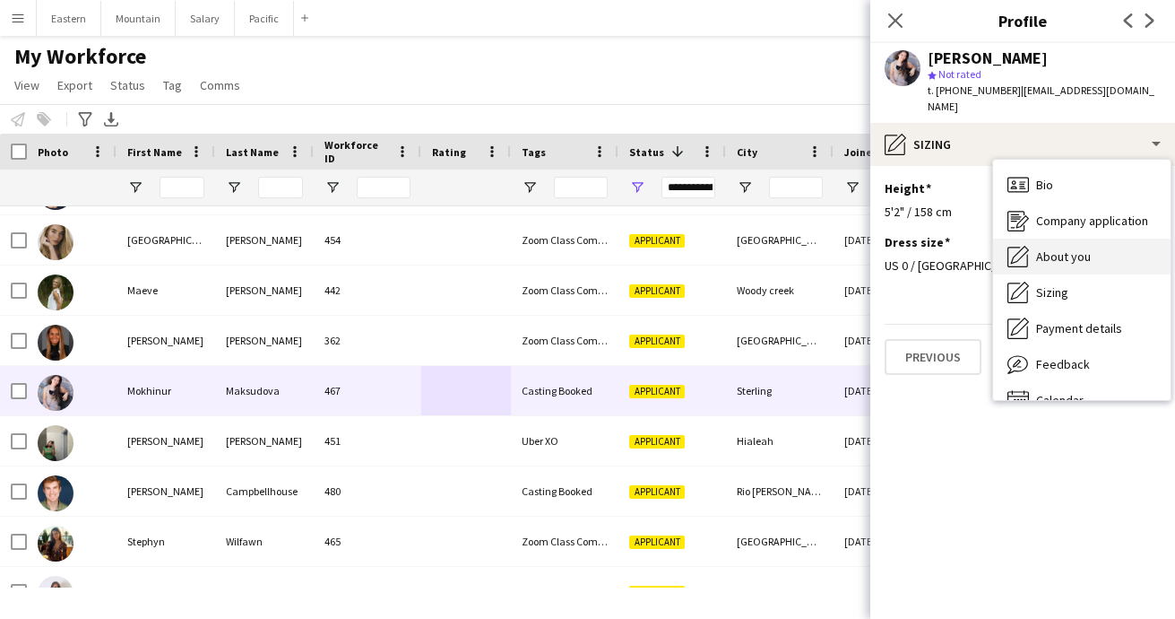
click at [1063, 247] on div "About you About you" at bounding box center [1082, 256] width 178 height 36
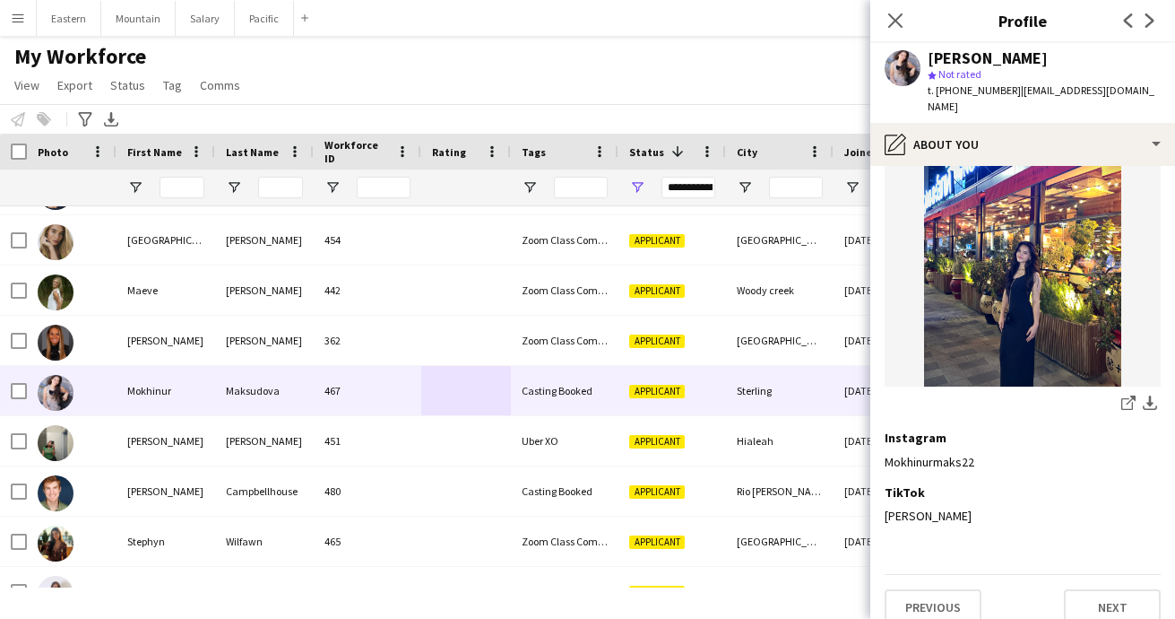
scroll to position [438, 0]
drag, startPoint x: 988, startPoint y: 446, endPoint x: 885, endPoint y: 447, distance: 103.1
click at [885, 455] on div "Mokhinurmaks22" at bounding box center [1023, 463] width 276 height 16
copy div "Mokhinurmaks22"
drag, startPoint x: 932, startPoint y: 60, endPoint x: 1077, endPoint y: 56, distance: 145.3
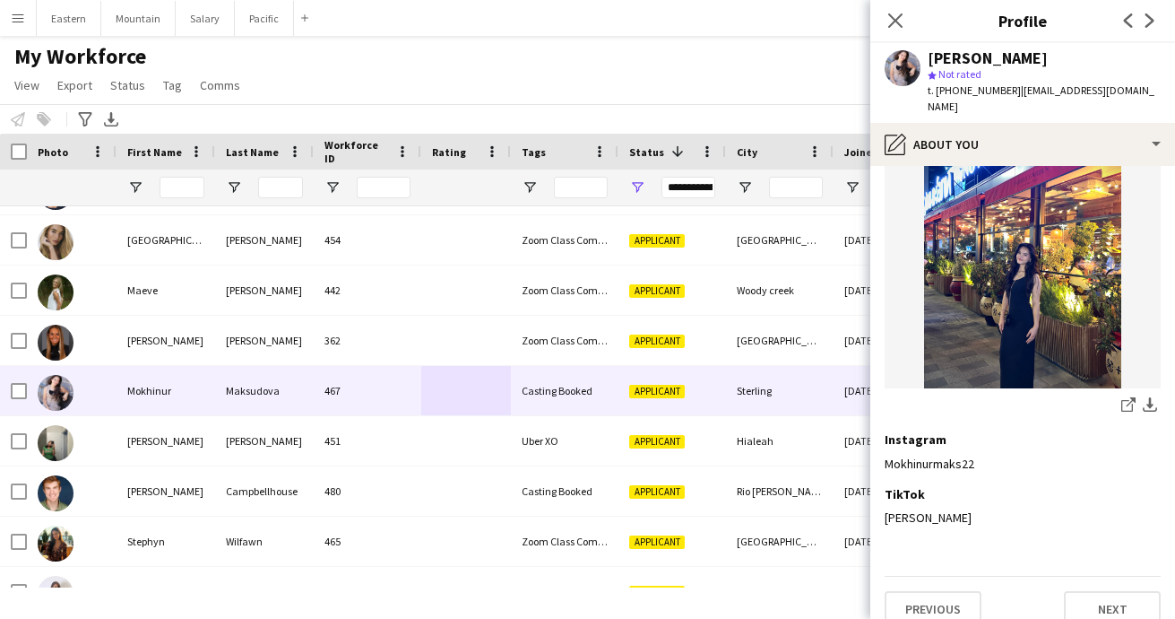
click at [1048, 56] on div "Mokhinur Maksudova" at bounding box center [988, 58] width 120 height 16
copy div "Mokhinur Maksudova"
drag, startPoint x: 1009, startPoint y: 93, endPoint x: 1152, endPoint y: 91, distance: 143.5
click at [1152, 91] on span "| mokhinurmaks0522@gmail.com" at bounding box center [1041, 98] width 227 height 30
copy span "[EMAIL_ADDRESS][DOMAIN_NAME]"
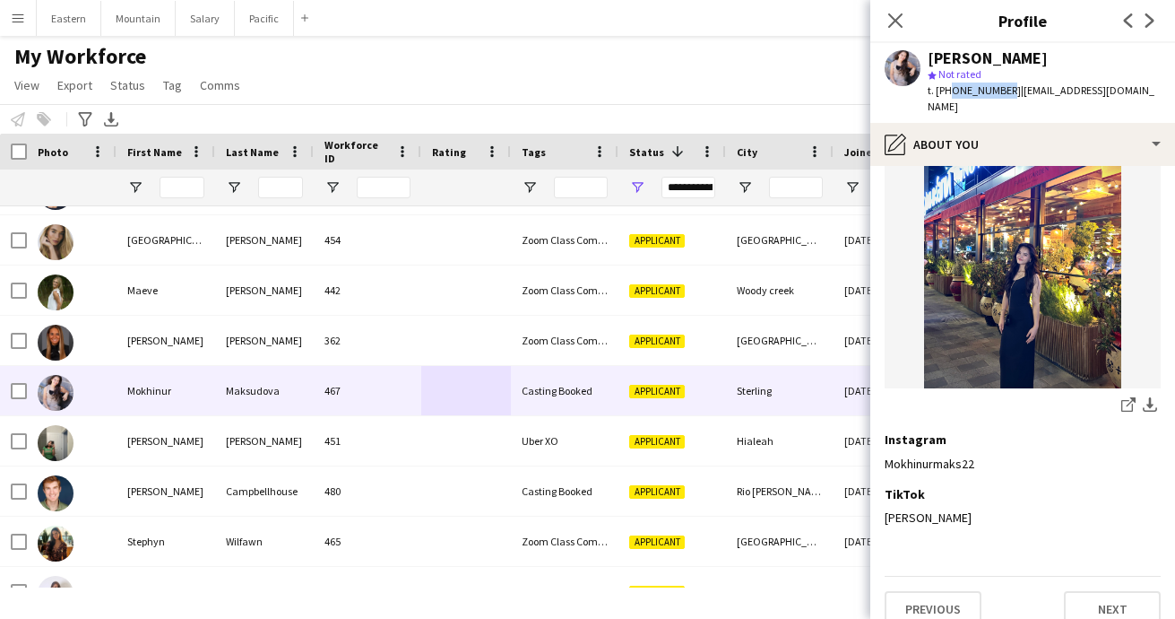
drag, startPoint x: 949, startPoint y: 91, endPoint x: 1001, endPoint y: 91, distance: 52.9
click at [1001, 91] on span "t. +15719190575" at bounding box center [974, 89] width 93 height 13
copy span "5719190575"
click at [900, 22] on icon "Close pop-in" at bounding box center [895, 20] width 17 height 17
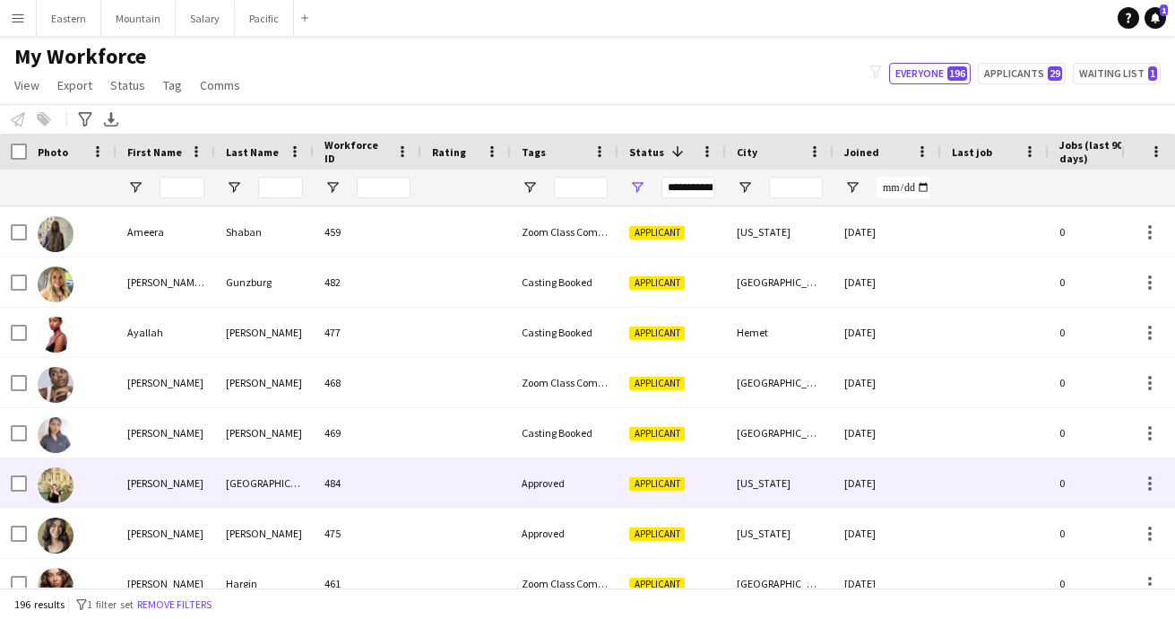
scroll to position [2176, 0]
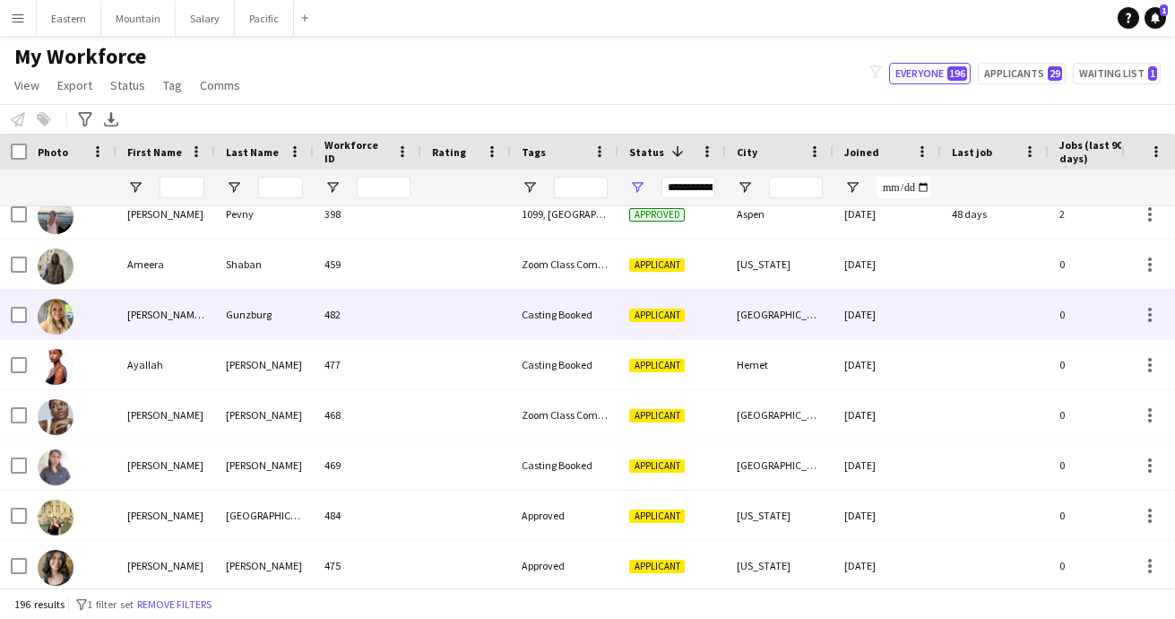
click at [410, 314] on div "482" at bounding box center [368, 314] width 108 height 49
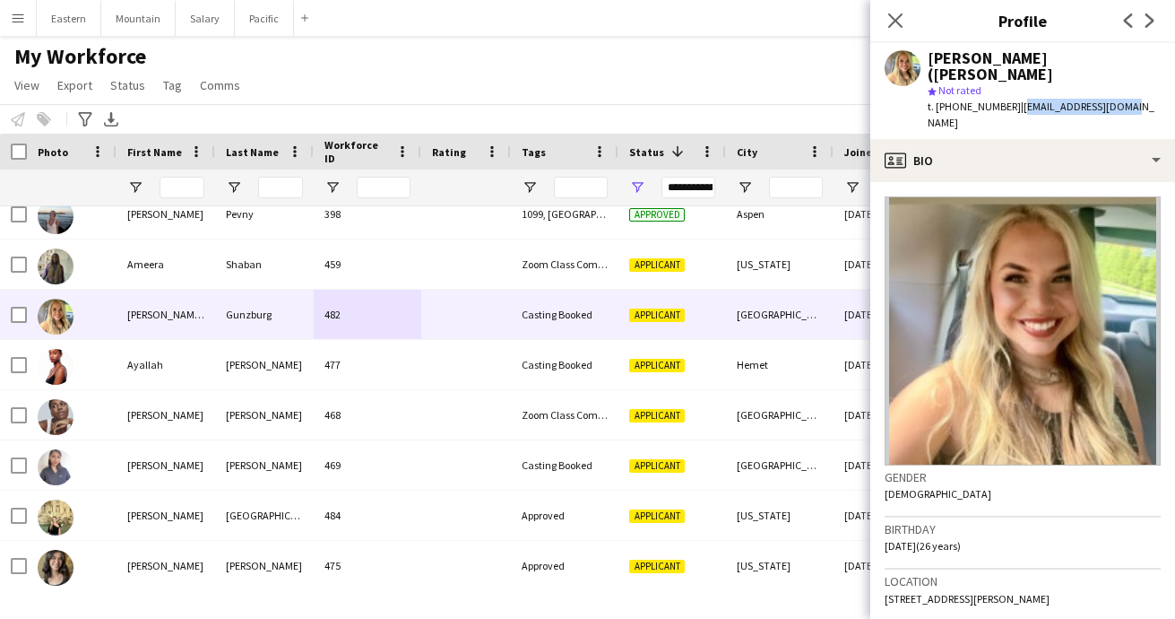
drag, startPoint x: 1009, startPoint y: 94, endPoint x: 1119, endPoint y: 92, distance: 110.3
click at [1119, 99] on div "t. +18022752858 | acgunzburg@gmail.com" at bounding box center [1044, 115] width 233 height 32
copy span "[EMAIL_ADDRESS][DOMAIN_NAME]"
click at [1018, 100] on span "| acgunzburg@gmail.com" at bounding box center [1041, 115] width 227 height 30
drag, startPoint x: 1008, startPoint y: 91, endPoint x: 1148, endPoint y: 97, distance: 140.9
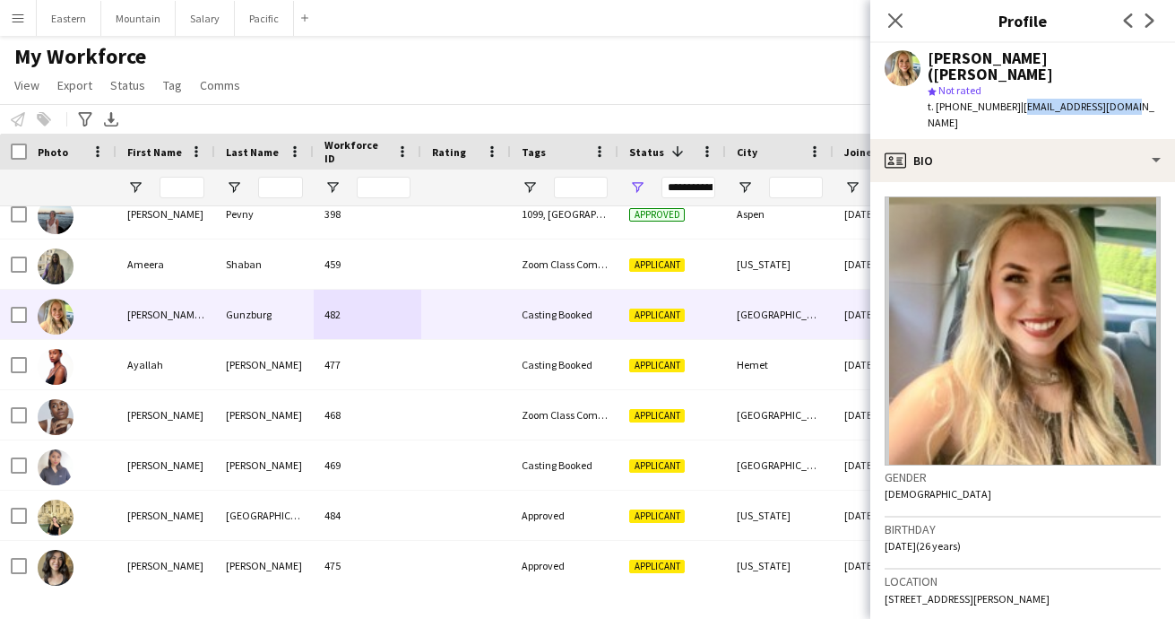
click at [1148, 97] on div "Anya Mae (Camille) Gunzburg star Not rated t. +18022752858 | acgunzburg@gmail.c…" at bounding box center [1023, 91] width 305 height 96
copy span "[EMAIL_ADDRESS][DOMAIN_NAME]"
drag, startPoint x: 948, startPoint y: 87, endPoint x: 1000, endPoint y: 85, distance: 52.0
click at [1000, 100] on span "t. +18022752858" at bounding box center [974, 106] width 93 height 13
copy span "8022752858"
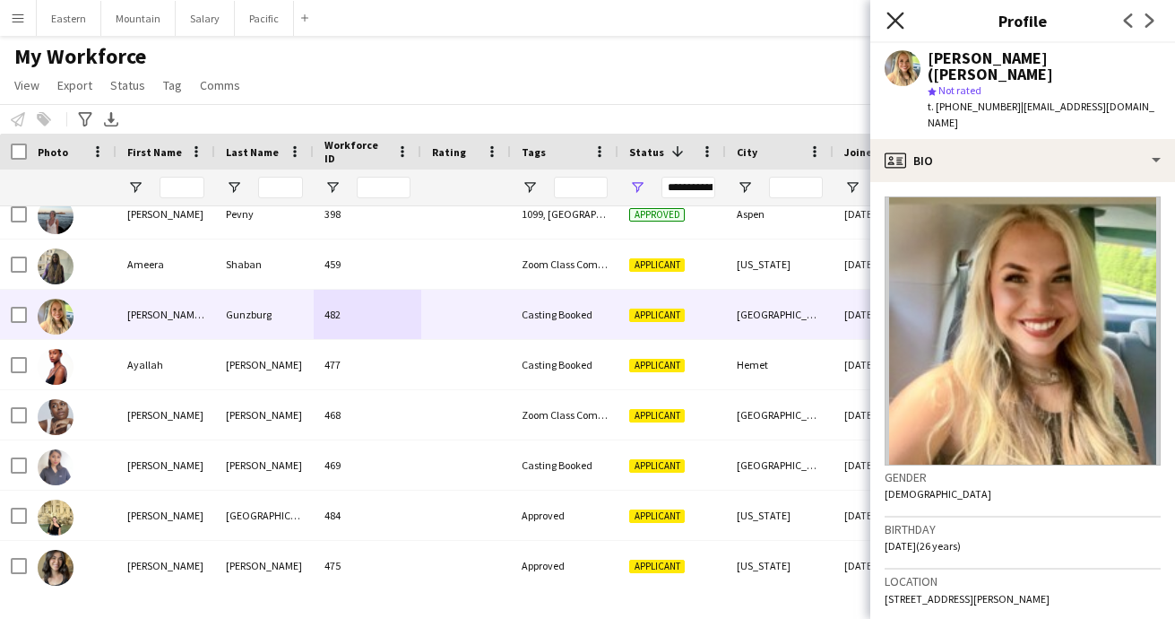
click at [891, 24] on icon at bounding box center [895, 20] width 17 height 17
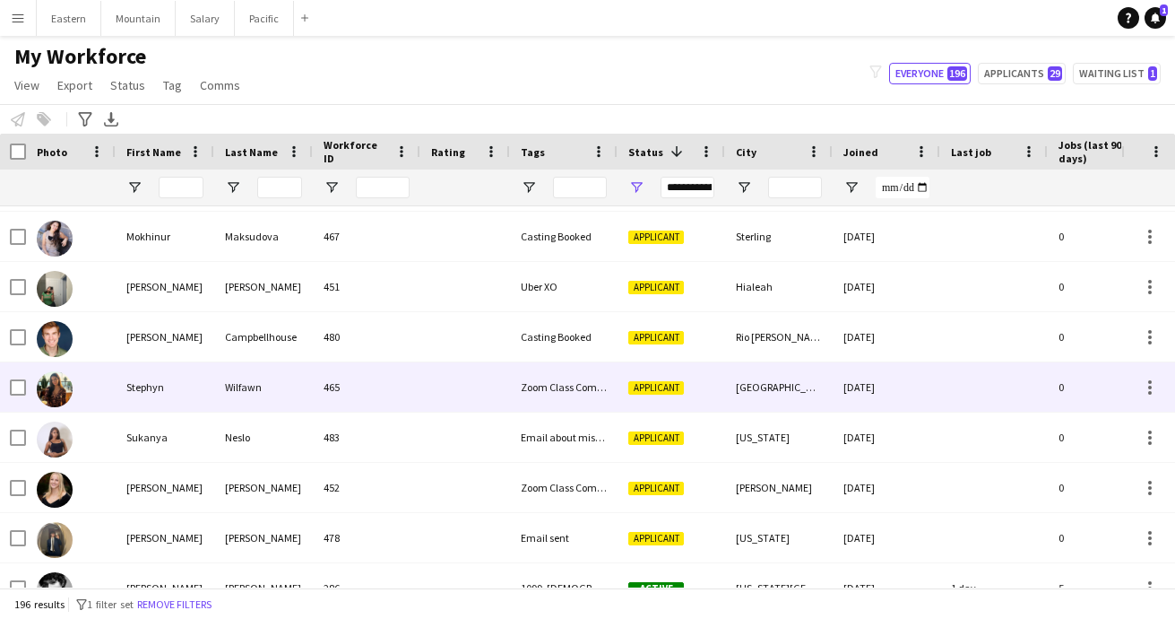
scroll to position [3438, 0]
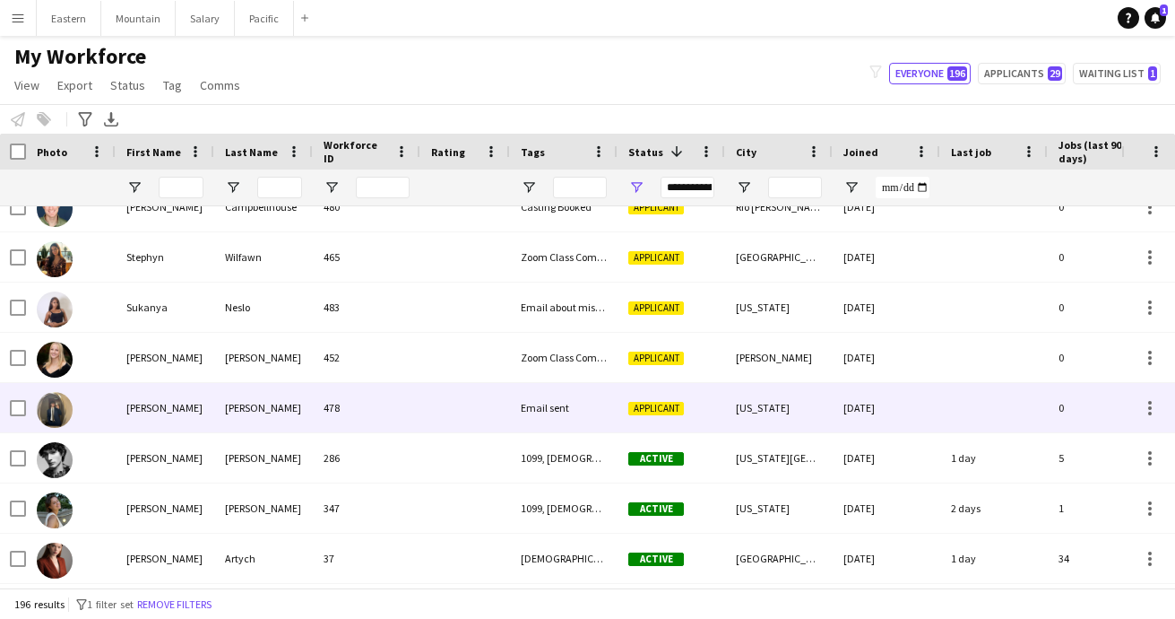
click at [441, 414] on div at bounding box center [465, 407] width 90 height 49
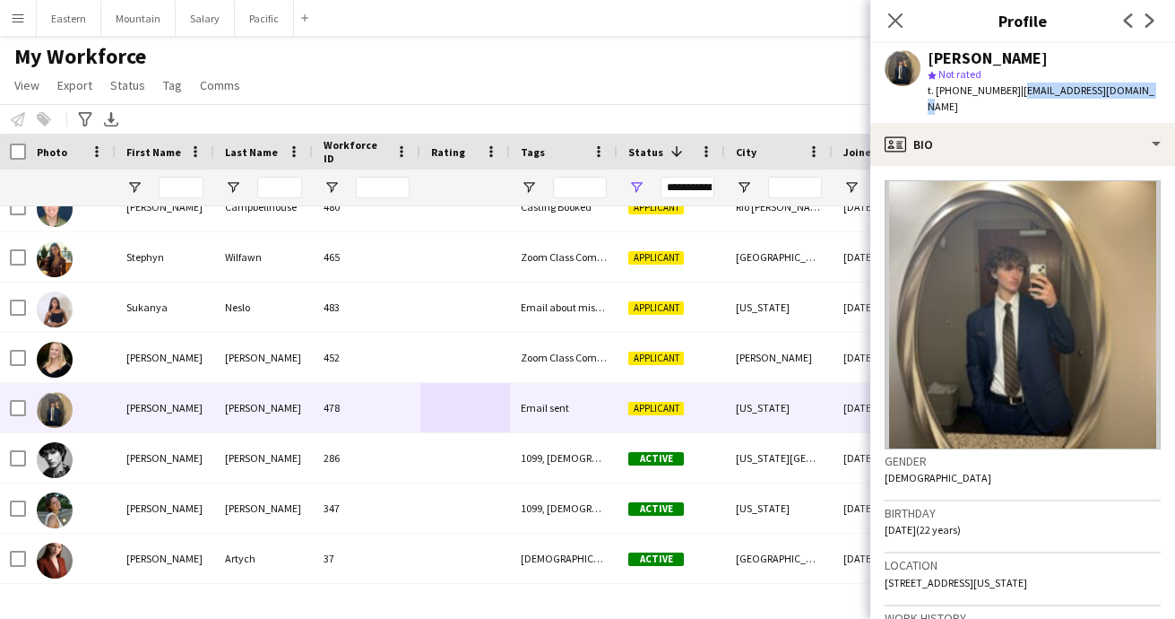
drag, startPoint x: 1009, startPoint y: 93, endPoint x: 1130, endPoint y: 93, distance: 121.0
click at [1130, 93] on div "victor Vandenbroek star Not rated t. +19415869166 | victorvdbroek@gmail.com" at bounding box center [1023, 83] width 305 height 80
copy span "[EMAIL_ADDRESS][DOMAIN_NAME]"
drag, startPoint x: 949, startPoint y: 94, endPoint x: 1001, endPoint y: 93, distance: 51.1
click at [1001, 93] on span "t. +19415869166" at bounding box center [974, 89] width 93 height 13
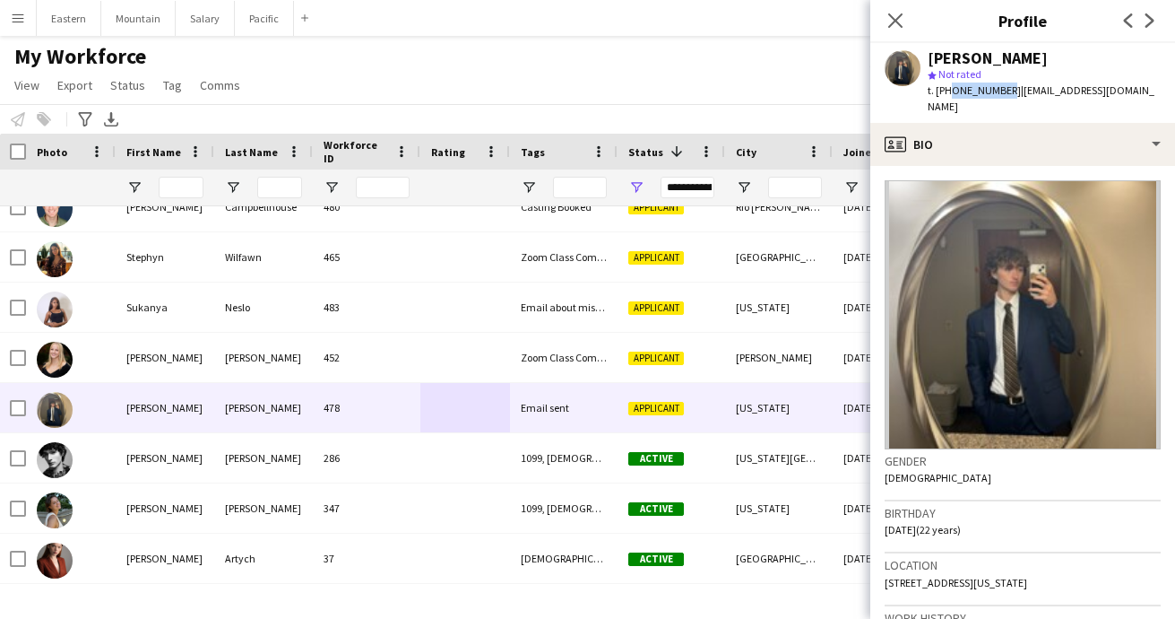
copy span "9415869166"
click at [900, 24] on icon at bounding box center [895, 20] width 17 height 17
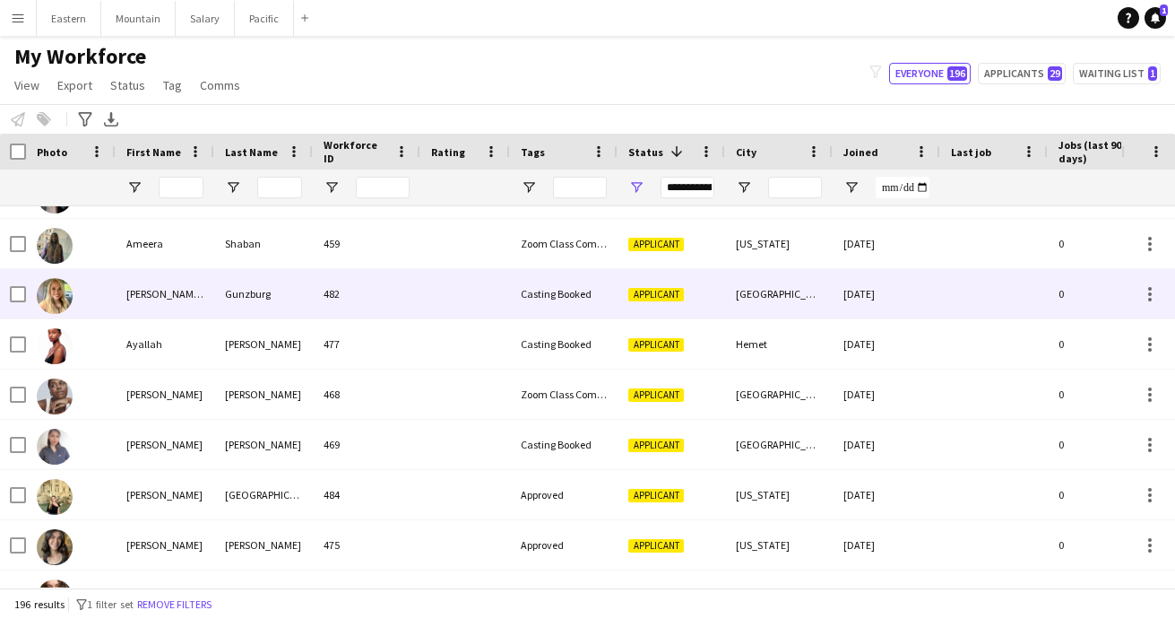
scroll to position [2190, 0]
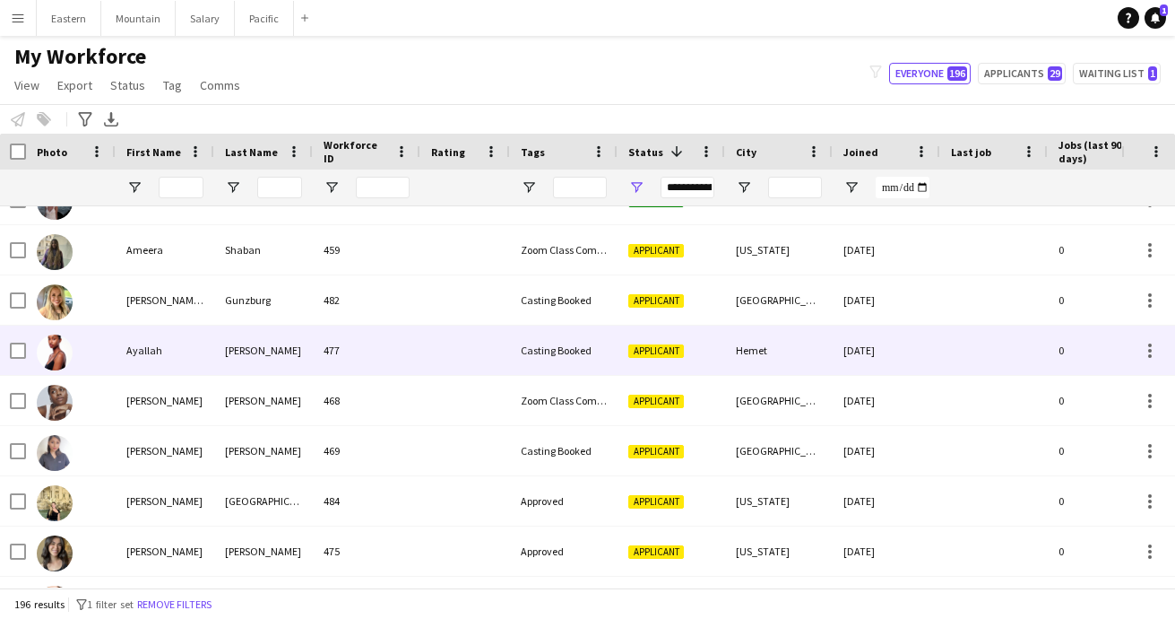
click at [437, 359] on div at bounding box center [465, 349] width 90 height 49
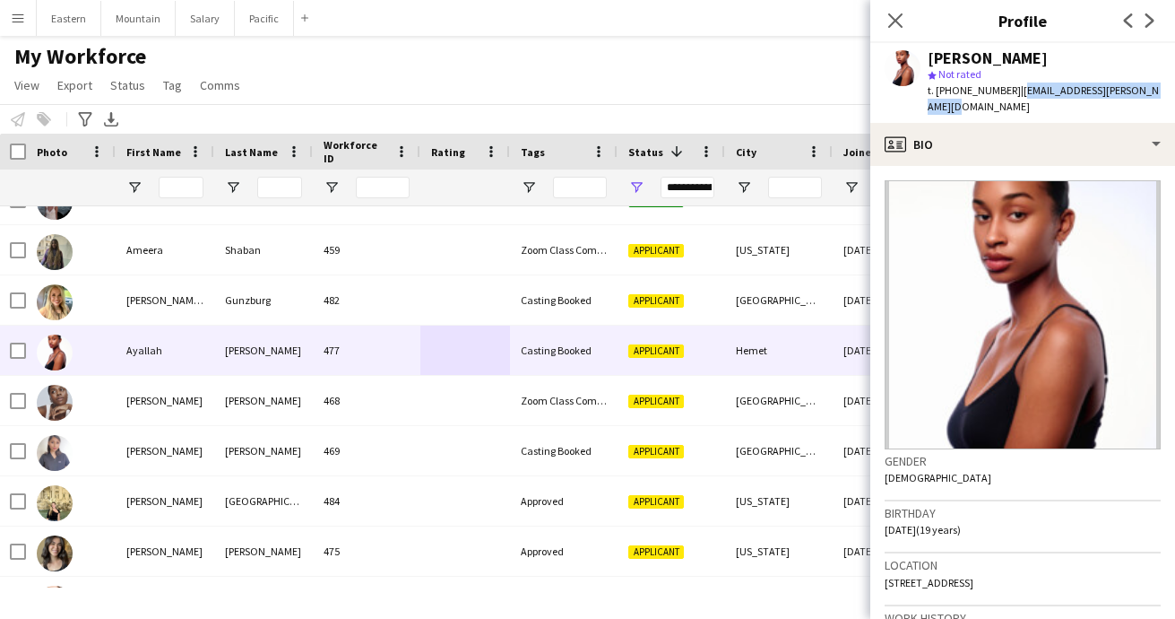
drag, startPoint x: 1009, startPoint y: 91, endPoint x: 1149, endPoint y: 93, distance: 140.8
click at [1150, 93] on div "Ayallah Farley star Not rated t. +19515999137 | ayallah.farley.2023@gmail.com" at bounding box center [1023, 83] width 305 height 80
drag, startPoint x: 946, startPoint y: 91, endPoint x: 1000, endPoint y: 91, distance: 53.8
click at [1000, 91] on span "t. +19515999137" at bounding box center [974, 89] width 93 height 13
click at [895, 22] on icon at bounding box center [895, 20] width 17 height 17
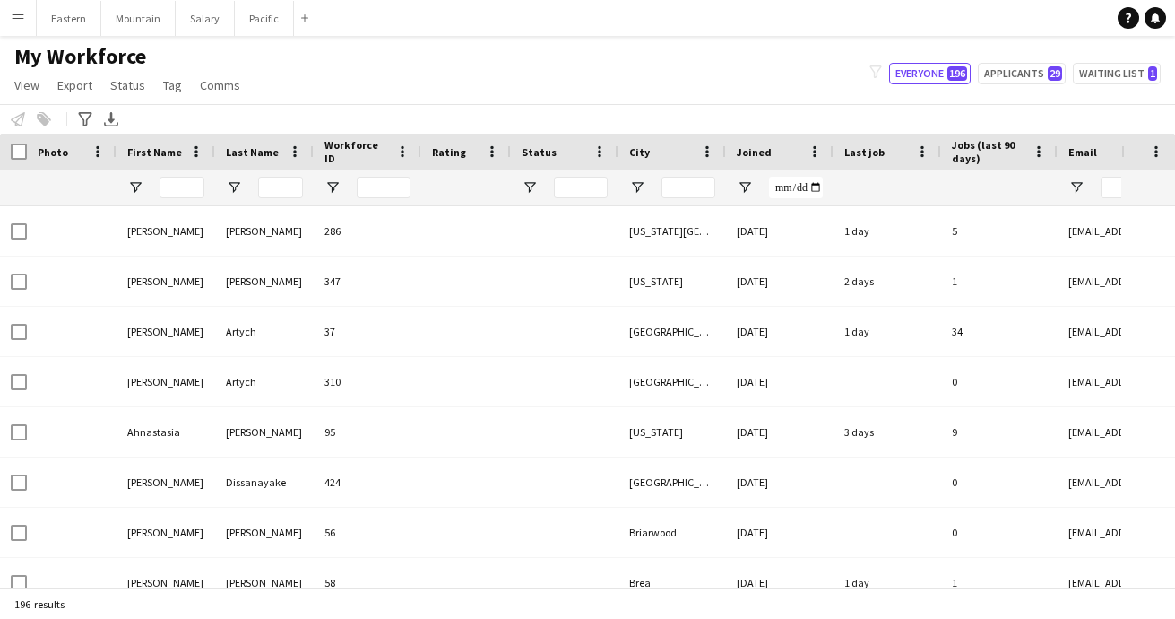
type input "**********"
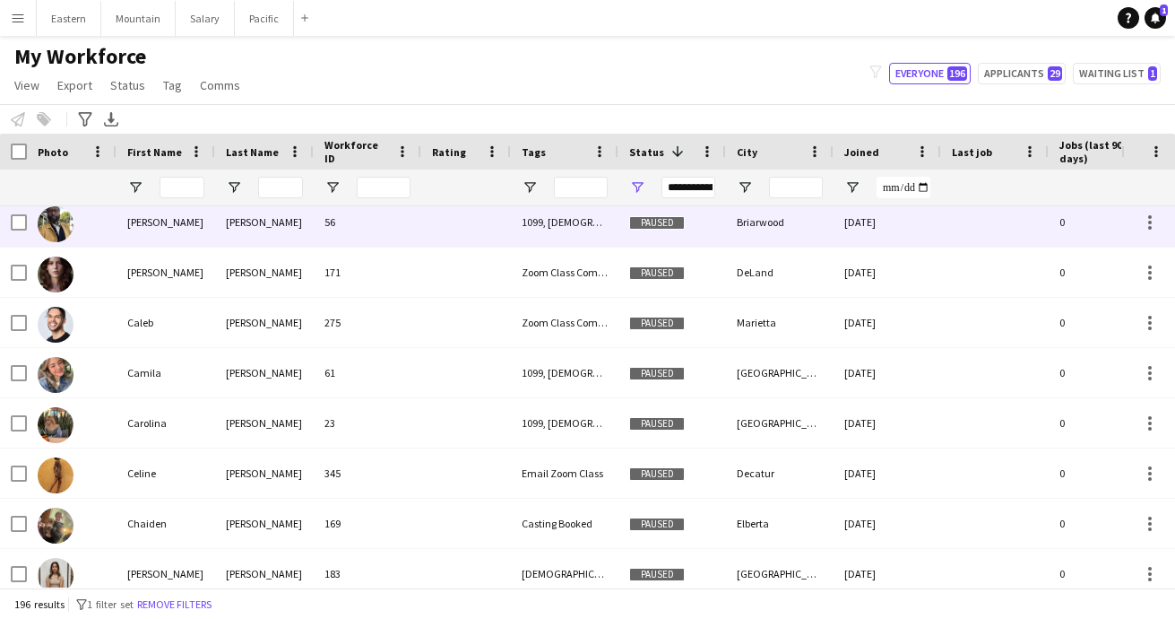
scroll to position [142, 0]
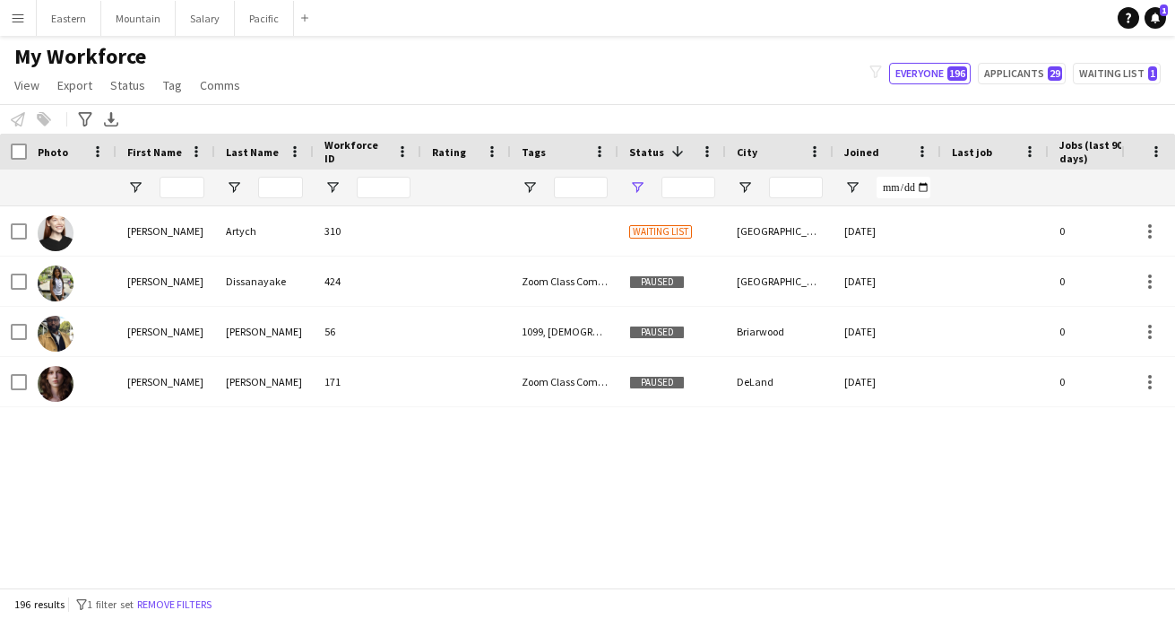
type input "**********"
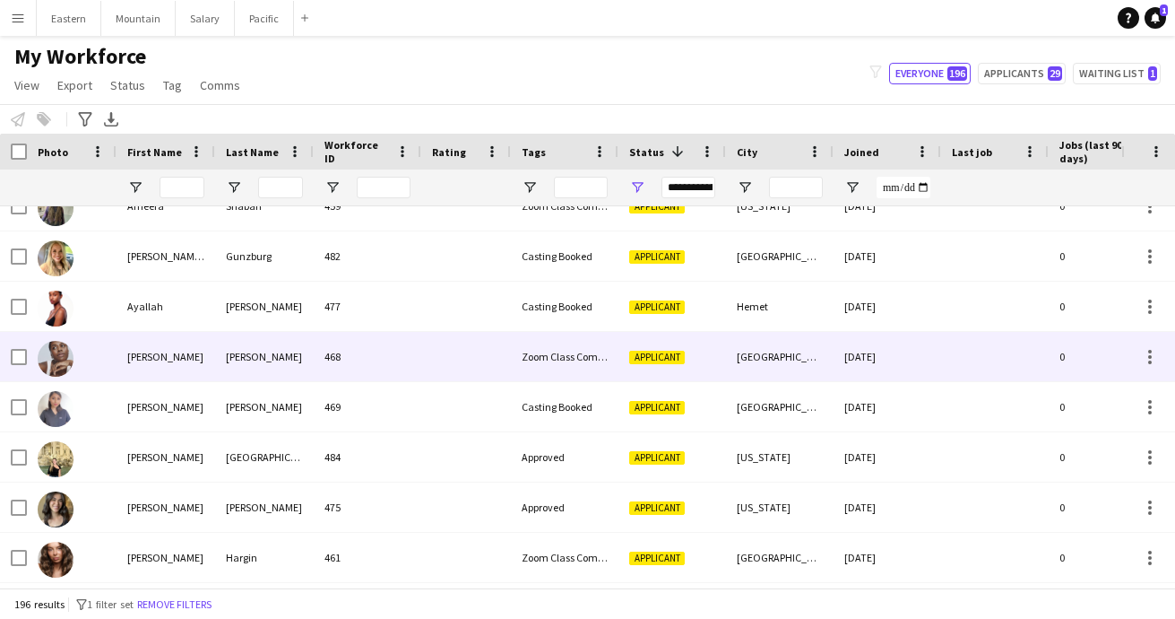
scroll to position [2129, 0]
